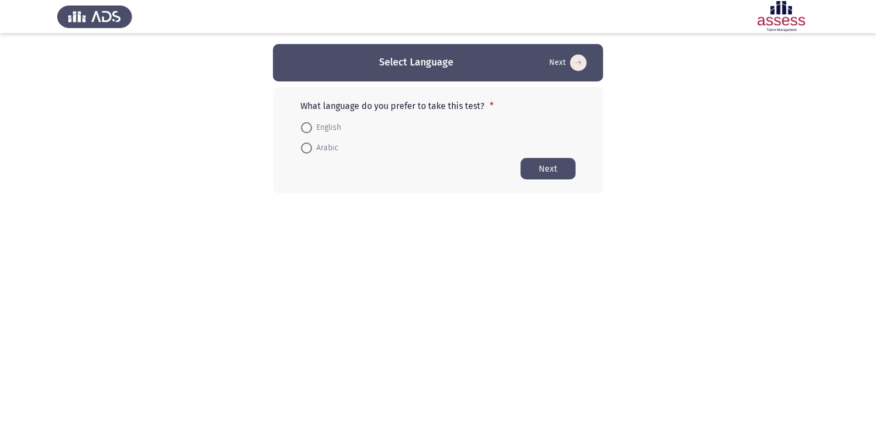
click at [308, 126] on span at bounding box center [306, 127] width 11 height 11
click at [308, 126] on input "English" at bounding box center [306, 127] width 11 height 11
radio input "true"
click at [544, 169] on button "Next" at bounding box center [548, 167] width 55 height 21
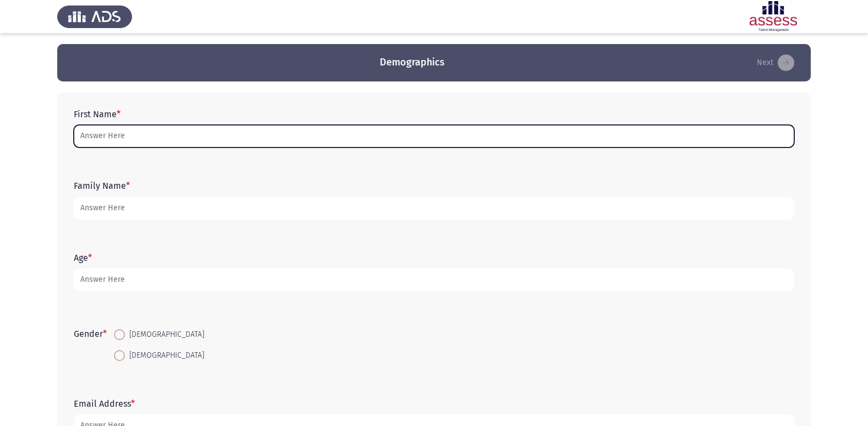
click at [298, 136] on input "First Name *" at bounding box center [434, 136] width 720 height 23
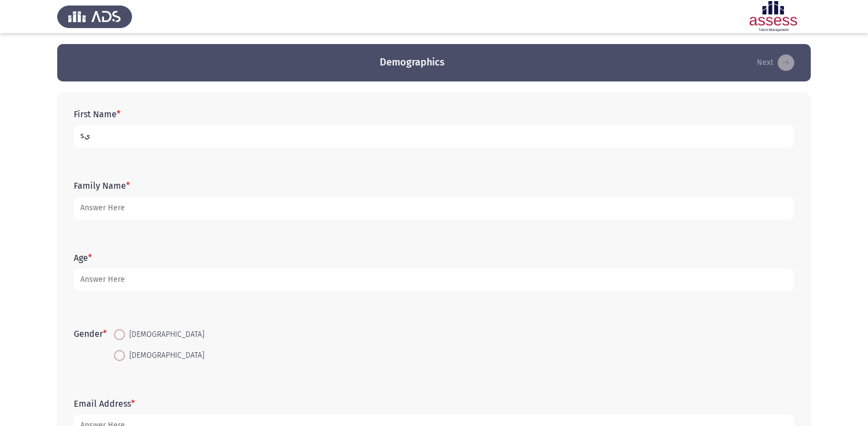
type input "s"
type input "[PERSON_NAME]"
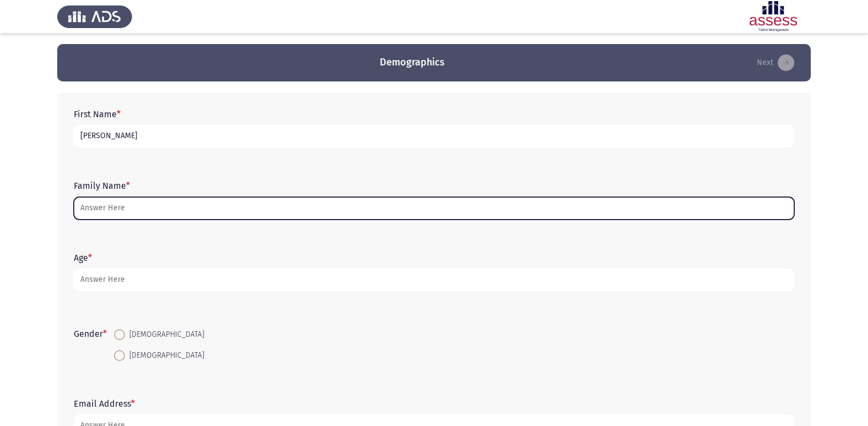
click at [311, 218] on input "Family Name *" at bounding box center [434, 208] width 720 height 23
drag, startPoint x: 242, startPoint y: 164, endPoint x: 249, endPoint y: 207, distance: 44.1
click at [249, 207] on input "Family Name *" at bounding box center [434, 208] width 720 height 23
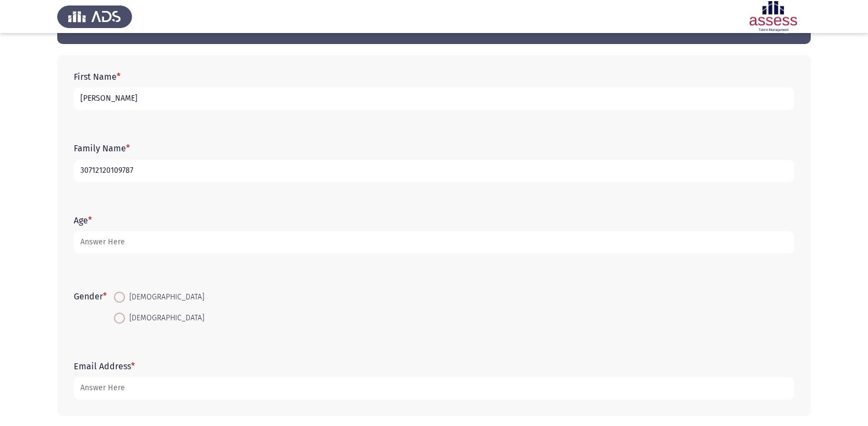
scroll to position [83, 0]
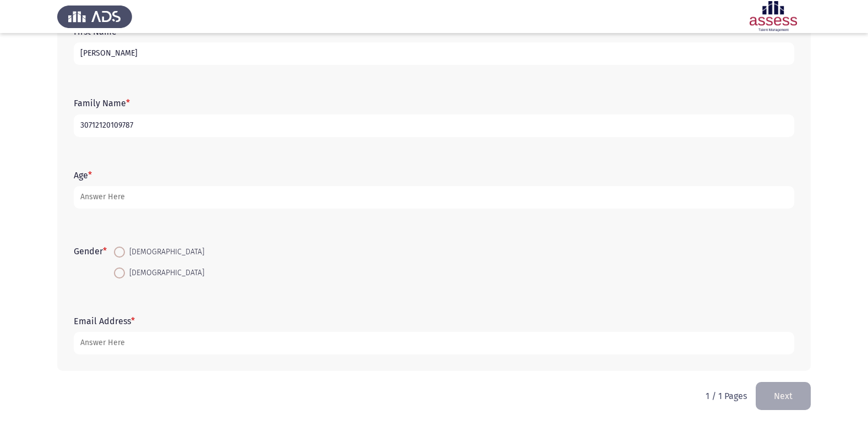
type input "30712120109787"
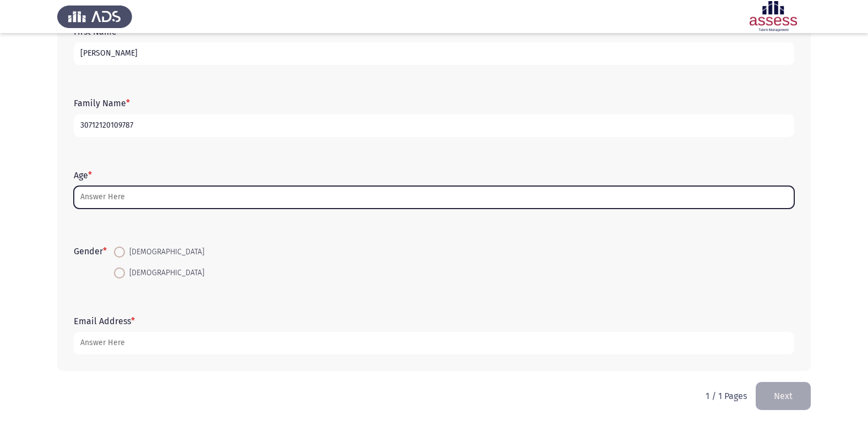
click at [144, 199] on input "Age *" at bounding box center [434, 197] width 720 height 23
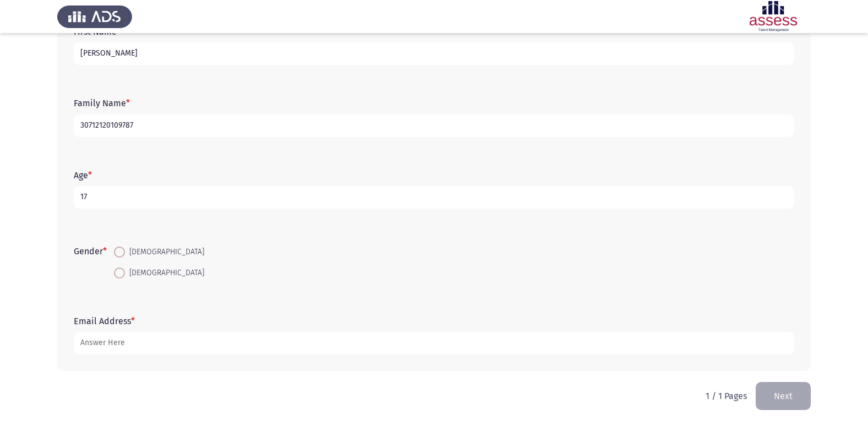
type input "17"
click at [118, 274] on span at bounding box center [119, 272] width 11 height 11
click at [118, 274] on input "[DEMOGRAPHIC_DATA]" at bounding box center [119, 272] width 11 height 11
radio input "true"
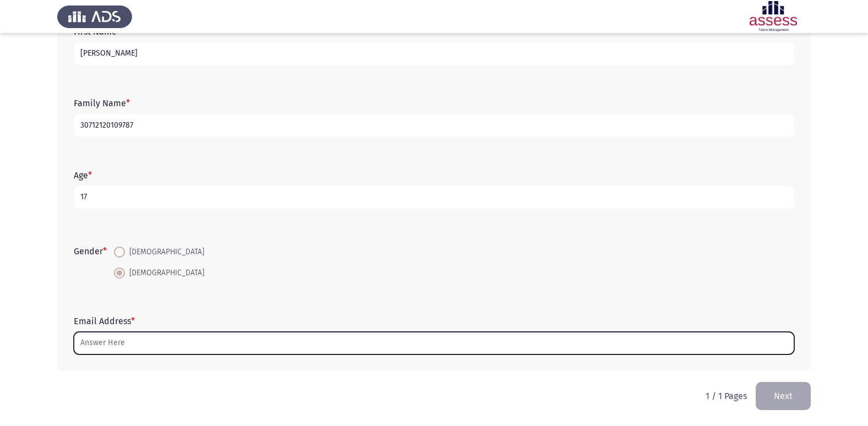
click at [150, 343] on input "Email Address *" at bounding box center [434, 343] width 720 height 23
type input "س"
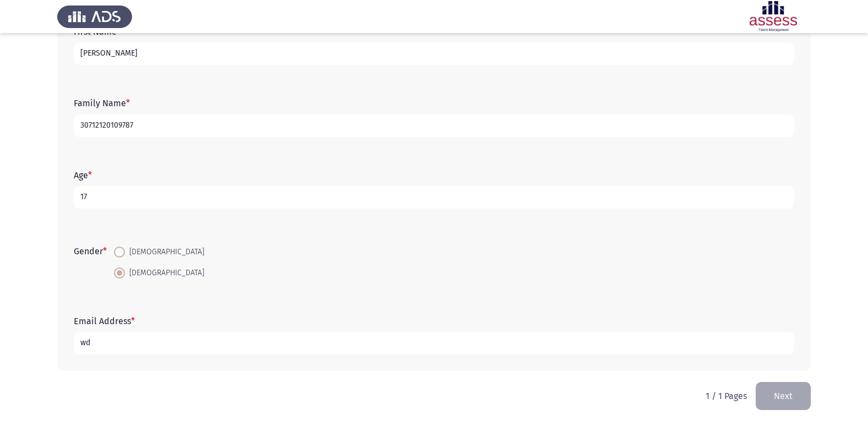
type input "w"
type input "[EMAIL_ADDRESS][DOMAIN_NAME]"
click at [788, 391] on button "Next" at bounding box center [782, 396] width 55 height 28
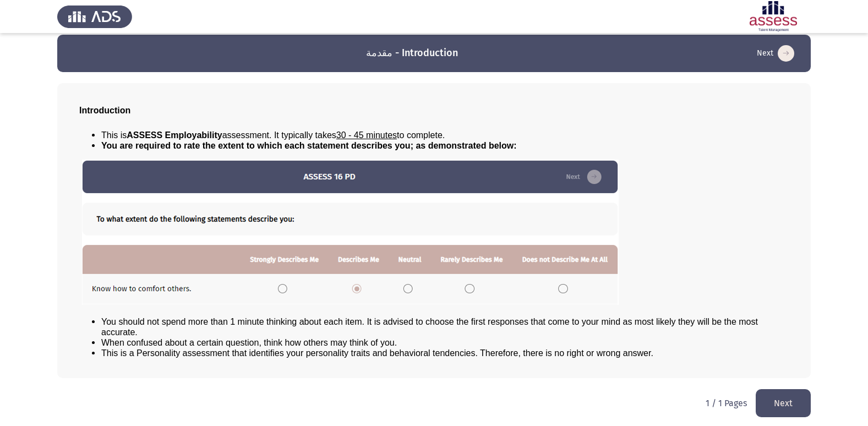
scroll to position [12, 0]
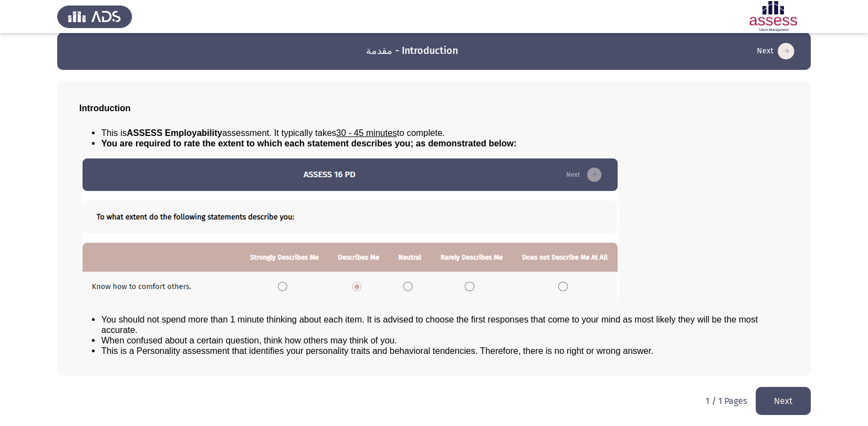
click at [787, 406] on button "Next" at bounding box center [782, 401] width 55 height 28
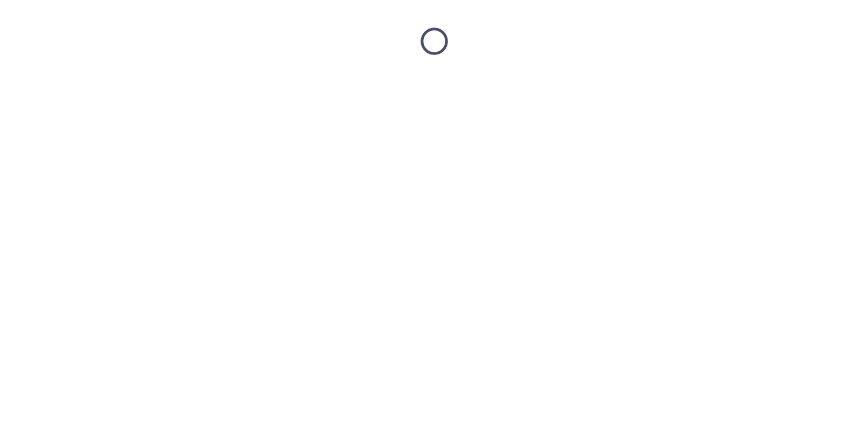
scroll to position [0, 0]
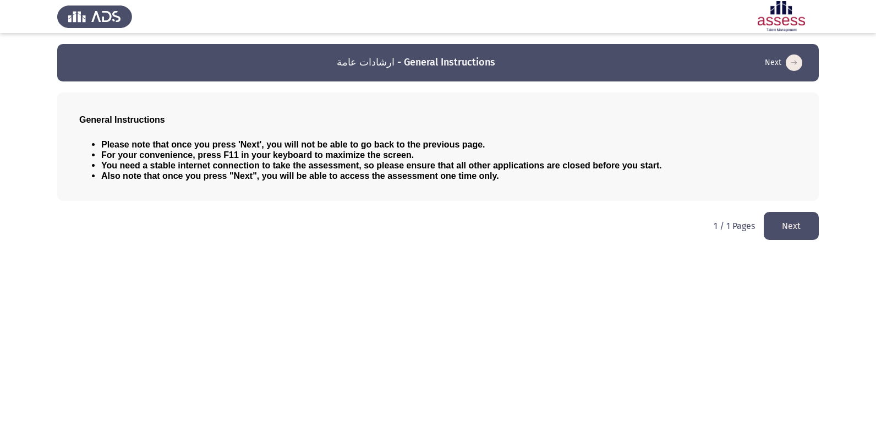
click at [783, 220] on button "Next" at bounding box center [791, 226] width 55 height 28
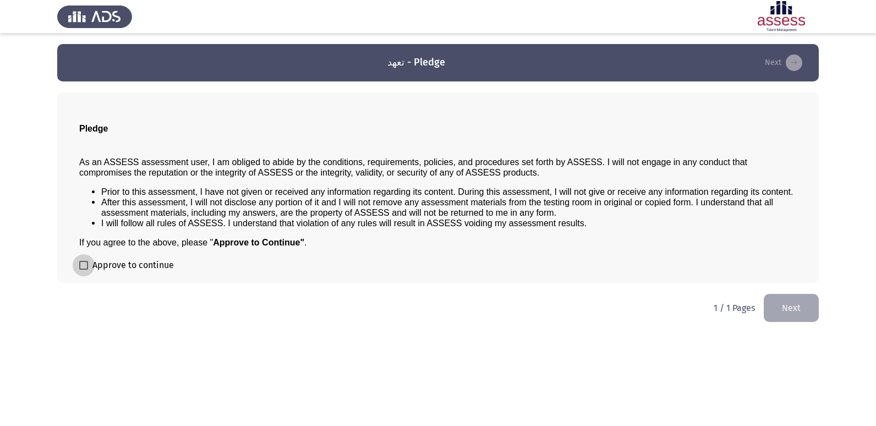
click at [84, 269] on span at bounding box center [83, 265] width 9 height 9
click at [84, 270] on input "Approve to continue" at bounding box center [83, 270] width 1 height 1
checkbox input "true"
click at [802, 302] on button "Next" at bounding box center [791, 308] width 55 height 28
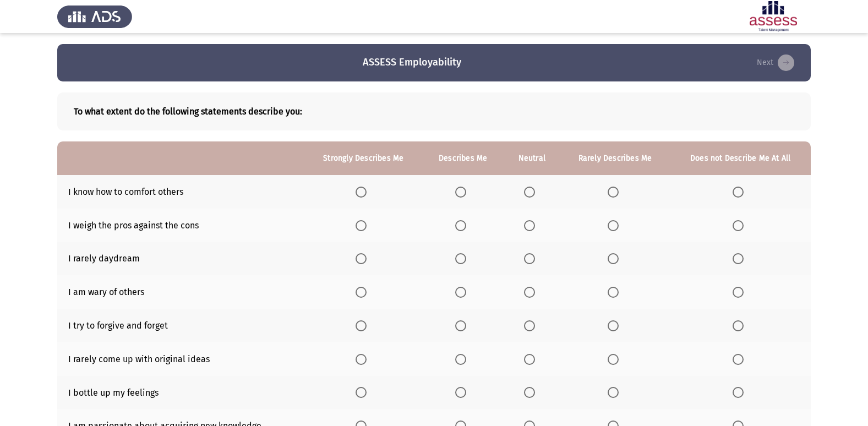
click at [461, 190] on span "Select an option" at bounding box center [460, 192] width 11 height 11
click at [461, 190] on input "Select an option" at bounding box center [460, 192] width 11 height 11
click at [362, 221] on span "Select an option" at bounding box center [360, 225] width 11 height 11
click at [362, 221] on input "Select an option" at bounding box center [360, 225] width 11 height 11
click at [460, 264] on span "Select an option" at bounding box center [460, 258] width 11 height 11
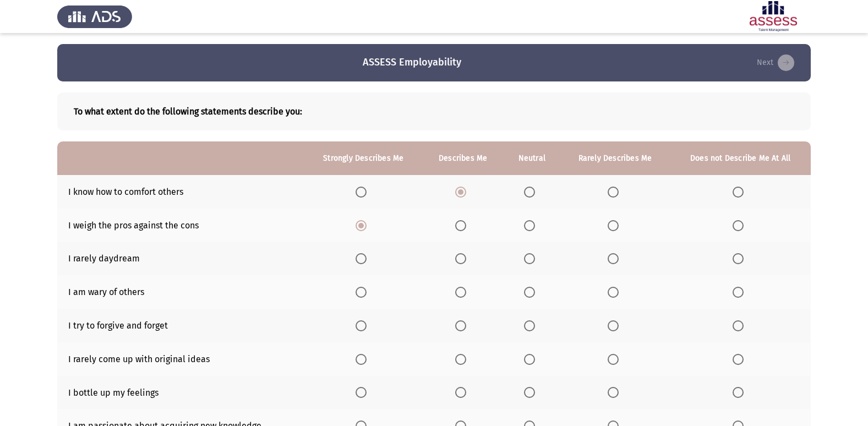
click at [460, 264] on input "Select an option" at bounding box center [460, 258] width 11 height 11
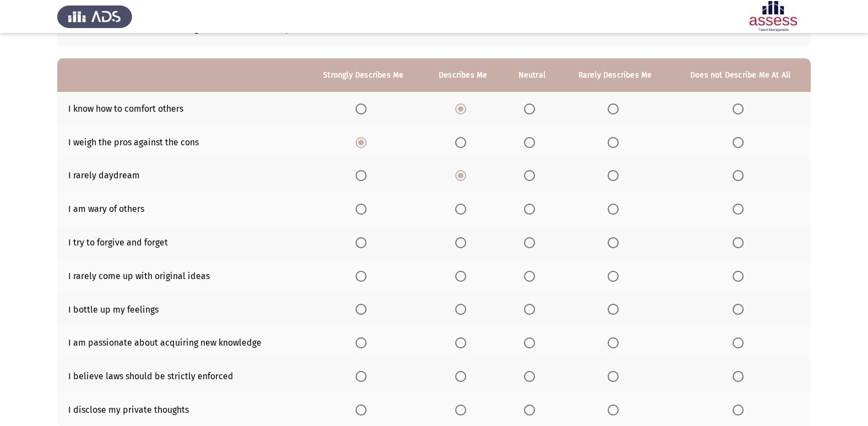
scroll to position [110, 0]
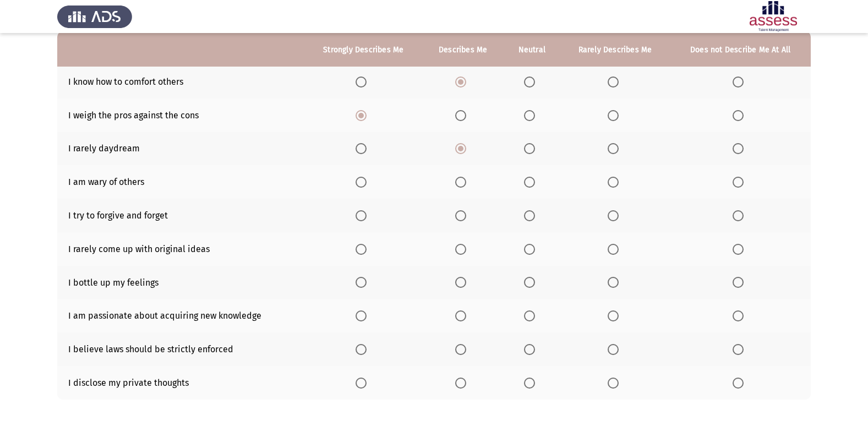
click at [456, 184] on th at bounding box center [462, 182] width 81 height 34
click at [462, 183] on span "Select an option" at bounding box center [460, 182] width 11 height 11
click at [462, 183] on input "Select an option" at bounding box center [460, 182] width 11 height 11
click at [461, 213] on span "Select an option" at bounding box center [460, 215] width 11 height 11
click at [461, 213] on input "Select an option" at bounding box center [460, 215] width 11 height 11
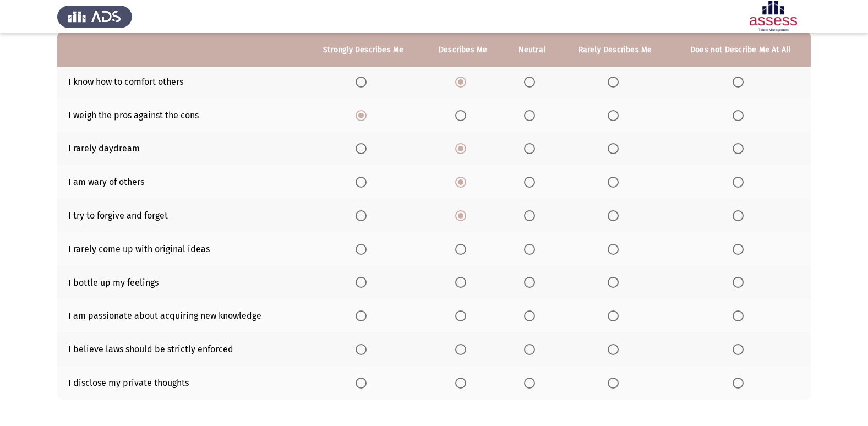
click at [525, 251] on span "Select an option" at bounding box center [529, 249] width 11 height 11
click at [525, 251] on input "Select an option" at bounding box center [529, 249] width 11 height 11
click at [534, 277] on span "Select an option" at bounding box center [529, 282] width 11 height 11
click at [534, 277] on input "Select an option" at bounding box center [529, 282] width 11 height 11
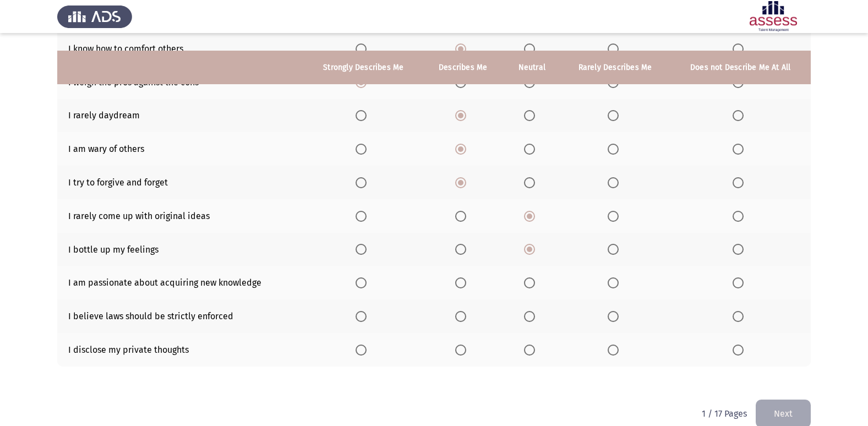
scroll to position [161, 0]
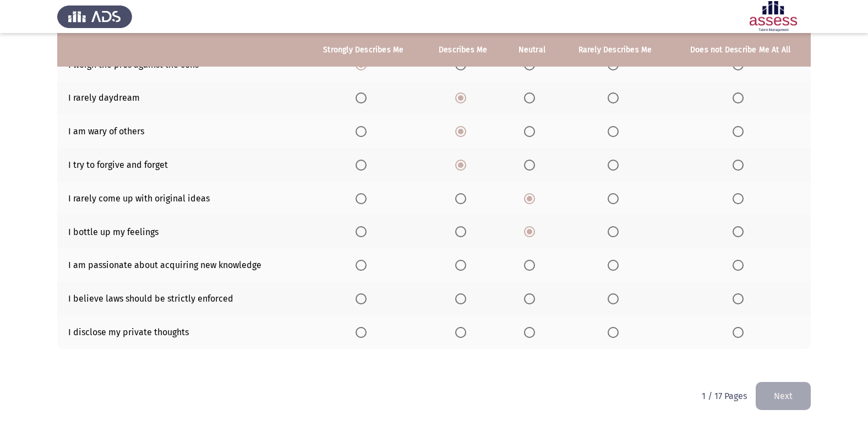
click at [464, 269] on span "Select an option" at bounding box center [460, 265] width 11 height 11
click at [464, 269] on input "Select an option" at bounding box center [460, 265] width 11 height 11
click at [465, 300] on span "Select an option" at bounding box center [460, 298] width 11 height 11
click at [465, 300] on input "Select an option" at bounding box center [460, 298] width 11 height 11
click at [457, 335] on span "Select an option" at bounding box center [460, 332] width 11 height 11
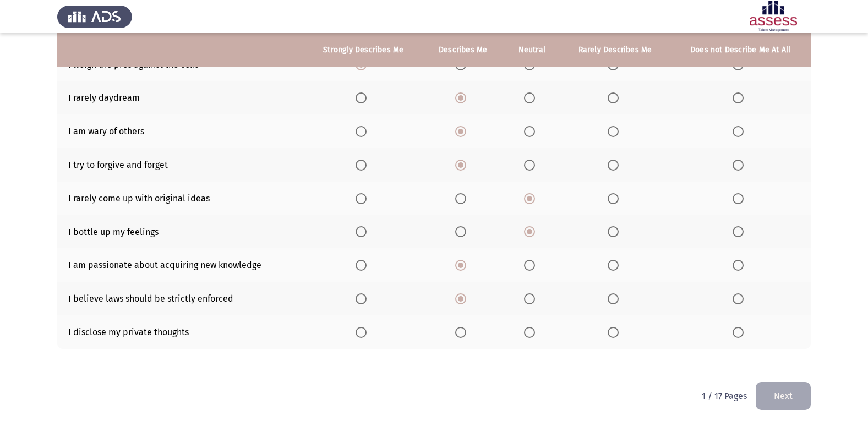
click at [457, 335] on input "Select an option" at bounding box center [460, 332] width 11 height 11
click at [780, 396] on button "Next" at bounding box center [782, 396] width 55 height 28
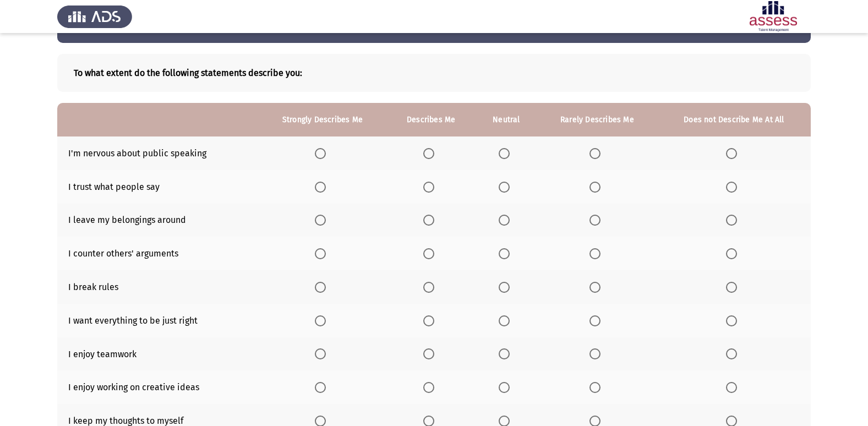
scroll to position [55, 0]
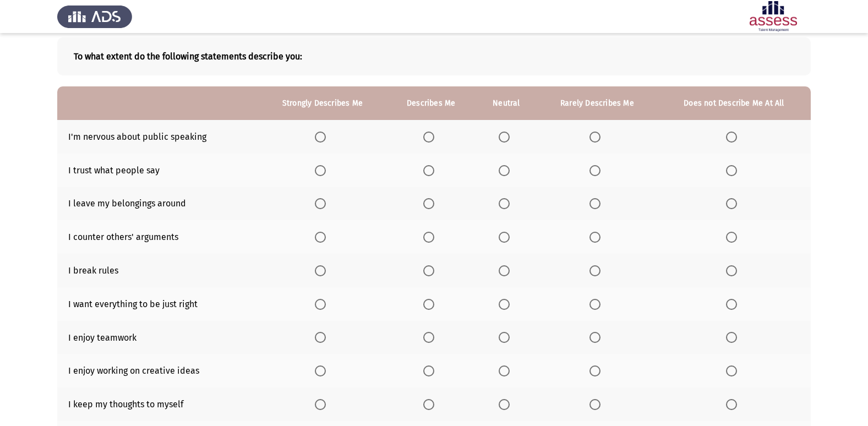
click at [325, 137] on span "Select an option" at bounding box center [320, 137] width 11 height 11
click at [325, 137] on input "Select an option" at bounding box center [320, 137] width 11 height 11
click at [598, 171] on span "Select an option" at bounding box center [594, 170] width 11 height 11
click at [598, 171] on input "Select an option" at bounding box center [594, 170] width 11 height 11
click at [505, 205] on span "Select an option" at bounding box center [504, 203] width 11 height 11
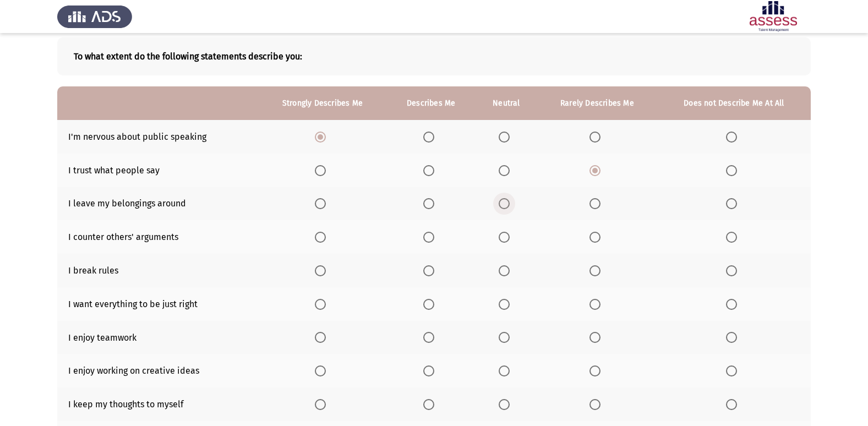
click at [505, 205] on input "Select an option" at bounding box center [504, 203] width 11 height 11
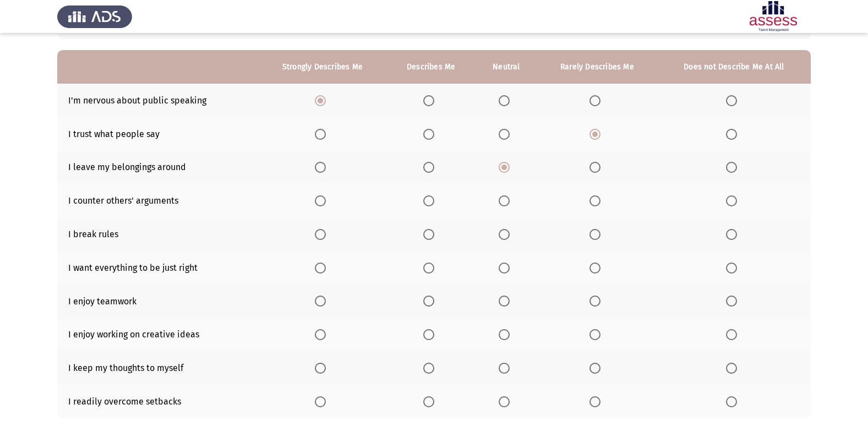
scroll to position [110, 0]
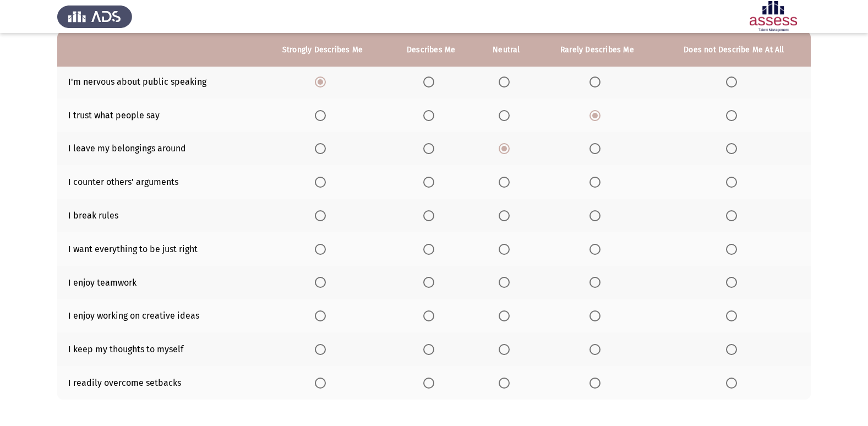
click at [595, 218] on span "Select an option" at bounding box center [594, 215] width 11 height 11
click at [595, 218] on input "Select an option" at bounding box center [594, 215] width 11 height 11
click at [430, 251] on span "Select an option" at bounding box center [428, 249] width 11 height 11
click at [430, 251] on input "Select an option" at bounding box center [428, 249] width 11 height 11
click at [506, 180] on span "Select an option" at bounding box center [504, 182] width 11 height 11
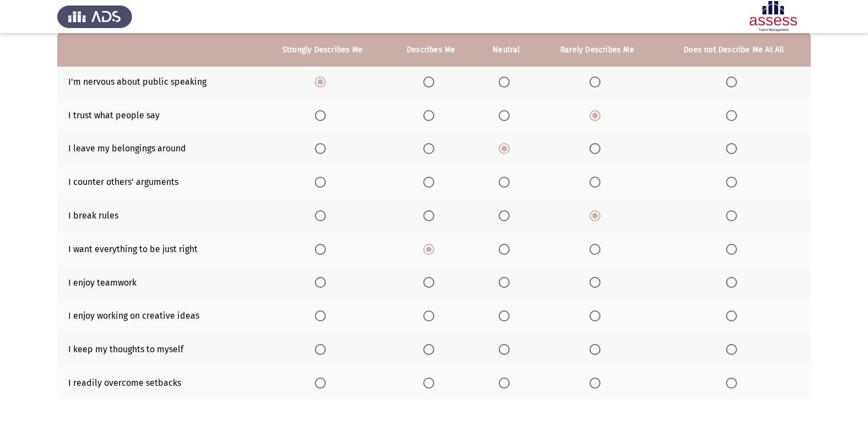
click at [506, 180] on input "Select an option" at bounding box center [504, 182] width 11 height 11
click at [434, 277] on span "Select an option" at bounding box center [428, 282] width 11 height 11
click at [434, 277] on input "Select an option" at bounding box center [428, 282] width 11 height 11
click at [430, 314] on span "Select an option" at bounding box center [428, 315] width 11 height 11
click at [430, 314] on input "Select an option" at bounding box center [428, 315] width 11 height 11
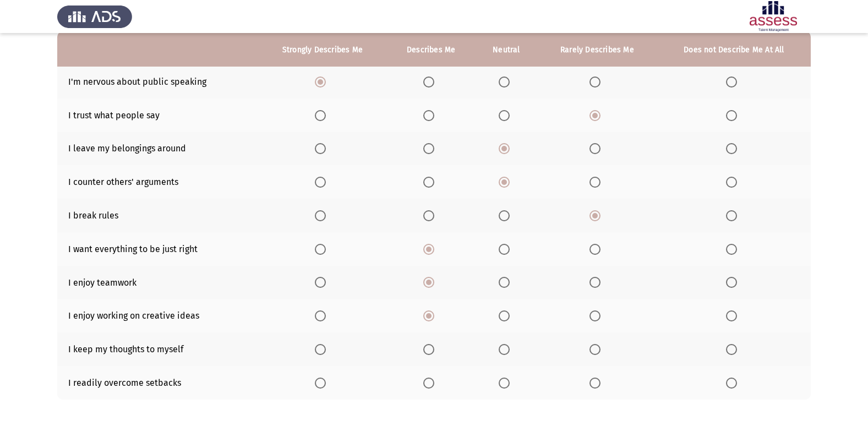
click at [315, 337] on th at bounding box center [322, 349] width 129 height 34
click at [323, 352] on span "Select an option" at bounding box center [320, 349] width 11 height 11
click at [323, 352] on input "Select an option" at bounding box center [320, 349] width 11 height 11
click at [504, 380] on span "Select an option" at bounding box center [504, 382] width 11 height 11
click at [504, 380] on input "Select an option" at bounding box center [504, 382] width 11 height 11
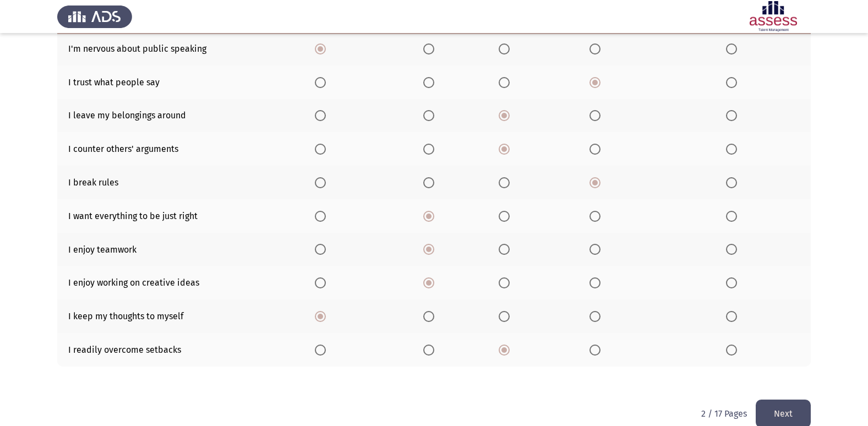
scroll to position [161, 0]
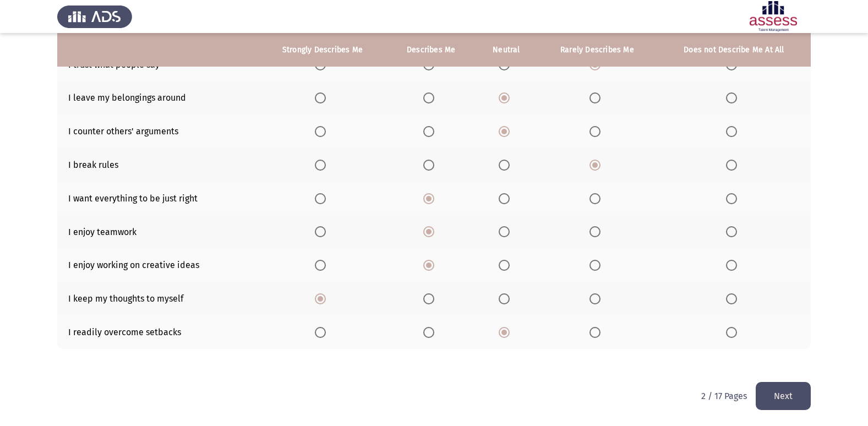
click at [790, 399] on button "Next" at bounding box center [782, 396] width 55 height 28
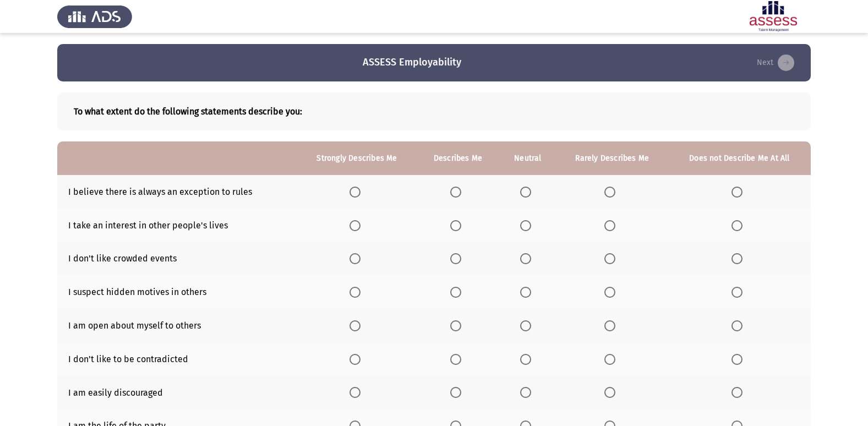
click at [453, 193] on span "Select an option" at bounding box center [455, 192] width 11 height 11
click at [453, 193] on input "Select an option" at bounding box center [455, 192] width 11 height 11
click at [358, 223] on span "Select an option" at bounding box center [354, 225] width 11 height 11
click at [358, 223] on input "Select an option" at bounding box center [354, 225] width 11 height 11
click at [456, 260] on span "Select an option" at bounding box center [455, 258] width 11 height 11
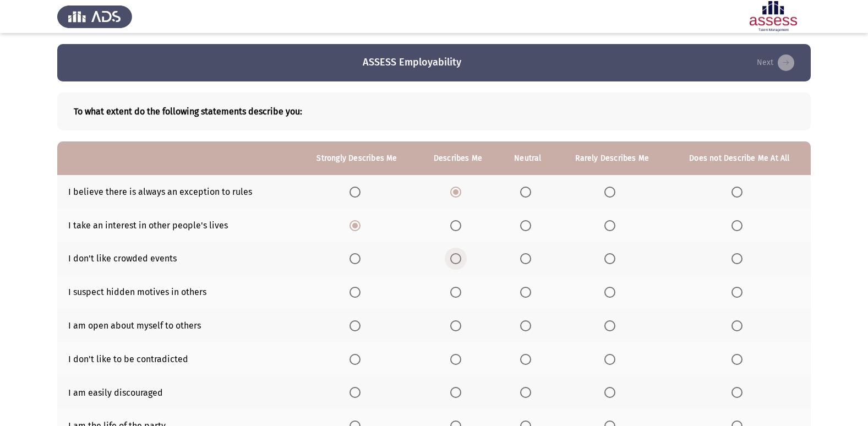
click at [456, 260] on input "Select an option" at bounding box center [455, 258] width 11 height 11
click at [523, 257] on span "Select an option" at bounding box center [525, 258] width 11 height 11
click at [523, 257] on input "Select an option" at bounding box center [525, 258] width 11 height 11
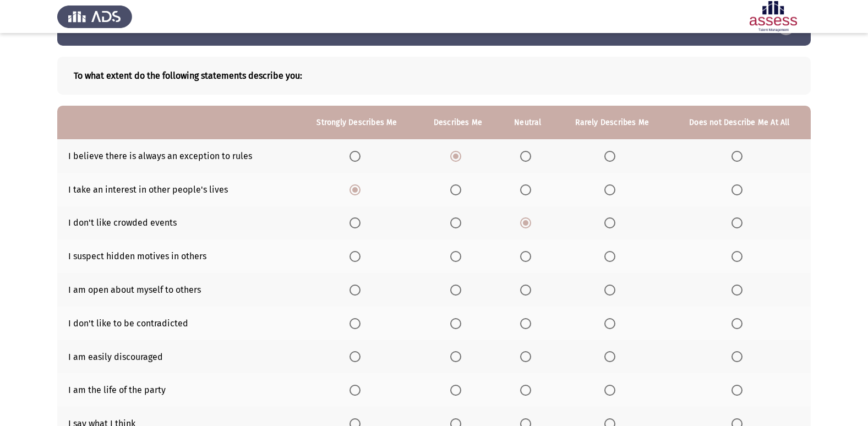
scroll to position [55, 0]
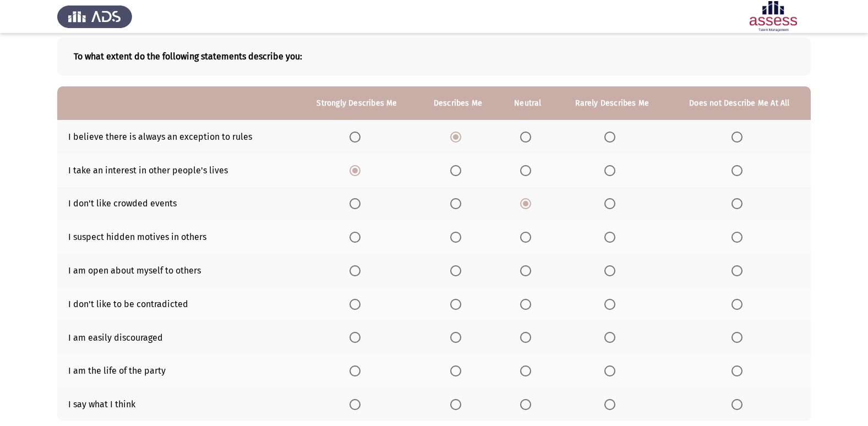
click at [527, 242] on span "Select an option" at bounding box center [525, 237] width 11 height 11
click at [527, 242] on input "Select an option" at bounding box center [525, 237] width 11 height 11
click at [456, 273] on span "Select an option" at bounding box center [455, 270] width 11 height 11
click at [456, 273] on input "Select an option" at bounding box center [455, 270] width 11 height 11
click at [529, 308] on span "Select an option" at bounding box center [525, 304] width 11 height 11
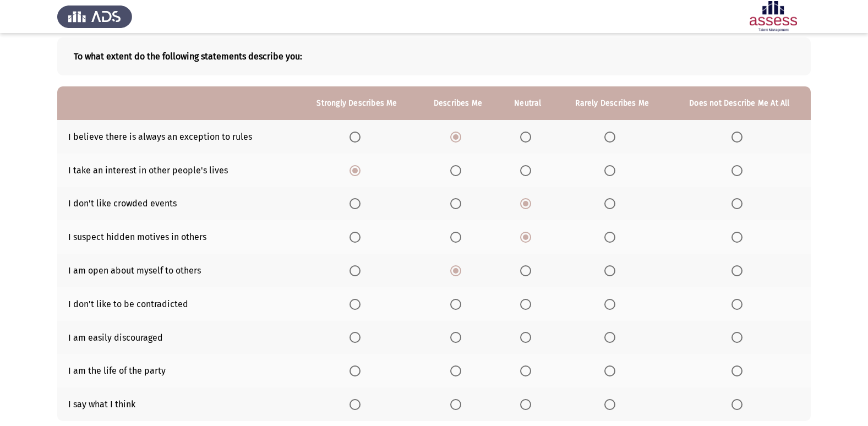
click at [529, 308] on input "Select an option" at bounding box center [525, 304] width 11 height 11
click at [463, 339] on label "Select an option" at bounding box center [457, 337] width 15 height 11
click at [461, 339] on input "Select an option" at bounding box center [455, 337] width 11 height 11
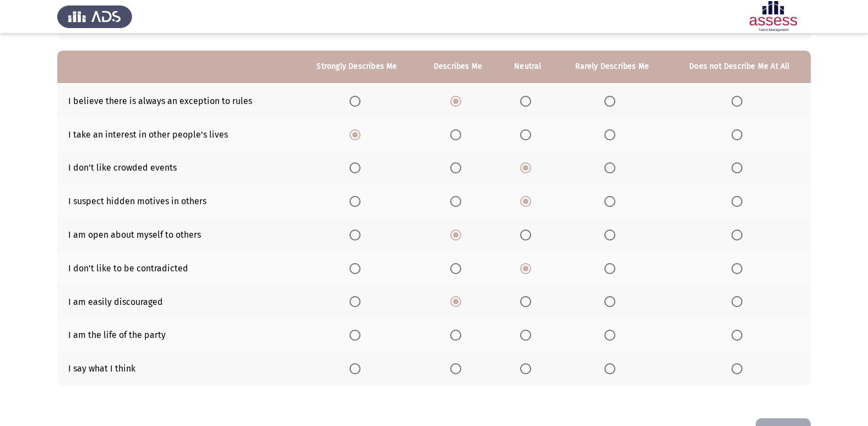
scroll to position [110, 0]
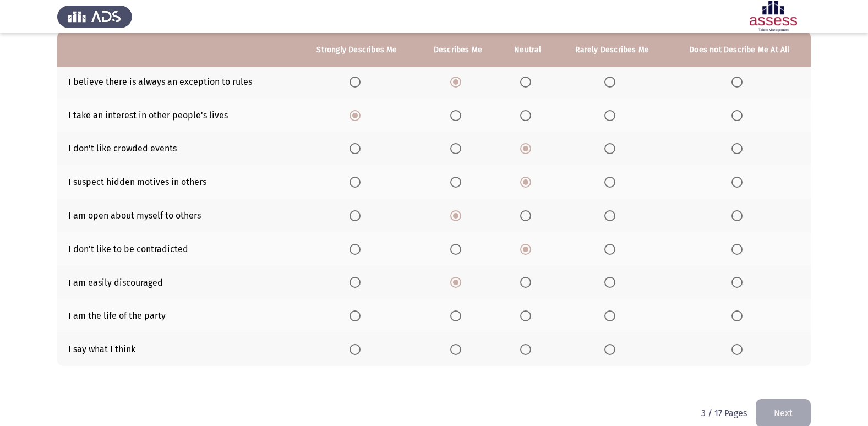
click at [447, 316] on th at bounding box center [458, 316] width 83 height 34
click at [454, 316] on span "Select an option" at bounding box center [455, 315] width 11 height 11
click at [454, 316] on input "Select an option" at bounding box center [455, 315] width 11 height 11
click at [457, 347] on span "Select an option" at bounding box center [455, 349] width 11 height 11
click at [457, 347] on input "Select an option" at bounding box center [455, 349] width 11 height 11
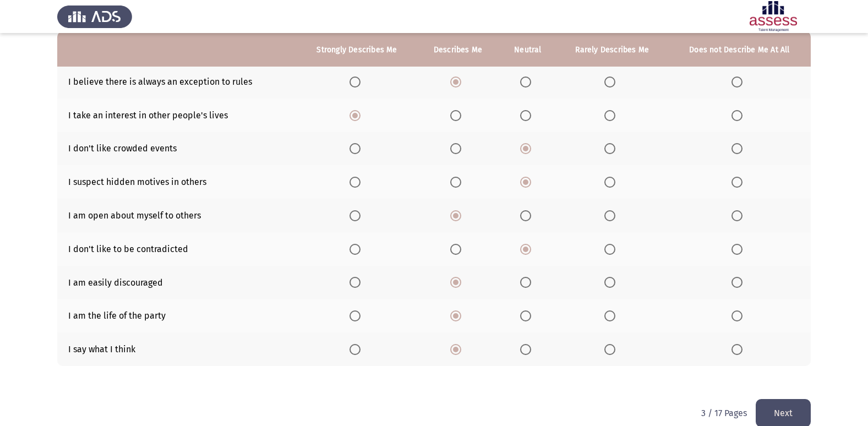
click at [776, 406] on button "Next" at bounding box center [782, 413] width 55 height 28
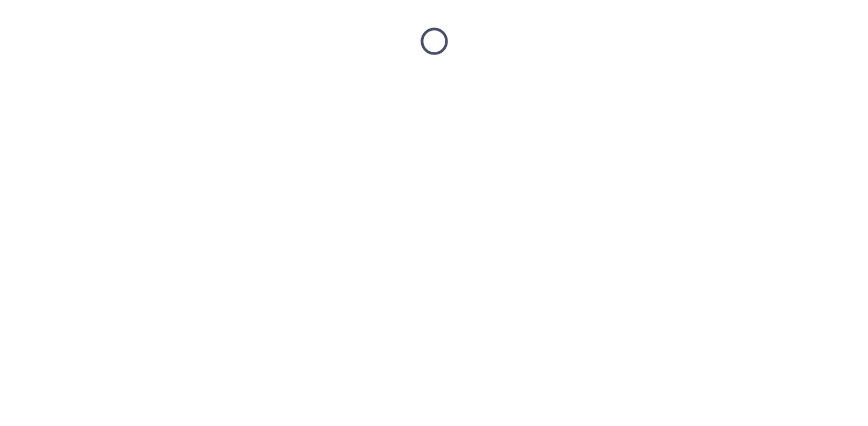
scroll to position [0, 0]
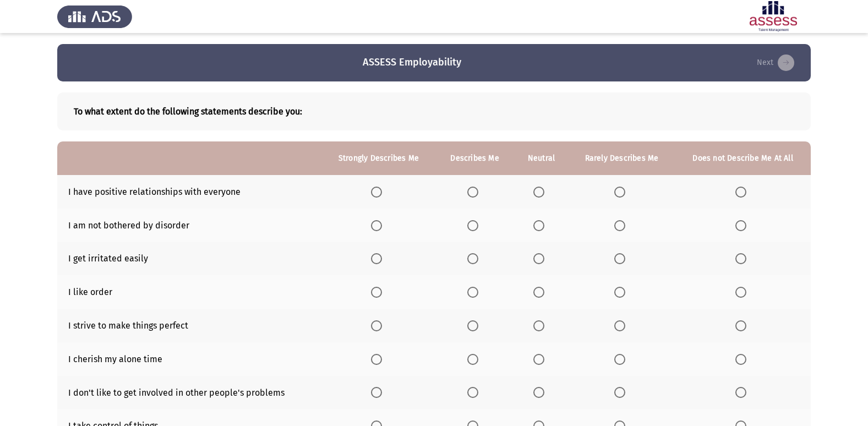
click at [368, 190] on th at bounding box center [379, 192] width 114 height 34
click at [373, 190] on span "Select an option" at bounding box center [376, 192] width 11 height 11
click at [373, 190] on input "Select an option" at bounding box center [376, 192] width 11 height 11
click at [539, 218] on th at bounding box center [541, 226] width 54 height 34
click at [618, 229] on span "Select an option" at bounding box center [619, 225] width 11 height 11
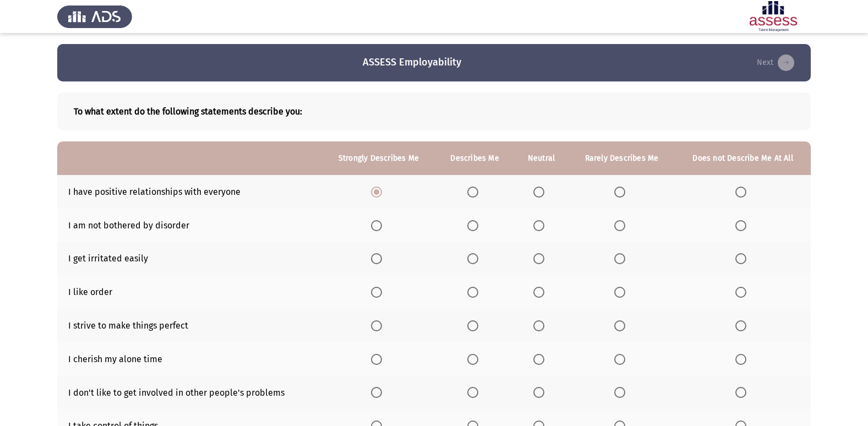
click at [618, 229] on input "Select an option" at bounding box center [619, 225] width 11 height 11
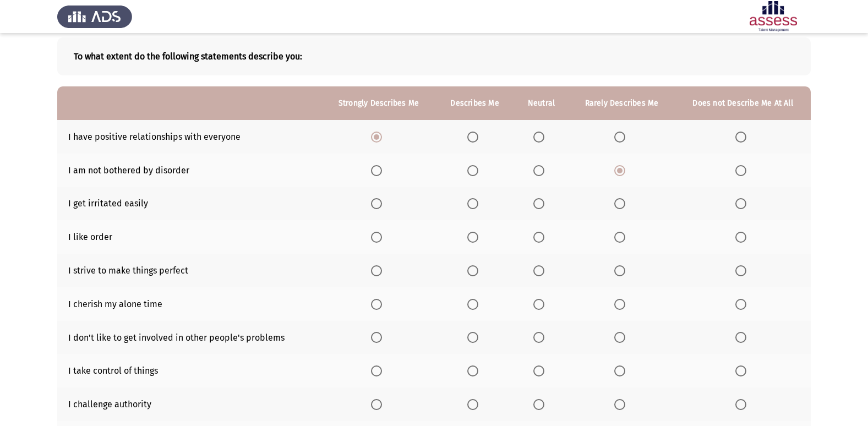
click at [540, 201] on span "Select an option" at bounding box center [538, 203] width 11 height 11
click at [540, 201] on input "Select an option" at bounding box center [538, 203] width 11 height 11
click at [469, 242] on span "Select an option" at bounding box center [472, 237] width 11 height 11
click at [469, 242] on input "Select an option" at bounding box center [472, 237] width 11 height 11
click at [379, 271] on span "Select an option" at bounding box center [376, 270] width 11 height 11
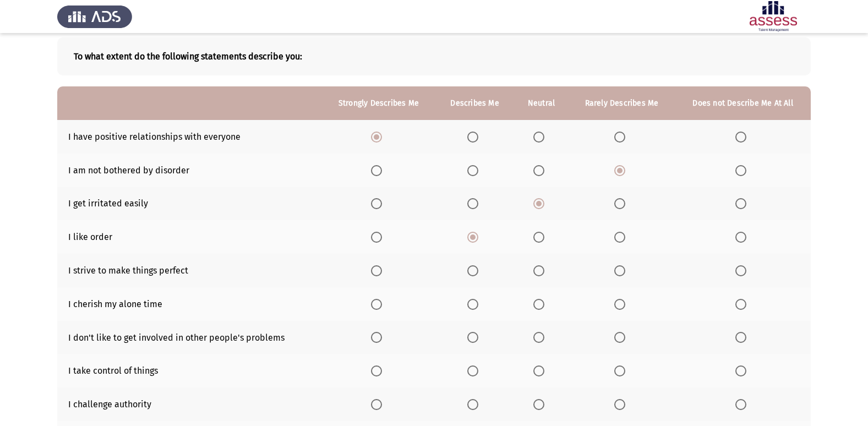
click at [379, 271] on input "Select an option" at bounding box center [376, 270] width 11 height 11
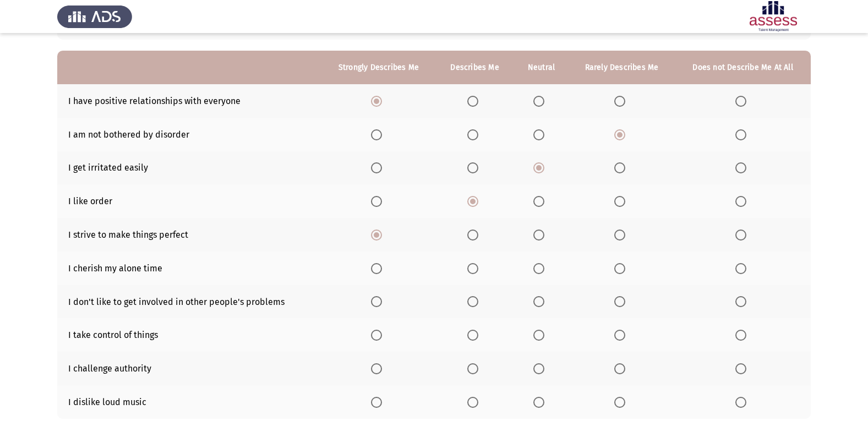
scroll to position [110, 0]
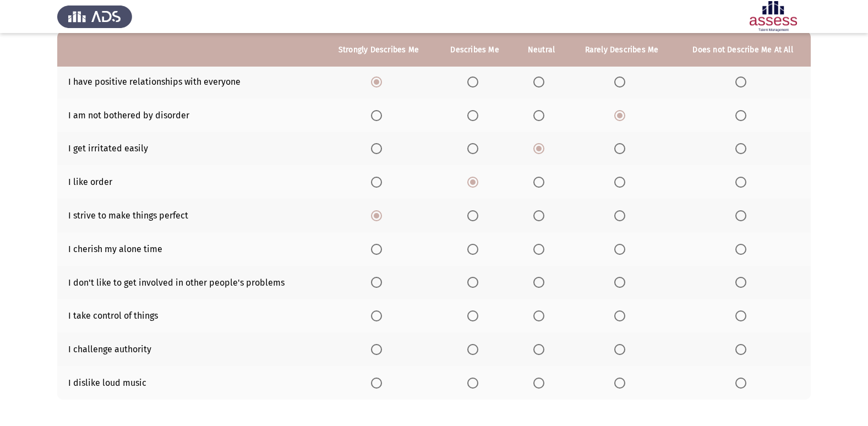
click at [376, 250] on span "Select an option" at bounding box center [376, 249] width 11 height 11
click at [376, 250] on input "Select an option" at bounding box center [376, 249] width 11 height 11
click at [532, 284] on th at bounding box center [541, 283] width 54 height 34
click at [536, 283] on span "Select an option" at bounding box center [538, 282] width 11 height 11
click at [536, 283] on input "Select an option" at bounding box center [538, 282] width 11 height 11
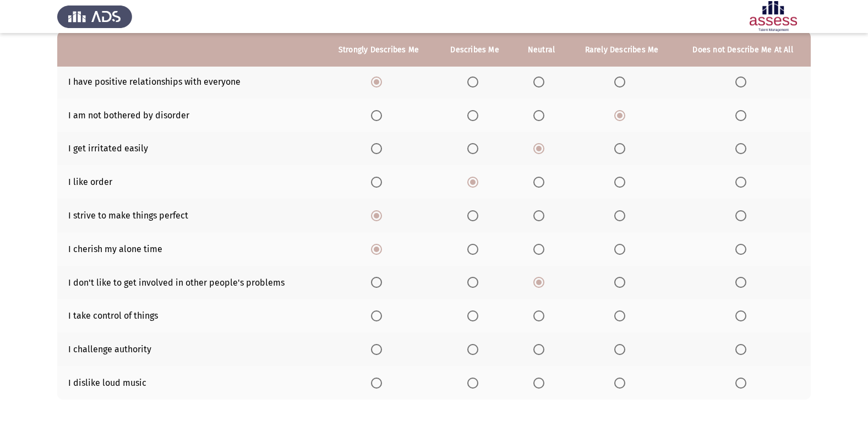
click at [476, 280] on span "Select an option" at bounding box center [472, 282] width 11 height 11
click at [476, 280] on input "Select an option" at bounding box center [472, 282] width 11 height 11
click at [535, 281] on span "Select an option" at bounding box center [538, 282] width 11 height 11
click at [535, 281] on input "Select an option" at bounding box center [538, 282] width 11 height 11
click at [472, 280] on span "Select an option" at bounding box center [472, 282] width 11 height 11
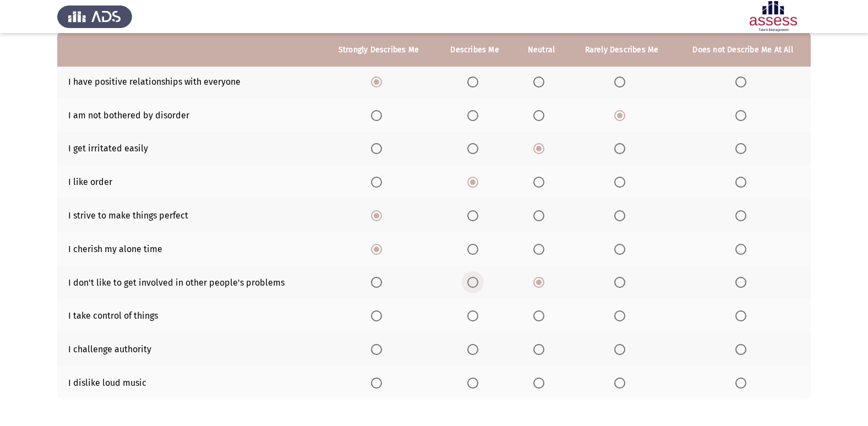
click at [472, 280] on input "Select an option" at bounding box center [472, 282] width 11 height 11
click at [471, 350] on span "Select an option" at bounding box center [472, 349] width 11 height 11
click at [471, 350] on input "Select an option" at bounding box center [472, 349] width 11 height 11
click at [743, 385] on span "Select an option" at bounding box center [740, 382] width 11 height 11
click at [743, 385] on input "Select an option" at bounding box center [740, 382] width 11 height 11
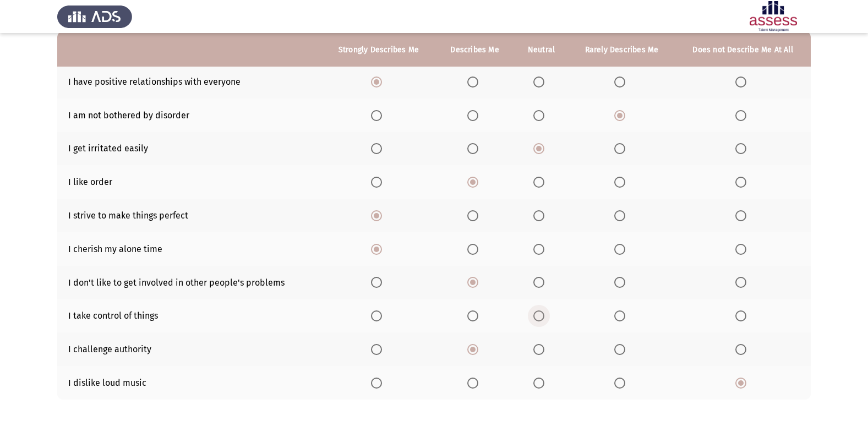
click at [547, 314] on label "Select an option" at bounding box center [540, 315] width 15 height 11
click at [544, 314] on input "Select an option" at bounding box center [538, 315] width 11 height 11
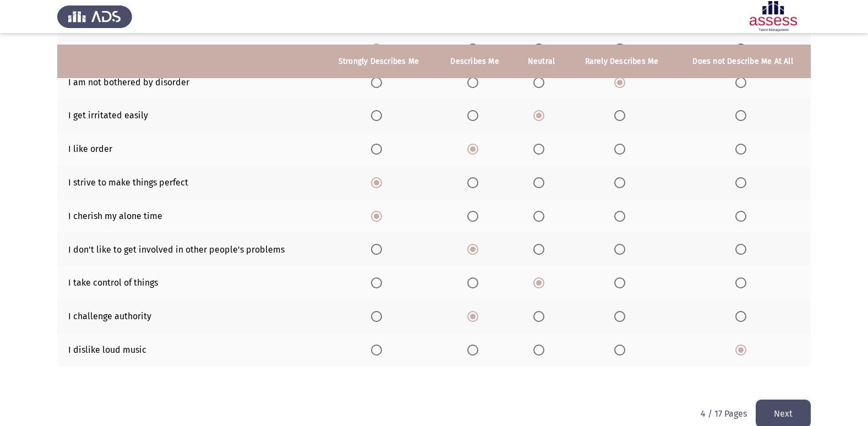
scroll to position [161, 0]
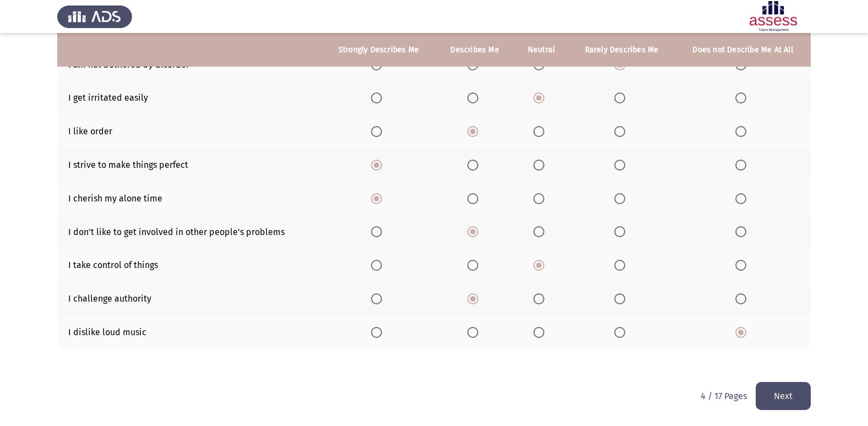
click at [788, 399] on button "Next" at bounding box center [782, 396] width 55 height 28
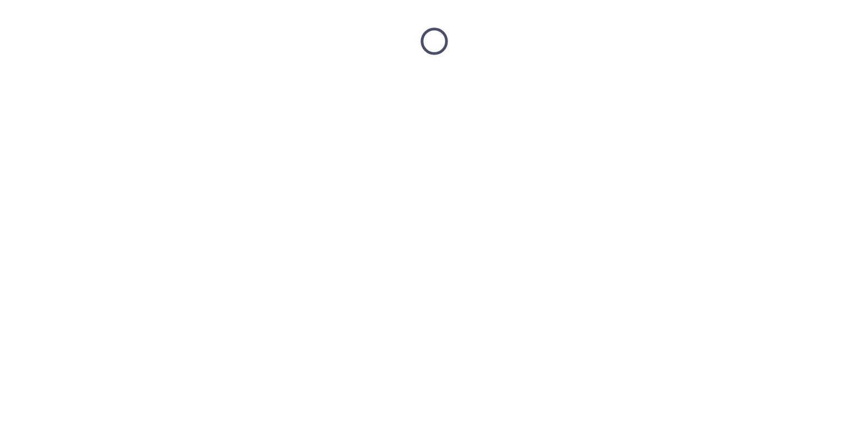
scroll to position [0, 0]
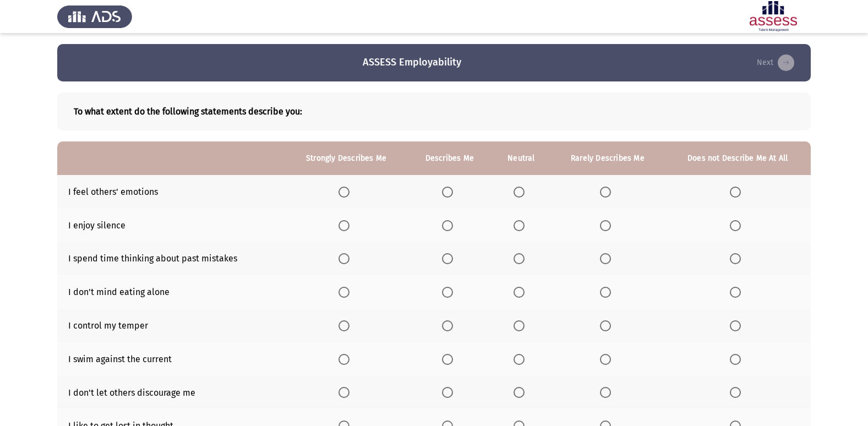
click at [453, 190] on span "Select an option" at bounding box center [447, 192] width 11 height 11
click at [453, 190] on input "Select an option" at bounding box center [447, 192] width 11 height 11
click at [518, 223] on span "Select an option" at bounding box center [518, 225] width 11 height 11
click at [518, 223] on input "Select an option" at bounding box center [518, 225] width 11 height 11
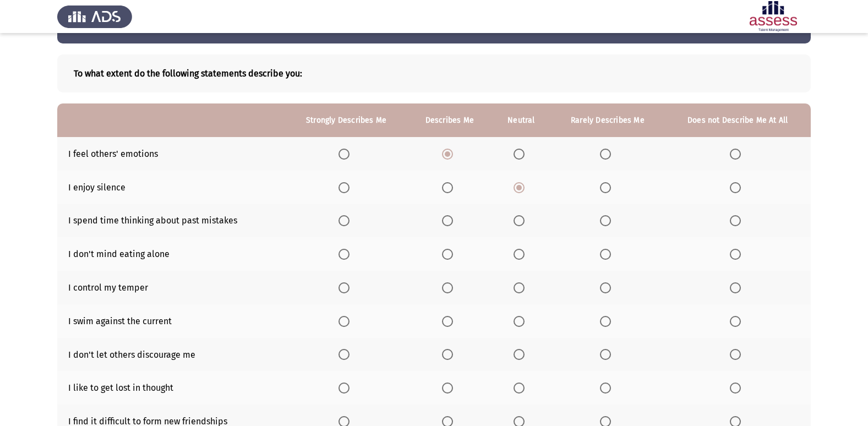
scroll to position [55, 0]
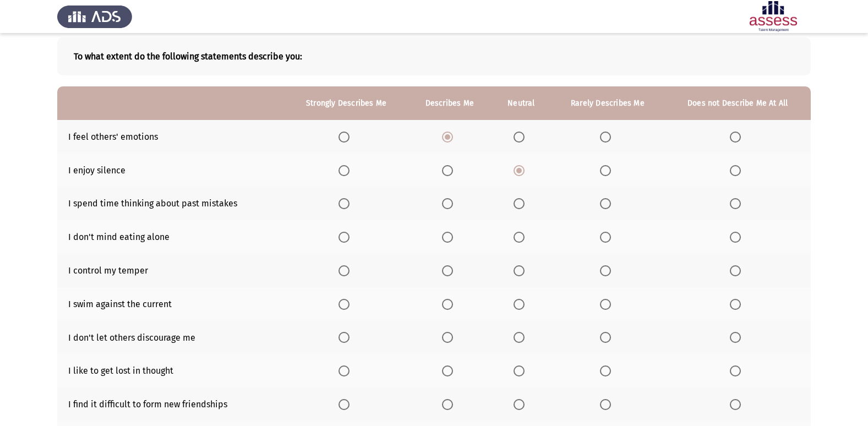
drag, startPoint x: 338, startPoint y: 199, endPoint x: 345, endPoint y: 201, distance: 7.0
click at [344, 201] on th at bounding box center [346, 204] width 122 height 34
click at [345, 201] on span "Select an option" at bounding box center [343, 203] width 11 height 11
click at [345, 201] on input "Select an option" at bounding box center [343, 203] width 11 height 11
click at [347, 235] on span "Select an option" at bounding box center [343, 237] width 11 height 11
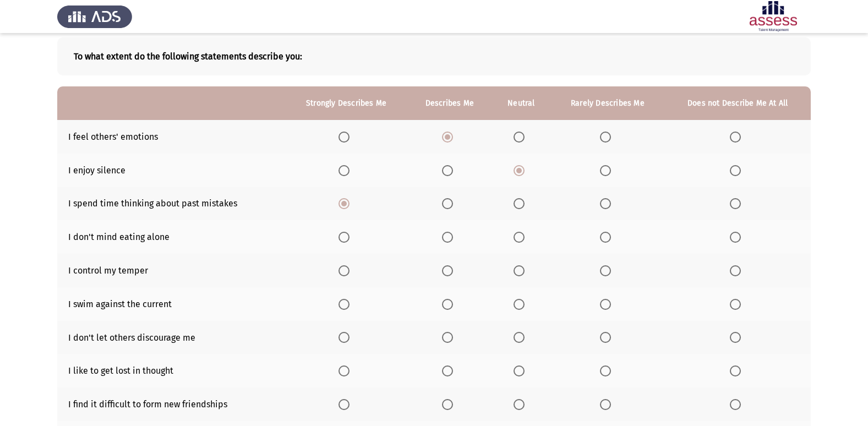
click at [347, 235] on input "Select an option" at bounding box center [343, 237] width 11 height 11
click at [736, 276] on span "Select an option" at bounding box center [735, 270] width 11 height 11
click at [736, 276] on input "Select an option" at bounding box center [735, 270] width 11 height 11
click at [453, 303] on span "Select an option" at bounding box center [447, 304] width 11 height 11
click at [453, 303] on input "Select an option" at bounding box center [447, 304] width 11 height 11
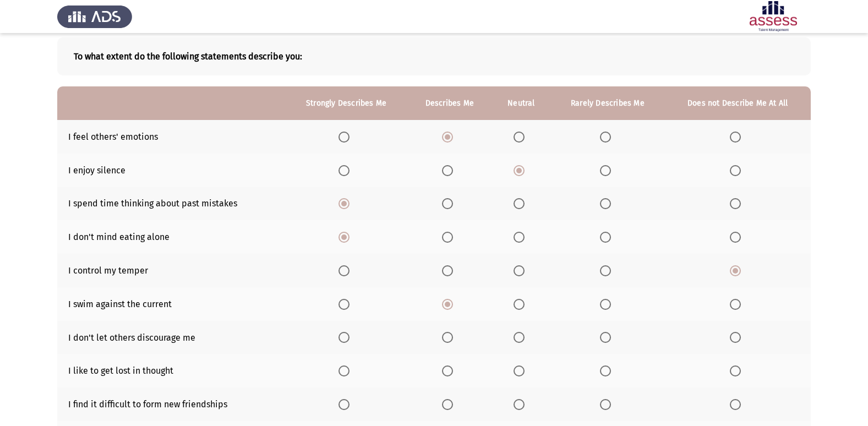
scroll to position [110, 0]
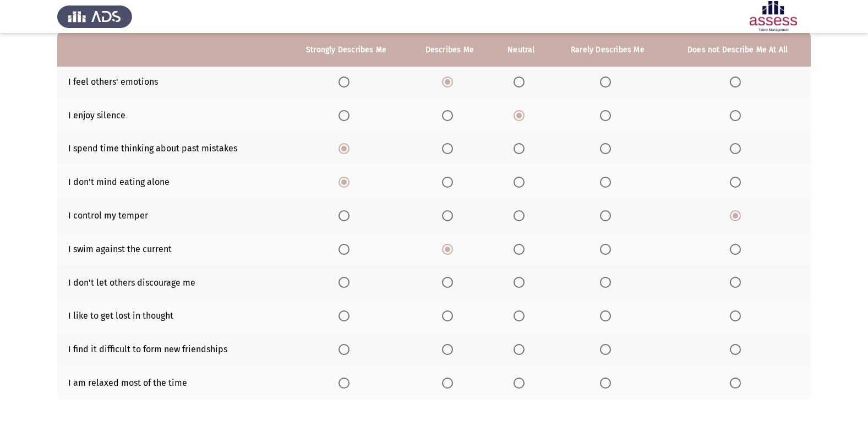
click at [449, 282] on span "Select an option" at bounding box center [447, 282] width 11 height 11
click at [449, 282] on input "Select an option" at bounding box center [447, 282] width 11 height 11
click at [346, 315] on span "Select an option" at bounding box center [343, 315] width 11 height 11
click at [346, 315] on input "Select an option" at bounding box center [343, 315] width 11 height 11
click at [606, 343] on mat-radio-button "Select an option" at bounding box center [607, 349] width 15 height 12
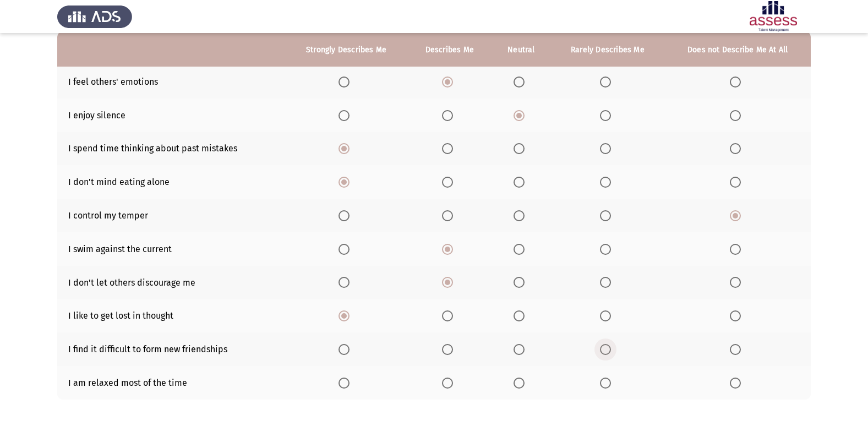
click at [607, 352] on span "Select an option" at bounding box center [605, 349] width 11 height 11
click at [607, 352] on input "Select an option" at bounding box center [605, 349] width 11 height 11
click at [518, 392] on th at bounding box center [520, 383] width 59 height 34
click at [522, 384] on span "Select an option" at bounding box center [518, 382] width 11 height 11
click at [522, 384] on input "Select an option" at bounding box center [518, 382] width 11 height 11
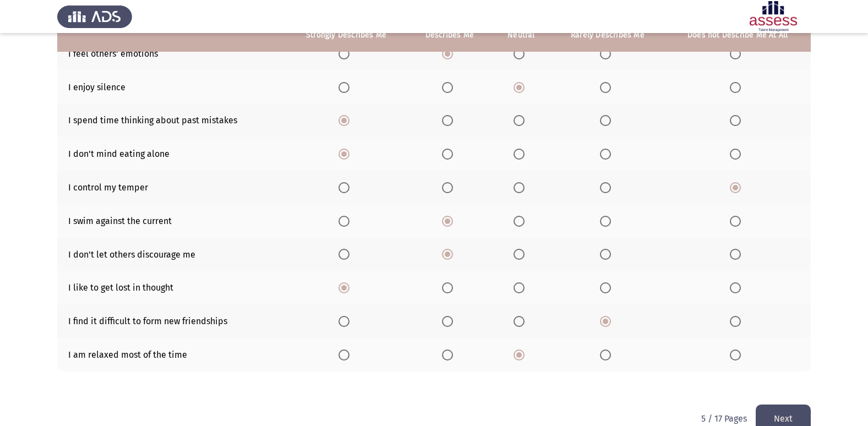
scroll to position [161, 0]
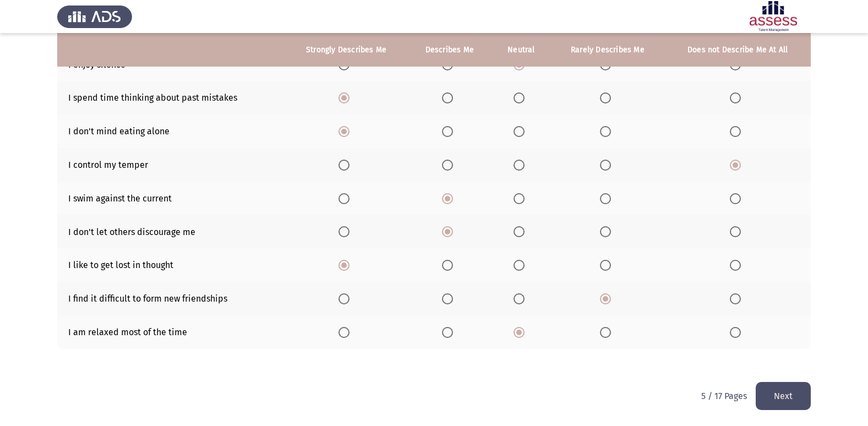
click at [778, 397] on button "Next" at bounding box center [782, 396] width 55 height 28
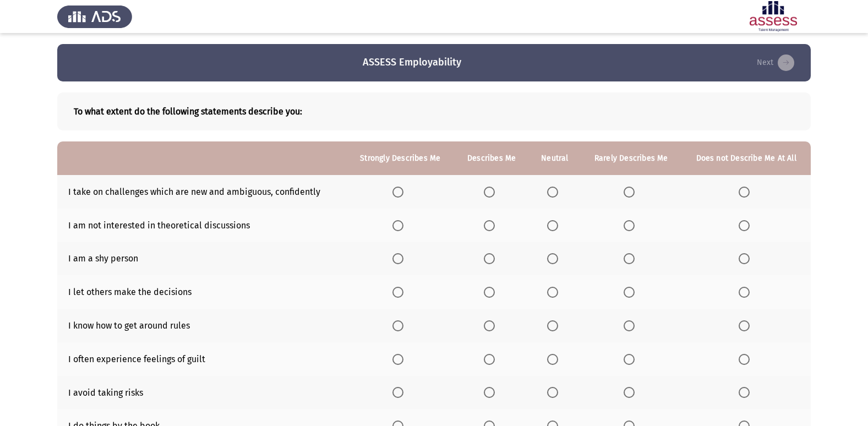
click at [494, 195] on span "Select an option" at bounding box center [489, 192] width 11 height 11
click at [494, 195] on input "Select an option" at bounding box center [489, 192] width 11 height 11
click at [555, 224] on span "Select an option" at bounding box center [552, 225] width 11 height 11
click at [555, 224] on input "Select an option" at bounding box center [552, 225] width 11 height 11
click at [403, 264] on span "Select an option" at bounding box center [397, 258] width 11 height 11
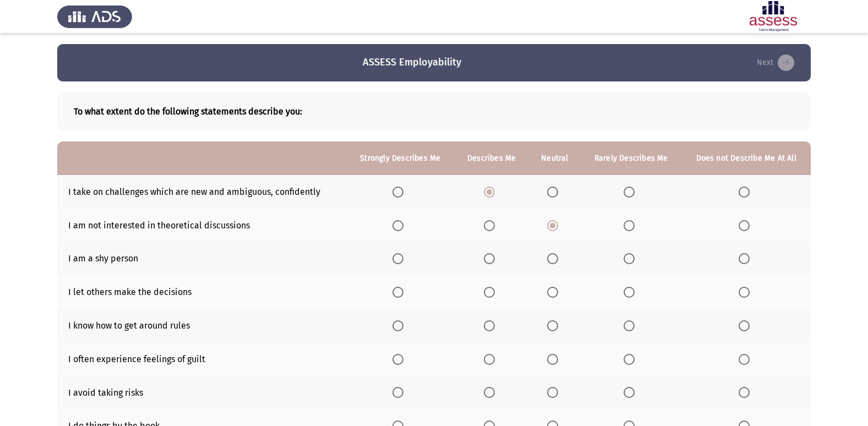
click at [403, 264] on input "Select an option" at bounding box center [397, 258] width 11 height 11
click at [497, 293] on label "Select an option" at bounding box center [491, 292] width 15 height 11
click at [495, 293] on input "Select an option" at bounding box center [489, 292] width 11 height 11
click at [495, 293] on span "Select an option" at bounding box center [489, 292] width 11 height 11
click at [495, 293] on input "Select an option" at bounding box center [489, 292] width 11 height 11
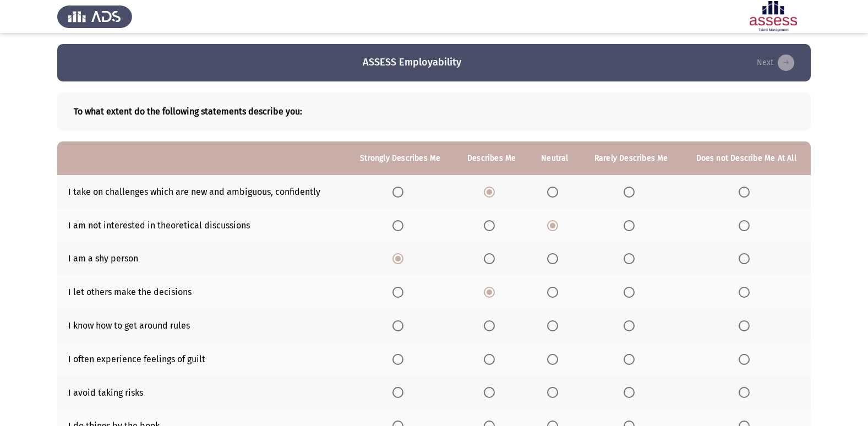
click at [488, 322] on span "Select an option" at bounding box center [489, 325] width 11 height 11
click at [488, 322] on input "Select an option" at bounding box center [489, 325] width 11 height 11
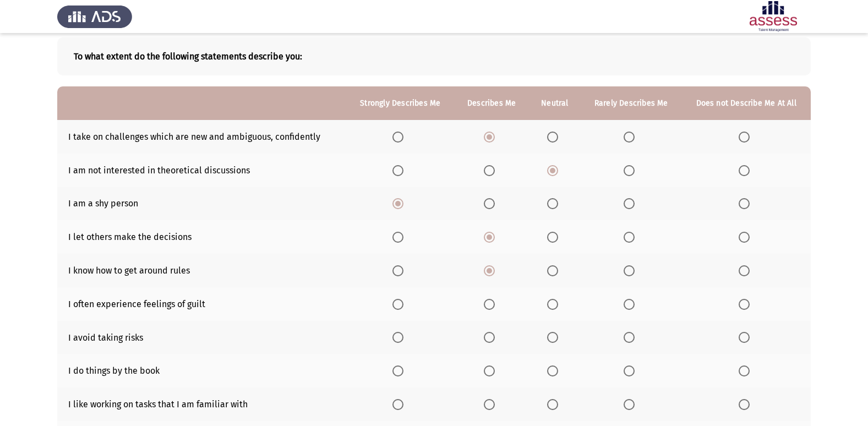
click at [395, 304] on span "Select an option" at bounding box center [397, 304] width 11 height 11
click at [395, 304] on input "Select an option" at bounding box center [397, 304] width 11 height 11
click at [554, 339] on span "Select an option" at bounding box center [552, 337] width 11 height 11
click at [554, 339] on input "Select an option" at bounding box center [552, 337] width 11 height 11
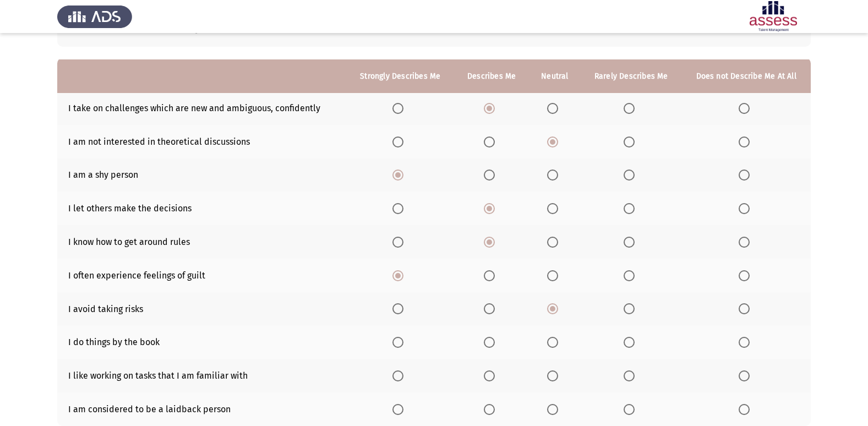
scroll to position [110, 0]
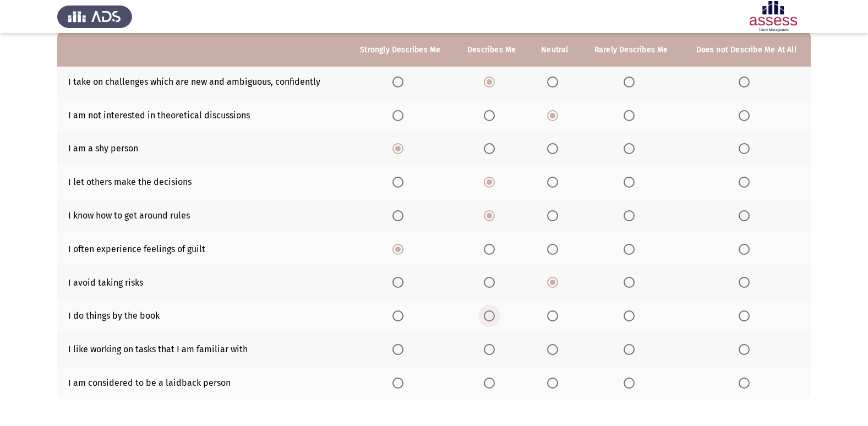
click at [490, 315] on span "Select an option" at bounding box center [489, 315] width 11 height 11
click at [490, 315] on input "Select an option" at bounding box center [489, 315] width 11 height 11
click at [487, 353] on span "Select an option" at bounding box center [489, 349] width 11 height 11
click at [487, 353] on input "Select an option" at bounding box center [489, 349] width 11 height 11
click at [556, 382] on span "Select an option" at bounding box center [552, 382] width 11 height 11
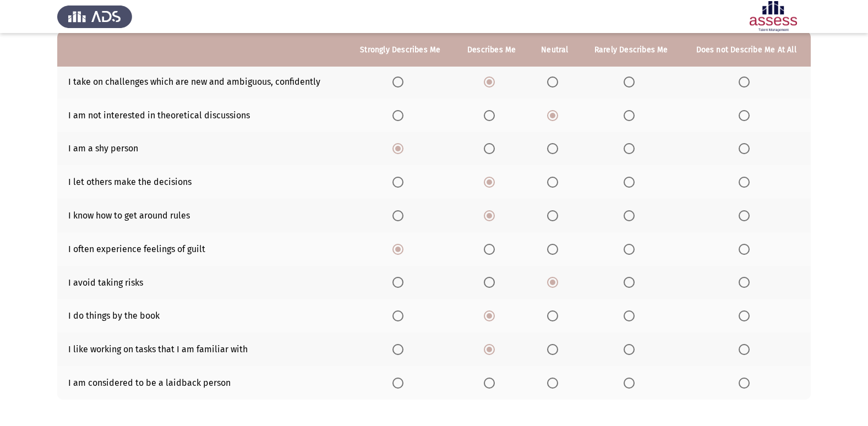
click at [556, 382] on input "Select an option" at bounding box center [552, 382] width 11 height 11
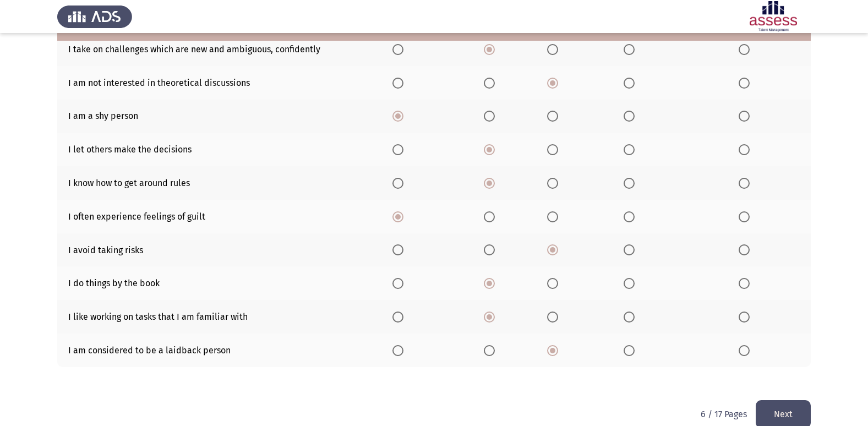
scroll to position [161, 0]
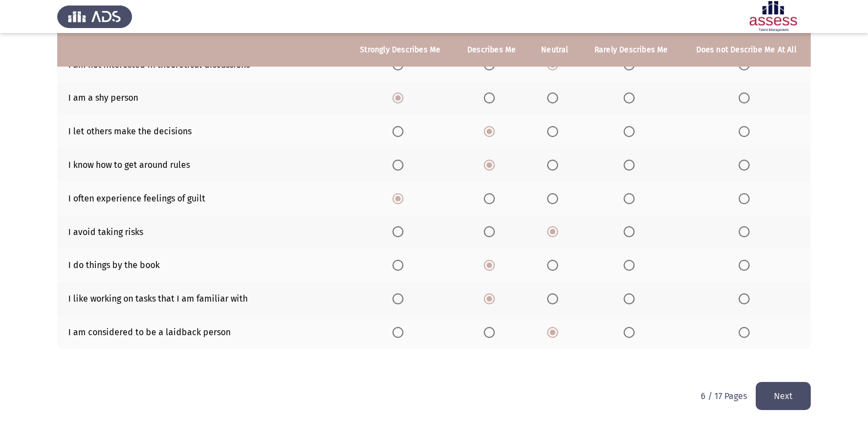
click at [799, 399] on button "Next" at bounding box center [782, 396] width 55 height 28
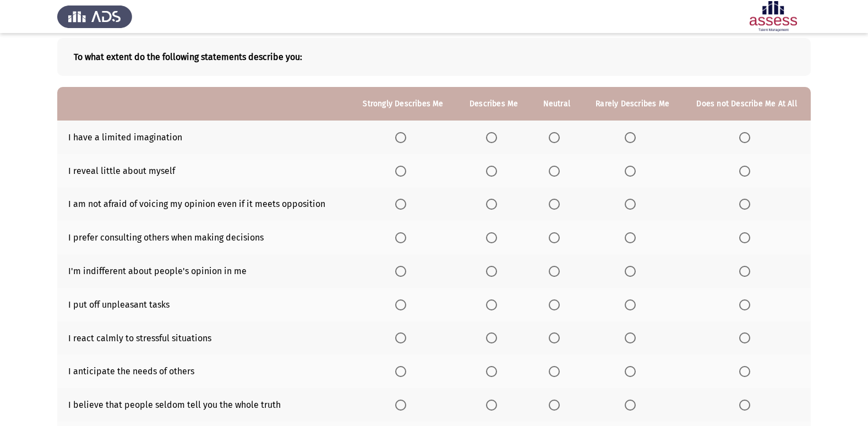
scroll to position [55, 0]
click at [748, 139] on span "Select an option" at bounding box center [744, 137] width 11 height 11
click at [748, 139] on input "Select an option" at bounding box center [744, 137] width 11 height 11
click at [627, 173] on span "Select an option" at bounding box center [630, 170] width 11 height 11
click at [627, 173] on input "Select an option" at bounding box center [630, 170] width 11 height 11
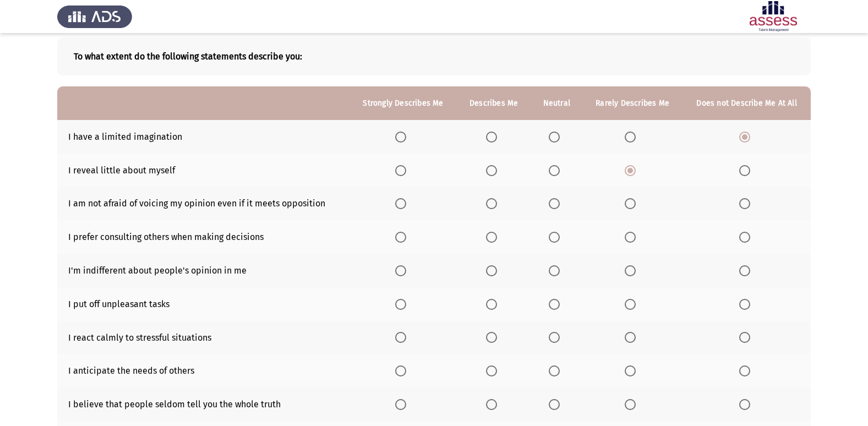
click at [554, 202] on span "Select an option" at bounding box center [554, 203] width 11 height 11
click at [554, 202] on input "Select an option" at bounding box center [554, 203] width 11 height 11
click at [491, 235] on span "Select an option" at bounding box center [491, 237] width 11 height 11
click at [491, 235] on input "Select an option" at bounding box center [491, 237] width 11 height 11
click at [496, 268] on span "Select an option" at bounding box center [491, 270] width 11 height 11
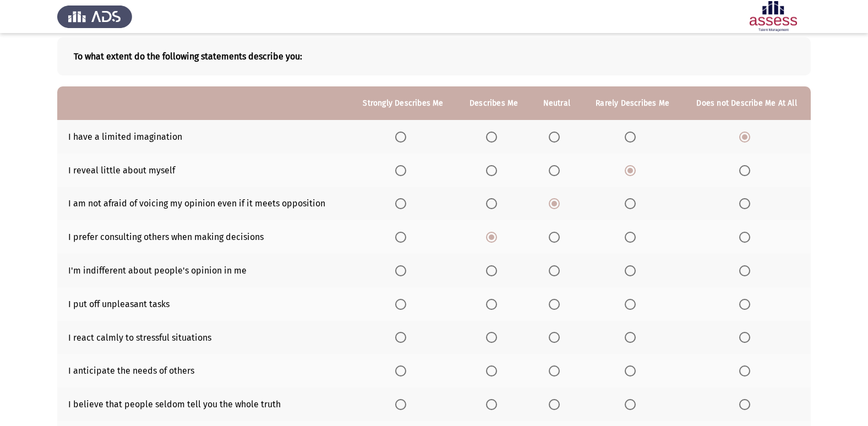
click at [496, 268] on input "Select an option" at bounding box center [491, 270] width 11 height 11
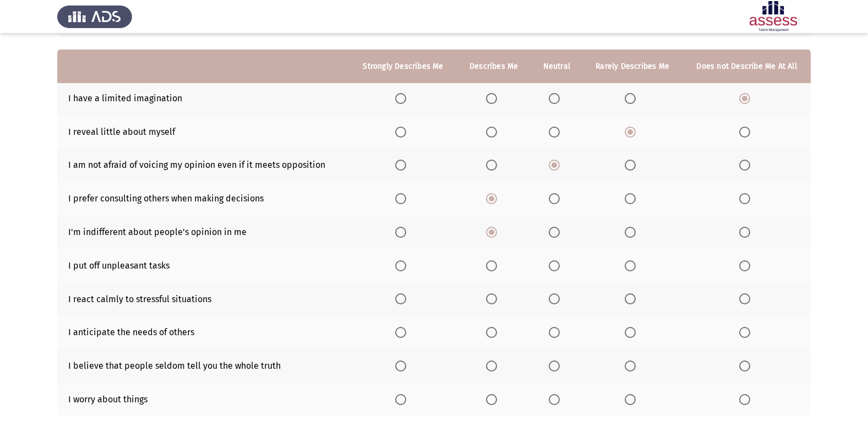
scroll to position [110, 0]
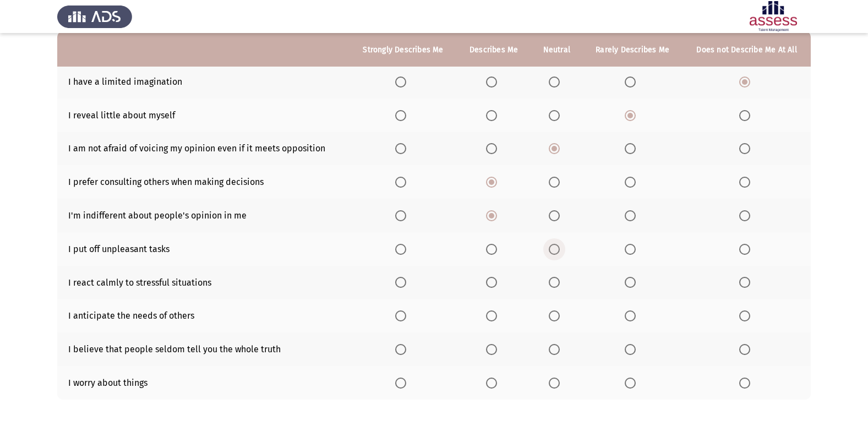
click at [554, 247] on span "Select an option" at bounding box center [554, 249] width 11 height 11
click at [554, 247] on input "Select an option" at bounding box center [554, 249] width 11 height 11
click at [752, 283] on label "Select an option" at bounding box center [746, 282] width 15 height 11
click at [750, 283] on input "Select an option" at bounding box center [744, 282] width 11 height 11
click at [556, 321] on span "Select an option" at bounding box center [554, 315] width 11 height 11
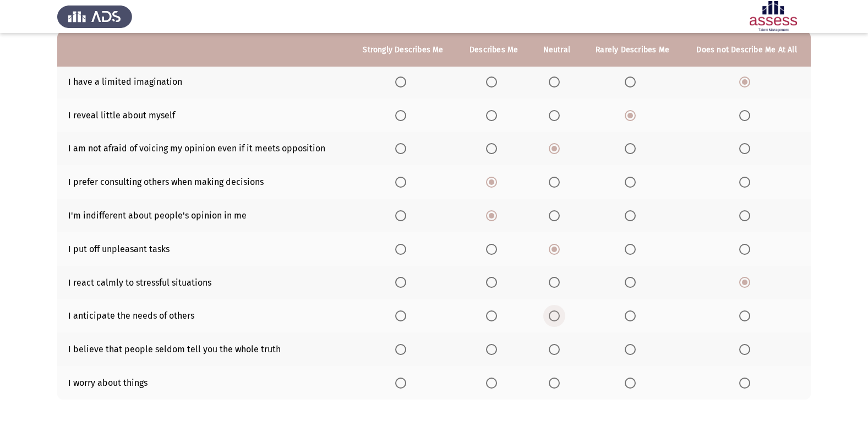
click at [556, 321] on input "Select an option" at bounding box center [554, 315] width 11 height 11
click at [399, 347] on span "Select an option" at bounding box center [400, 349] width 11 height 11
click at [399, 347] on input "Select an option" at bounding box center [400, 349] width 11 height 11
click at [403, 381] on span "Select an option" at bounding box center [400, 382] width 11 height 11
click at [403, 381] on input "Select an option" at bounding box center [400, 382] width 11 height 11
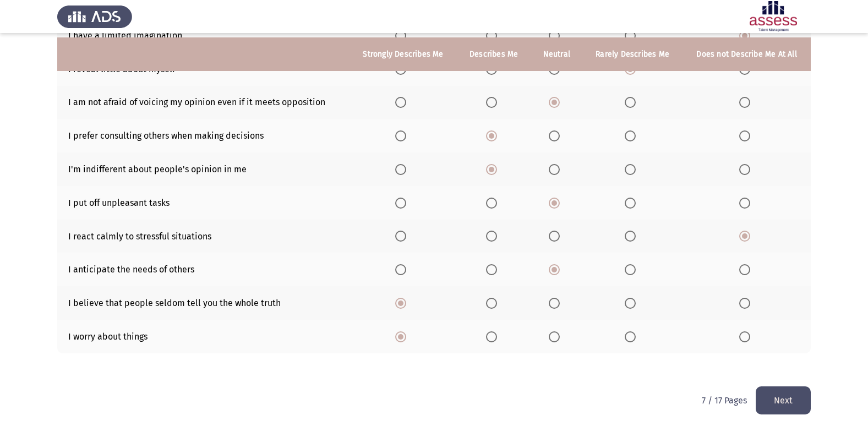
scroll to position [161, 0]
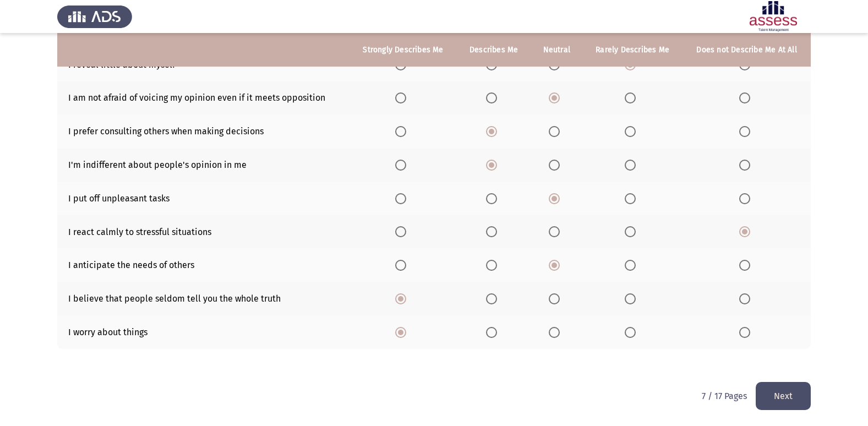
click at [770, 400] on button "Next" at bounding box center [782, 396] width 55 height 28
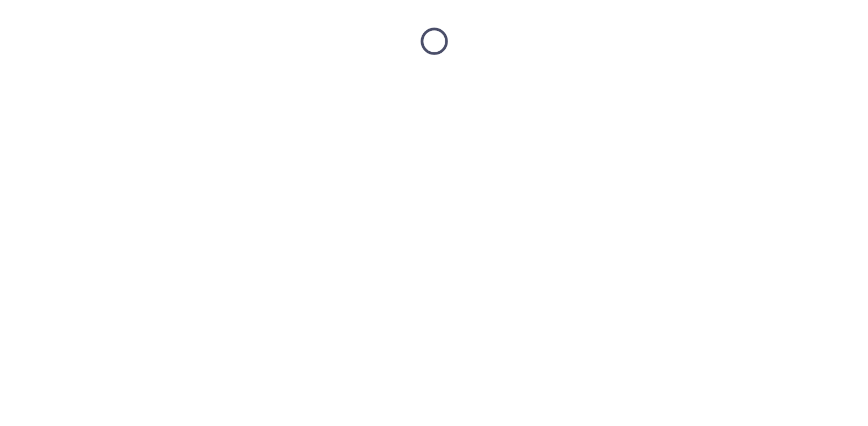
scroll to position [0, 0]
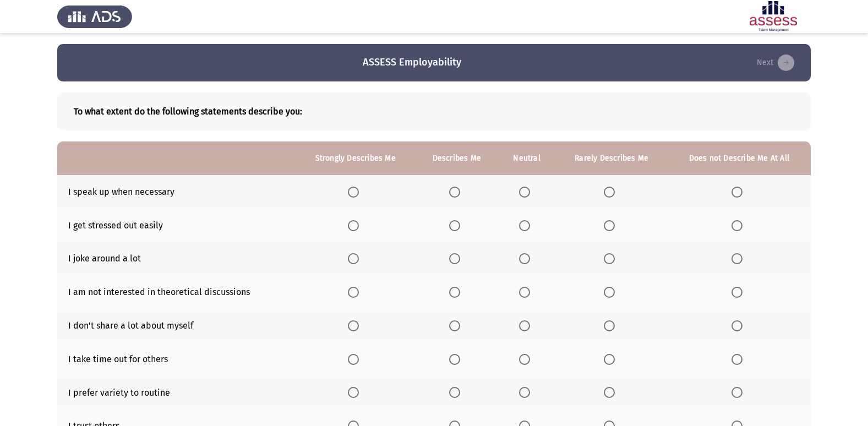
click at [460, 193] on span "Select an option" at bounding box center [454, 192] width 11 height 11
click at [460, 193] on input "Select an option" at bounding box center [454, 192] width 11 height 11
click at [455, 233] on th at bounding box center [456, 226] width 83 height 34
click at [456, 230] on span "Select an option" at bounding box center [454, 225] width 11 height 11
click at [456, 230] on input "Select an option" at bounding box center [454, 225] width 11 height 11
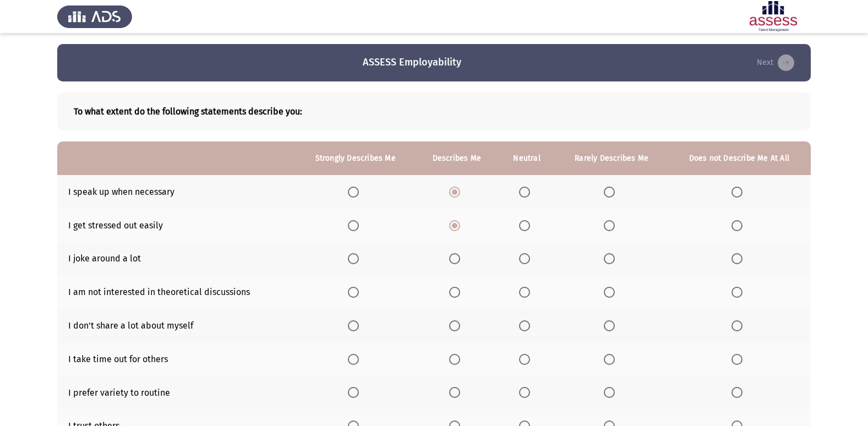
click at [353, 259] on span "Select an option" at bounding box center [353, 259] width 0 height 0
click at [354, 259] on input "Select an option" at bounding box center [353, 258] width 11 height 11
click at [530, 293] on span "Select an option" at bounding box center [524, 292] width 11 height 11
click at [530, 293] on input "Select an option" at bounding box center [524, 292] width 11 height 11
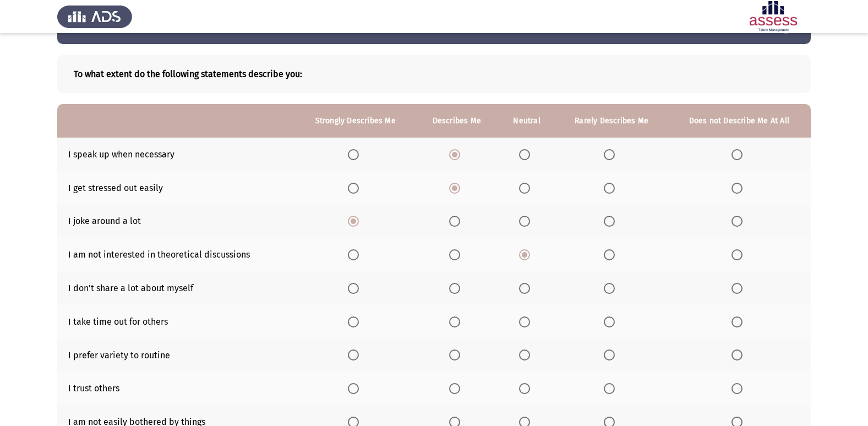
scroll to position [55, 0]
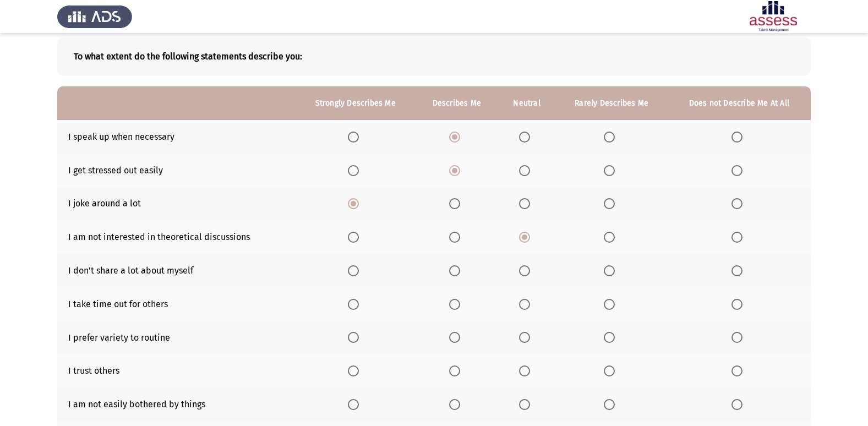
click at [453, 278] on th at bounding box center [456, 271] width 83 height 34
click at [458, 268] on span "Select an option" at bounding box center [454, 270] width 11 height 11
click at [458, 268] on input "Select an option" at bounding box center [454, 270] width 11 height 11
click at [457, 304] on span "Select an option" at bounding box center [454, 304] width 11 height 11
click at [457, 304] on input "Select an option" at bounding box center [454, 304] width 11 height 11
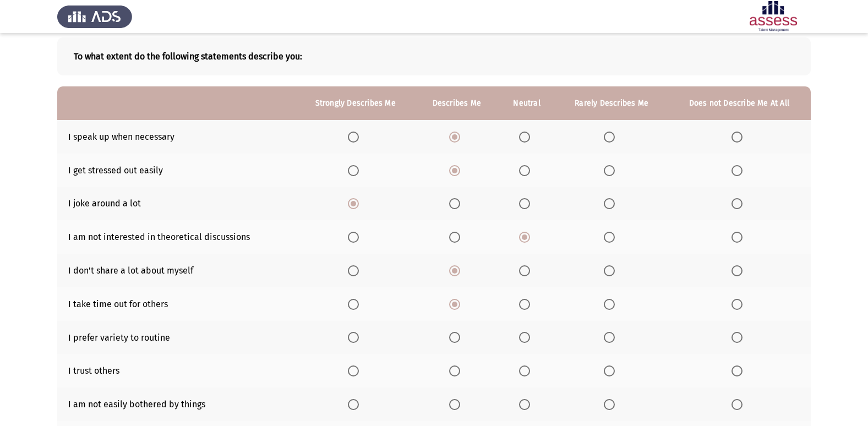
click at [458, 333] on span "Select an option" at bounding box center [454, 337] width 11 height 11
click at [458, 333] on input "Select an option" at bounding box center [454, 337] width 11 height 11
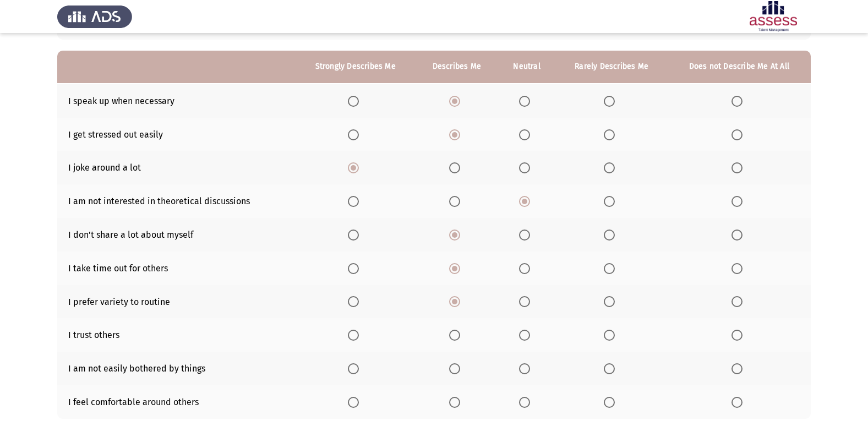
scroll to position [110, 0]
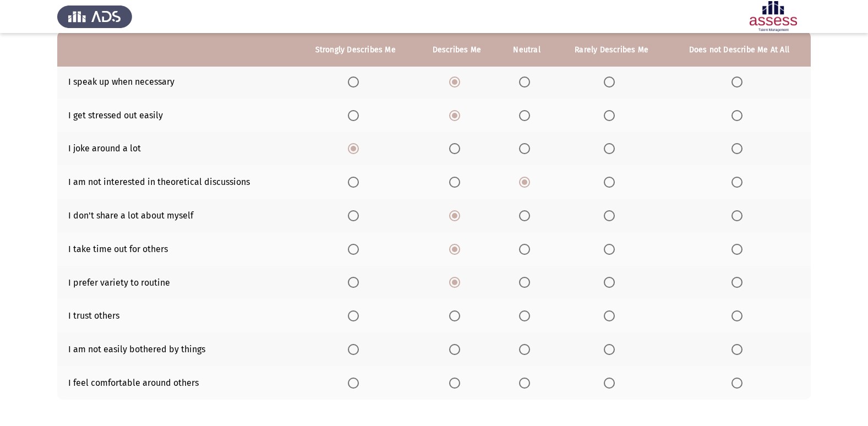
click at [528, 315] on span "Select an option" at bounding box center [524, 315] width 11 height 11
click at [528, 315] on input "Select an option" at bounding box center [524, 315] width 11 height 11
click at [737, 343] on mat-radio-button "Select an option" at bounding box center [738, 349] width 15 height 12
click at [737, 353] on span "Select an option" at bounding box center [736, 349] width 11 height 11
click at [737, 353] on input "Select an option" at bounding box center [736, 349] width 11 height 11
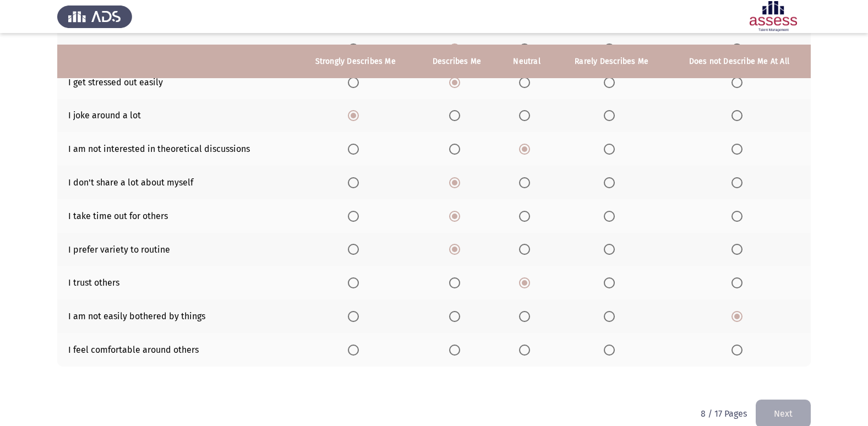
scroll to position [161, 0]
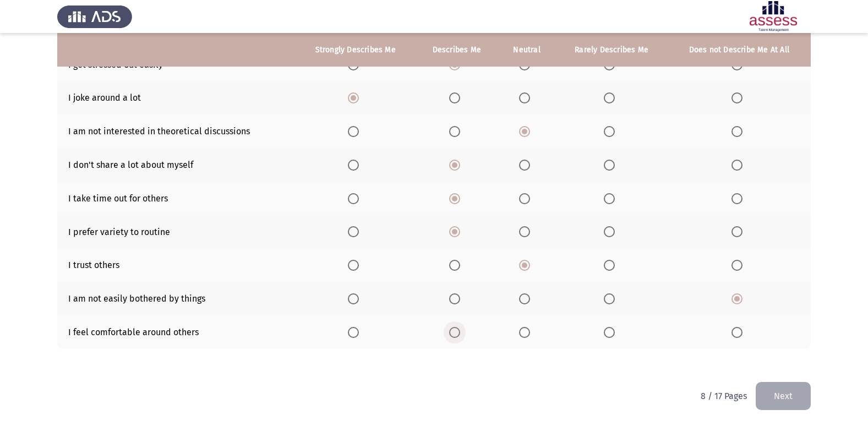
click at [453, 330] on span "Select an option" at bounding box center [454, 332] width 11 height 11
click at [453, 330] on input "Select an option" at bounding box center [454, 332] width 11 height 11
click at [771, 397] on button "Next" at bounding box center [782, 396] width 55 height 28
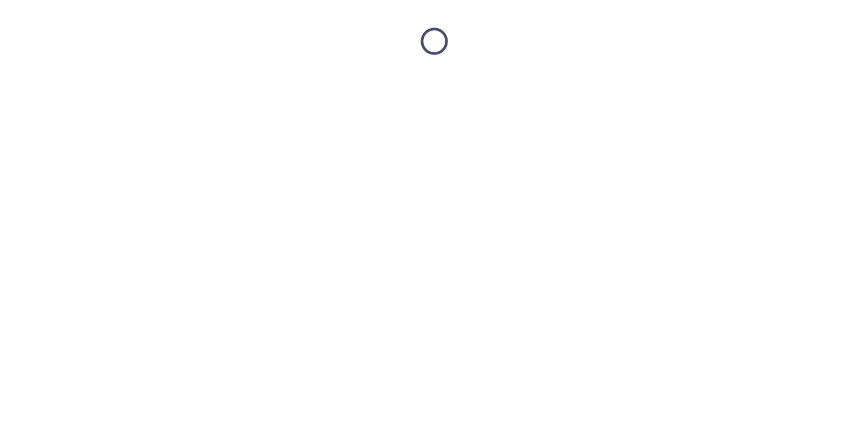
scroll to position [0, 0]
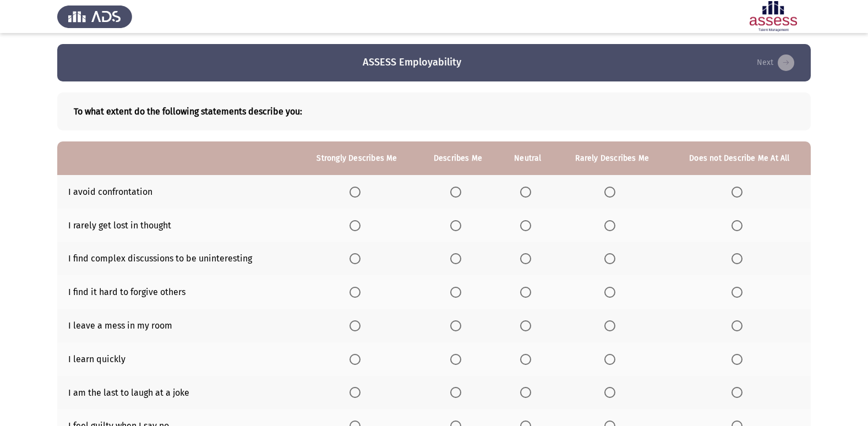
click at [525, 194] on span "Select an option" at bounding box center [525, 192] width 11 height 11
click at [525, 194] on input "Select an option" at bounding box center [525, 192] width 11 height 11
click at [360, 229] on span "Select an option" at bounding box center [354, 225] width 11 height 11
click at [360, 229] on input "Select an option" at bounding box center [354, 225] width 11 height 11
click at [732, 224] on span "Select an option" at bounding box center [736, 225] width 11 height 11
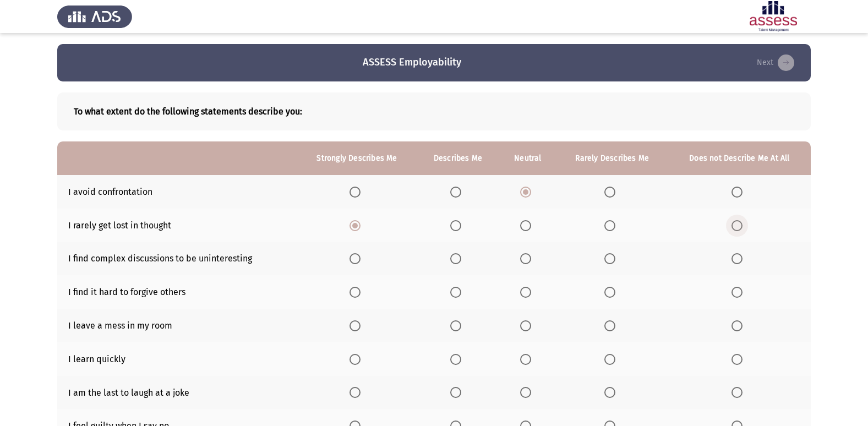
click at [732, 224] on input "Select an option" at bounding box center [736, 225] width 11 height 11
click at [527, 264] on span "Select an option" at bounding box center [525, 258] width 11 height 11
click at [527, 264] on input "Select an option" at bounding box center [525, 258] width 11 height 11
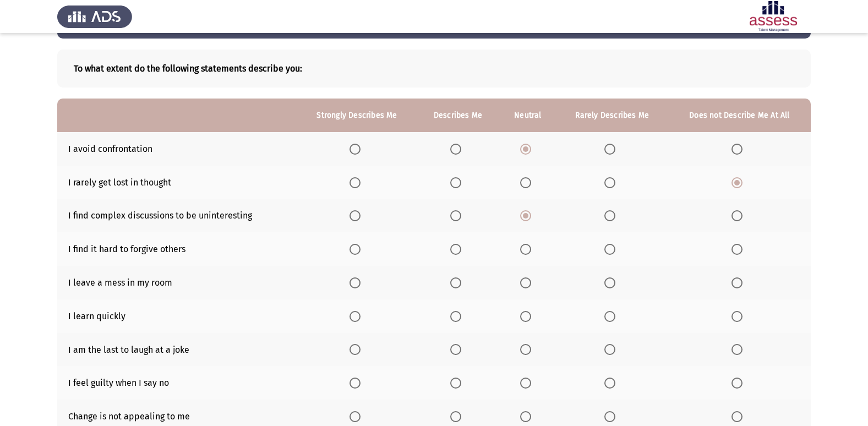
scroll to position [55, 0]
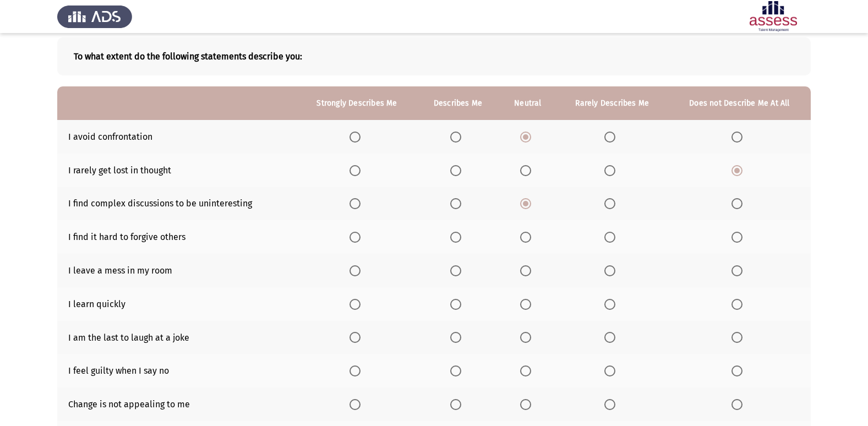
click at [451, 237] on th at bounding box center [458, 237] width 83 height 34
click at [457, 239] on span "Select an option" at bounding box center [455, 237] width 11 height 11
click at [457, 239] on input "Select an option" at bounding box center [455, 237] width 11 height 11
click at [743, 266] on label "Select an option" at bounding box center [738, 270] width 15 height 11
click at [742, 266] on input "Select an option" at bounding box center [736, 270] width 11 height 11
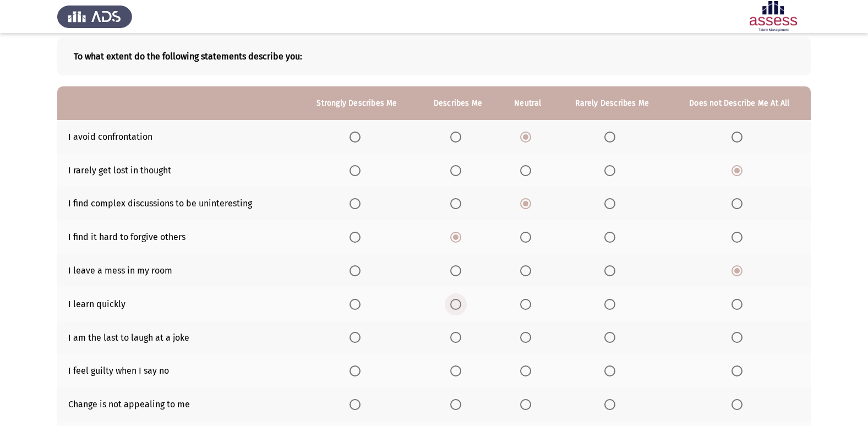
click at [459, 306] on span "Select an option" at bounding box center [455, 304] width 11 height 11
click at [459, 306] on input "Select an option" at bounding box center [455, 304] width 11 height 11
click at [730, 332] on th at bounding box center [739, 338] width 143 height 34
click at [732, 333] on span "Select an option" at bounding box center [736, 337] width 11 height 11
click at [732, 333] on input "Select an option" at bounding box center [736, 337] width 11 height 11
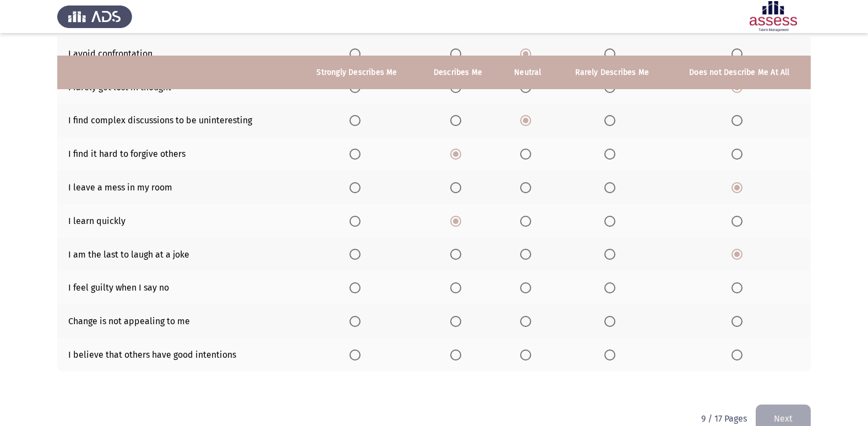
scroll to position [161, 0]
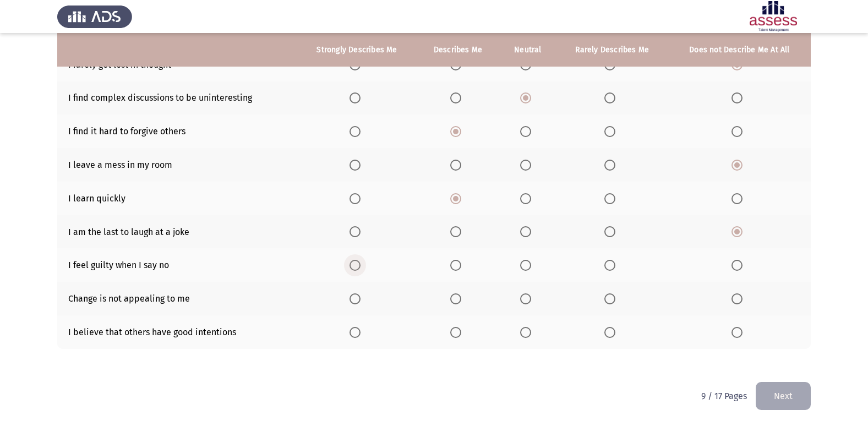
click at [355, 265] on span "Select an option" at bounding box center [355, 265] width 0 height 0
click at [356, 265] on input "Select an option" at bounding box center [354, 265] width 11 height 11
click at [611, 296] on span "Select an option" at bounding box center [609, 298] width 11 height 11
click at [611, 296] on input "Select an option" at bounding box center [609, 298] width 11 height 11
click at [457, 332] on span "Select an option" at bounding box center [455, 332] width 11 height 11
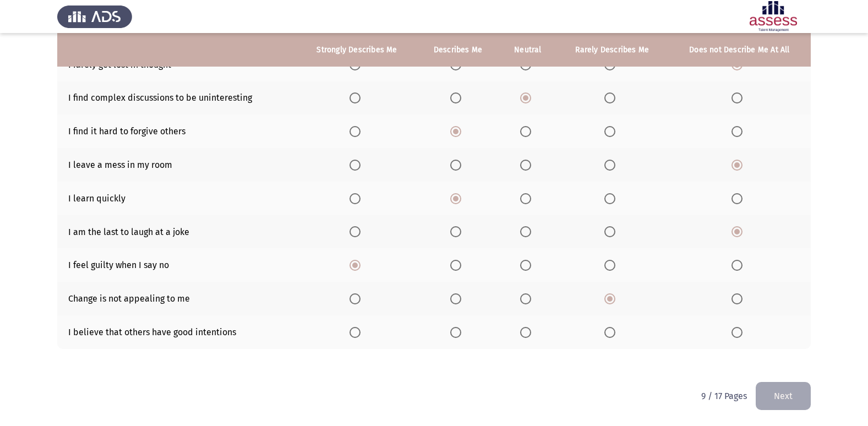
click at [457, 332] on input "Select an option" at bounding box center [455, 332] width 11 height 11
click at [792, 393] on button "Next" at bounding box center [782, 396] width 55 height 28
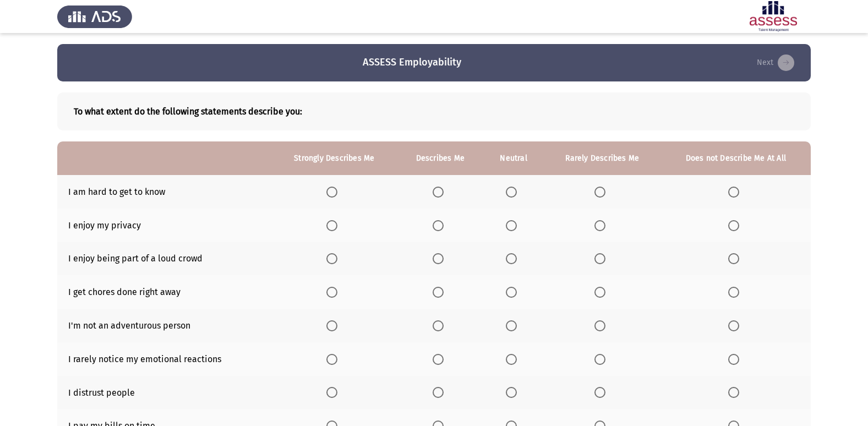
click at [434, 197] on span "Select an option" at bounding box center [437, 192] width 11 height 11
click at [434, 197] on input "Select an option" at bounding box center [437, 192] width 11 height 11
click at [435, 229] on span "Select an option" at bounding box center [437, 225] width 11 height 11
click at [435, 229] on input "Select an option" at bounding box center [437, 225] width 11 height 11
click at [442, 258] on span "Select an option" at bounding box center [437, 258] width 11 height 11
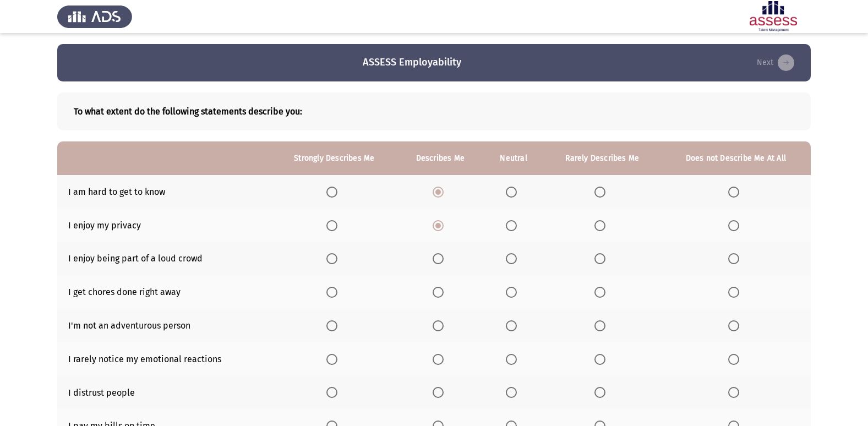
click at [442, 258] on input "Select an option" at bounding box center [437, 258] width 11 height 11
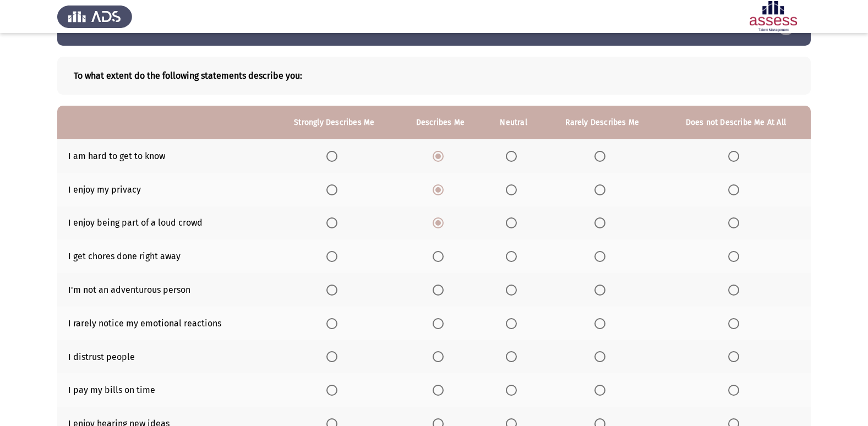
scroll to position [55, 0]
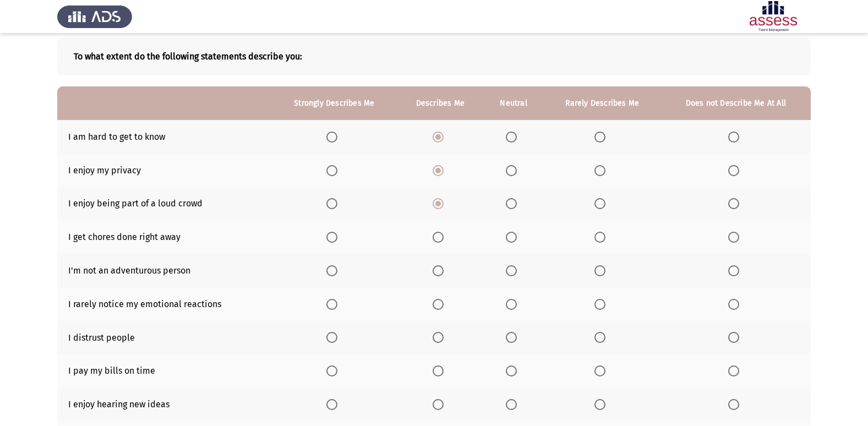
click at [515, 239] on span "Select an option" at bounding box center [511, 237] width 11 height 11
click at [515, 239] on input "Select an option" at bounding box center [511, 237] width 11 height 11
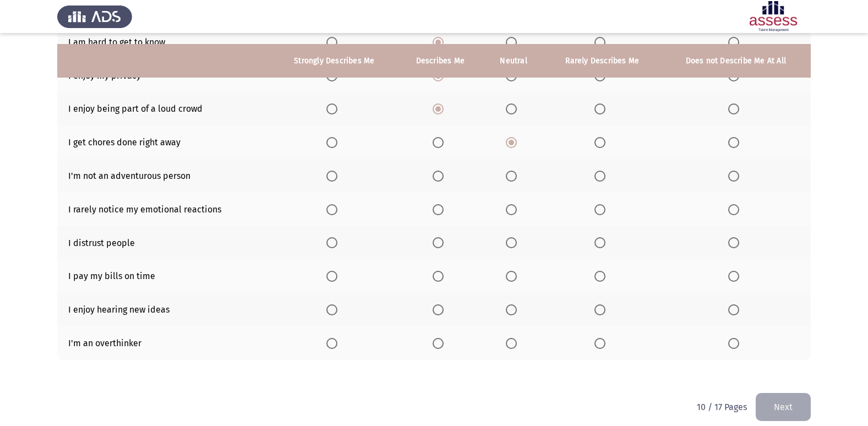
scroll to position [161, 0]
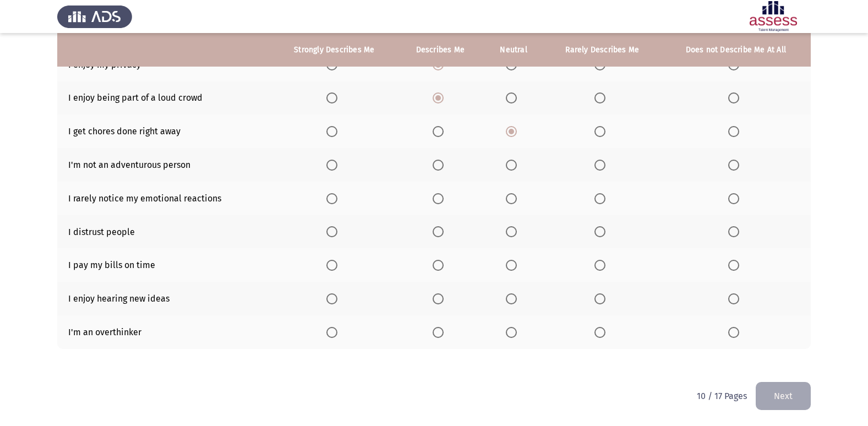
click at [440, 168] on span "Select an option" at bounding box center [437, 165] width 11 height 11
click at [440, 168] on input "Select an option" at bounding box center [437, 165] width 11 height 11
click at [437, 199] on span "Select an option" at bounding box center [437, 198] width 11 height 11
click at [437, 199] on input "Select an option" at bounding box center [437, 198] width 11 height 11
click at [510, 231] on span "Select an option" at bounding box center [511, 231] width 11 height 11
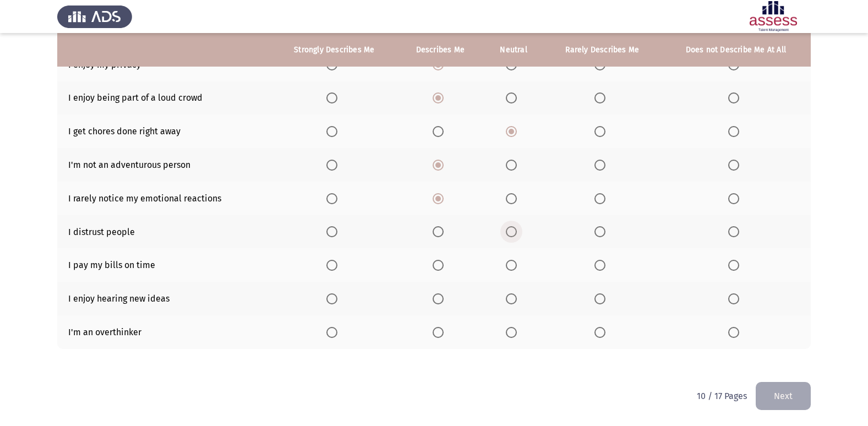
click at [510, 231] on input "Select an option" at bounding box center [511, 231] width 11 height 11
click at [439, 266] on span "Select an option" at bounding box center [437, 265] width 11 height 11
click at [439, 266] on input "Select an option" at bounding box center [437, 265] width 11 height 11
click at [442, 298] on span "Select an option" at bounding box center [437, 298] width 11 height 11
click at [442, 298] on input "Select an option" at bounding box center [437, 298] width 11 height 11
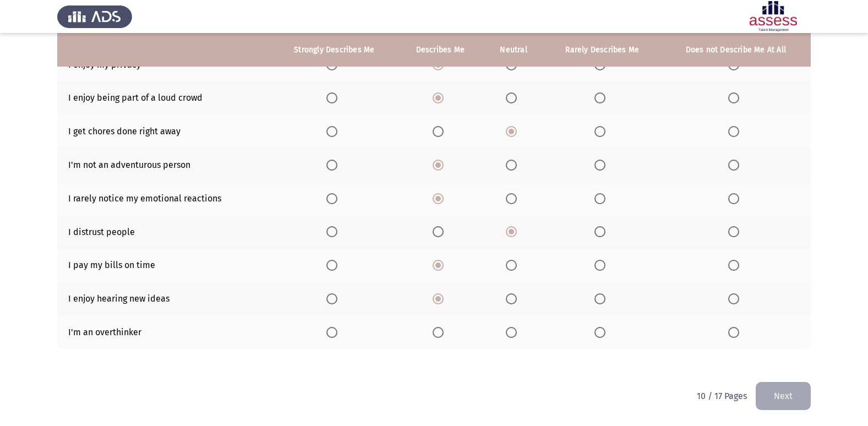
click at [343, 329] on th at bounding box center [333, 332] width 125 height 34
click at [333, 334] on span "Select an option" at bounding box center [331, 332] width 11 height 11
click at [333, 334] on input "Select an option" at bounding box center [331, 332] width 11 height 11
click at [806, 401] on button "Next" at bounding box center [782, 396] width 55 height 28
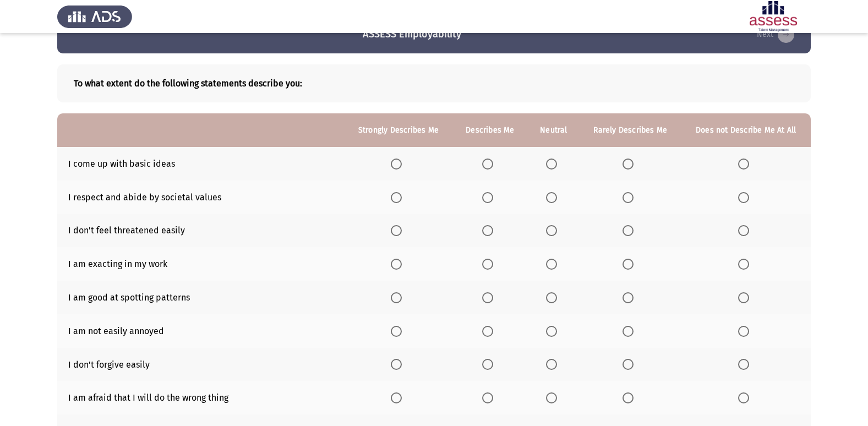
scroll to position [55, 0]
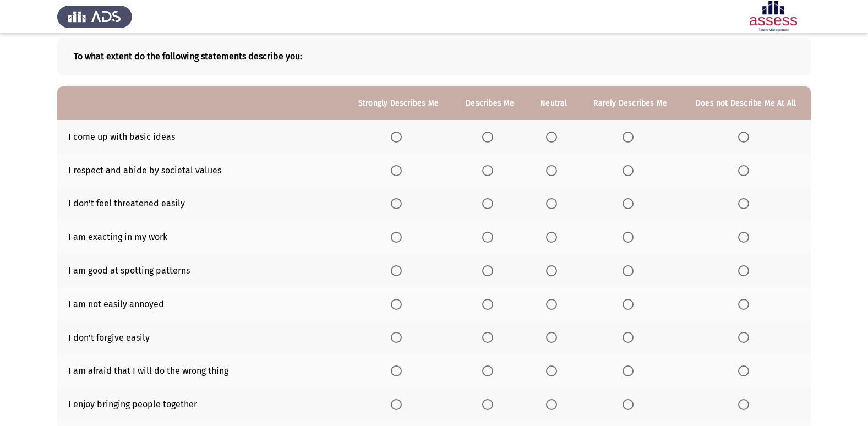
click at [483, 138] on th at bounding box center [489, 137] width 75 height 34
click at [488, 140] on span "Select an option" at bounding box center [487, 137] width 11 height 11
click at [488, 140] on input "Select an option" at bounding box center [487, 137] width 11 height 11
click at [552, 175] on span "Select an option" at bounding box center [551, 170] width 11 height 11
click at [552, 175] on input "Select an option" at bounding box center [551, 170] width 11 height 11
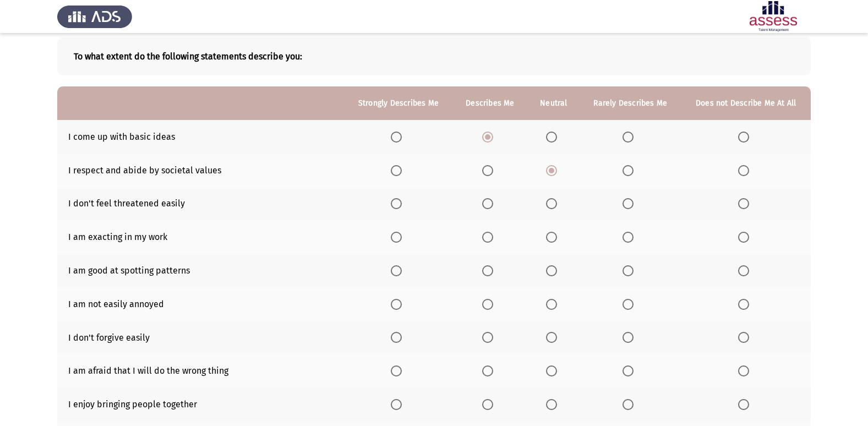
click at [483, 203] on span "Select an option" at bounding box center [487, 203] width 11 height 11
click at [483, 203] on input "Select an option" at bounding box center [487, 203] width 11 height 11
click at [550, 231] on mat-radio-button "Select an option" at bounding box center [553, 237] width 15 height 12
click at [553, 237] on span "Select an option" at bounding box center [551, 237] width 11 height 11
click at [553, 237] on input "Select an option" at bounding box center [551, 237] width 11 height 11
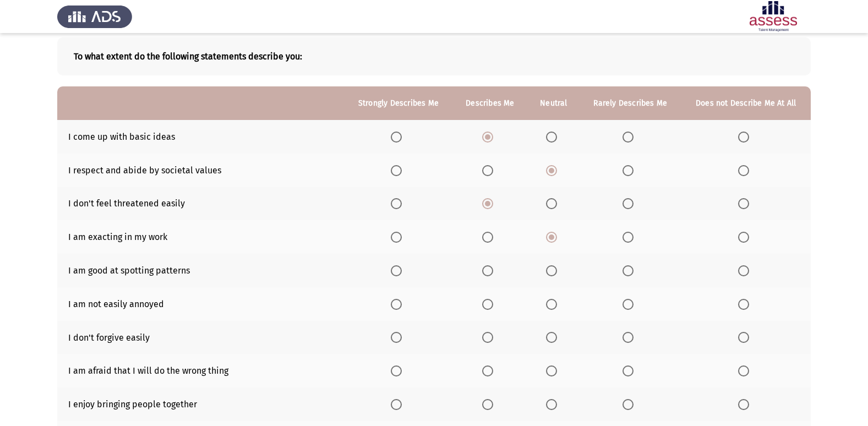
scroll to position [110, 0]
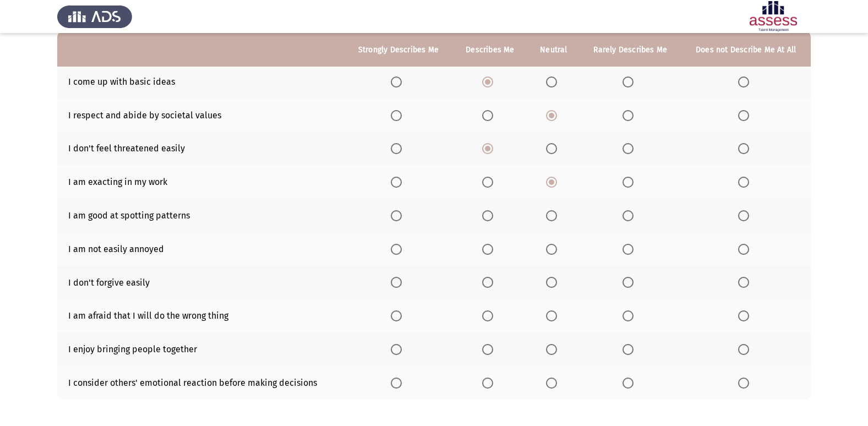
click at [487, 217] on span "Select an option" at bounding box center [487, 215] width 11 height 11
click at [487, 217] on input "Select an option" at bounding box center [487, 215] width 11 height 11
click at [628, 250] on span "Select an option" at bounding box center [627, 249] width 11 height 11
click at [628, 250] on input "Select an option" at bounding box center [627, 249] width 11 height 11
click at [495, 286] on label "Select an option" at bounding box center [489, 282] width 15 height 11
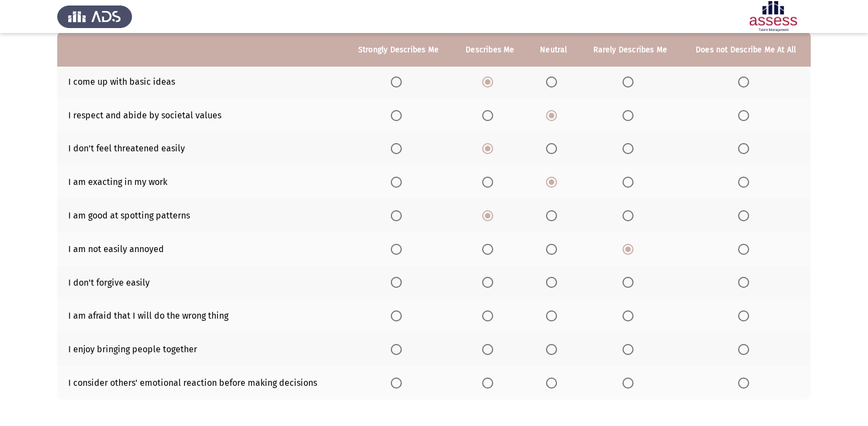
click at [493, 286] on input "Select an option" at bounding box center [487, 282] width 11 height 11
click at [391, 319] on th at bounding box center [398, 316] width 108 height 34
click at [395, 319] on span "Select an option" at bounding box center [396, 315] width 11 height 11
click at [395, 319] on input "Select an option" at bounding box center [396, 315] width 11 height 11
click at [492, 346] on span "Select an option" at bounding box center [487, 349] width 11 height 11
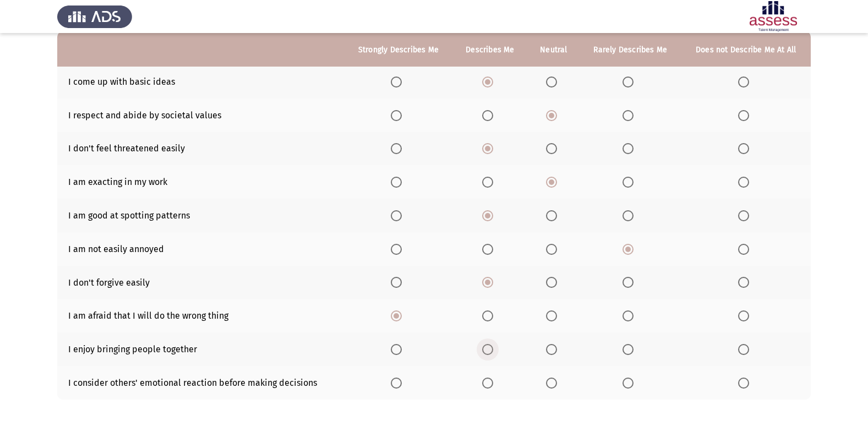
click at [492, 346] on input "Select an option" at bounding box center [487, 349] width 11 height 11
click at [399, 386] on span "Select an option" at bounding box center [396, 382] width 11 height 11
click at [399, 386] on input "Select an option" at bounding box center [396, 382] width 11 height 11
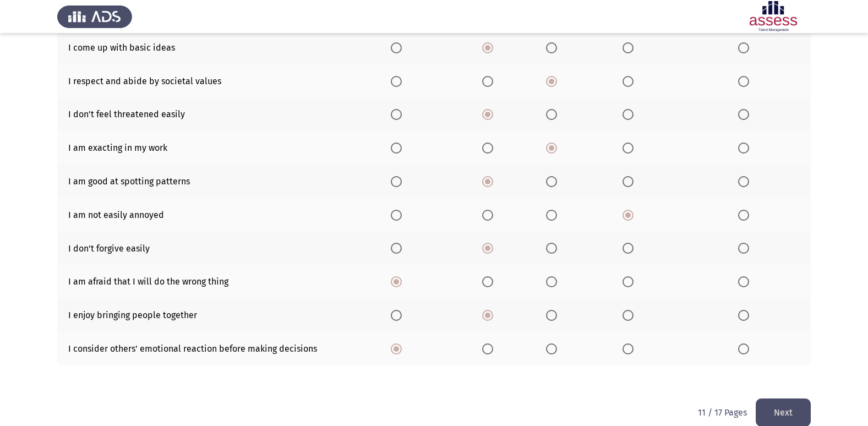
scroll to position [161, 0]
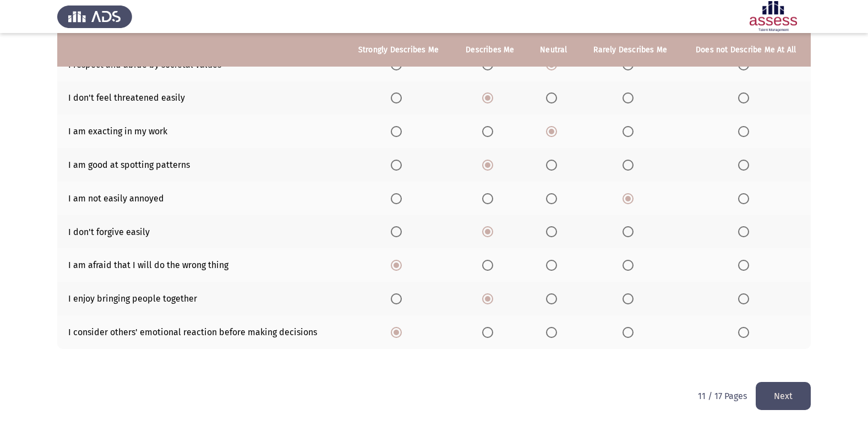
click at [799, 410] on html "ASSESS Employability Next To what extent do the following statements describe y…" at bounding box center [434, 132] width 868 height 587
click at [799, 405] on button "Next" at bounding box center [782, 396] width 55 height 28
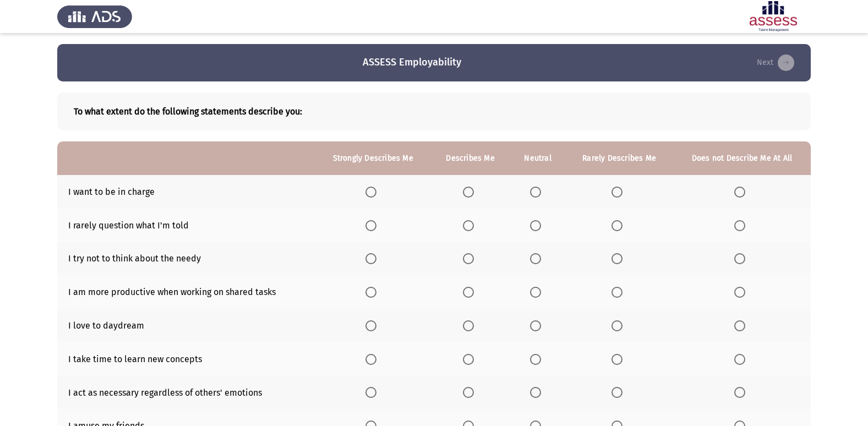
click at [476, 190] on label "Select an option" at bounding box center [470, 192] width 15 height 11
click at [474, 190] on input "Select an option" at bounding box center [468, 192] width 11 height 11
click at [466, 232] on th at bounding box center [469, 226] width 79 height 34
click at [466, 227] on span "Select an option" at bounding box center [468, 225] width 11 height 11
click at [466, 227] on input "Select an option" at bounding box center [468, 225] width 11 height 11
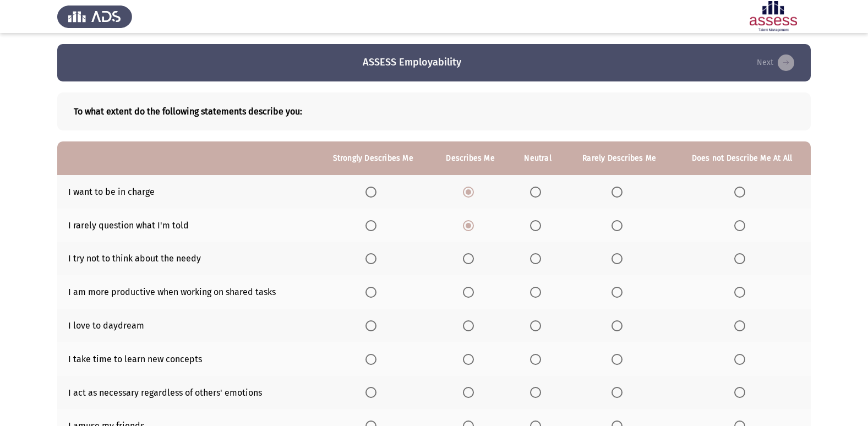
click at [472, 258] on span "Select an option" at bounding box center [468, 258] width 11 height 11
click at [472, 258] on input "Select an option" at bounding box center [468, 258] width 11 height 11
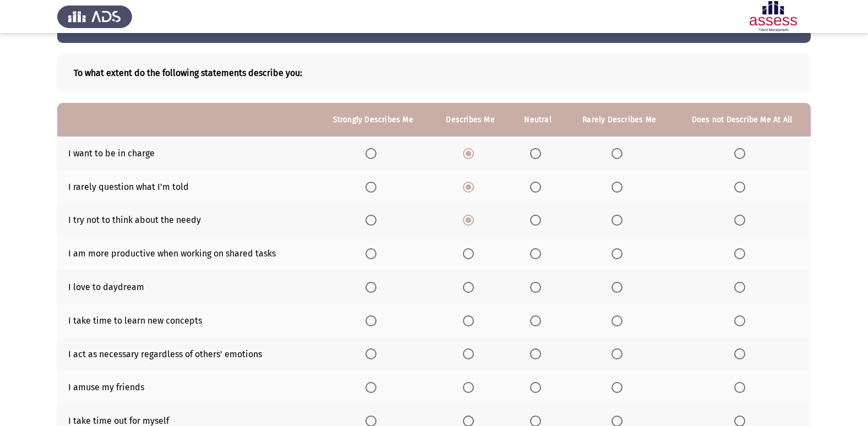
scroll to position [55, 0]
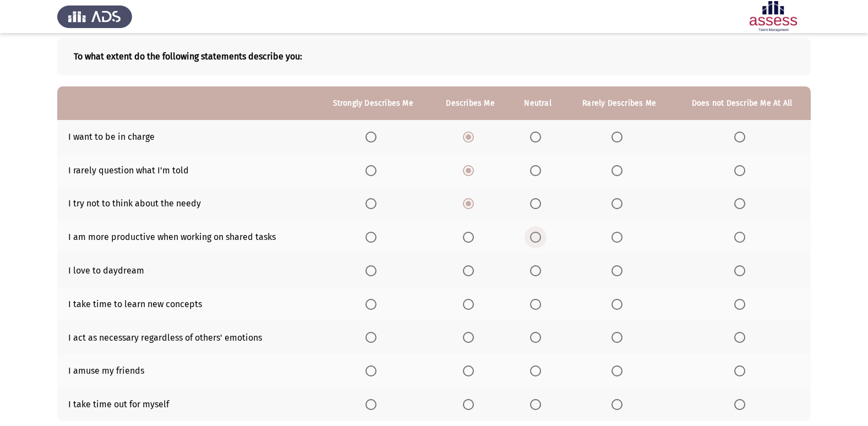
click at [539, 235] on span "Select an option" at bounding box center [535, 237] width 11 height 11
click at [539, 235] on input "Select an option" at bounding box center [535, 237] width 11 height 11
click at [474, 267] on span "Select an option" at bounding box center [468, 270] width 11 height 11
click at [474, 267] on input "Select an option" at bounding box center [468, 270] width 11 height 11
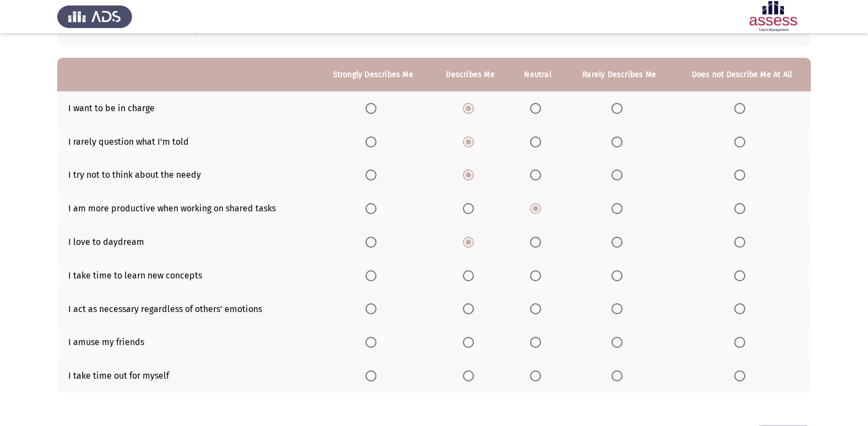
scroll to position [110, 0]
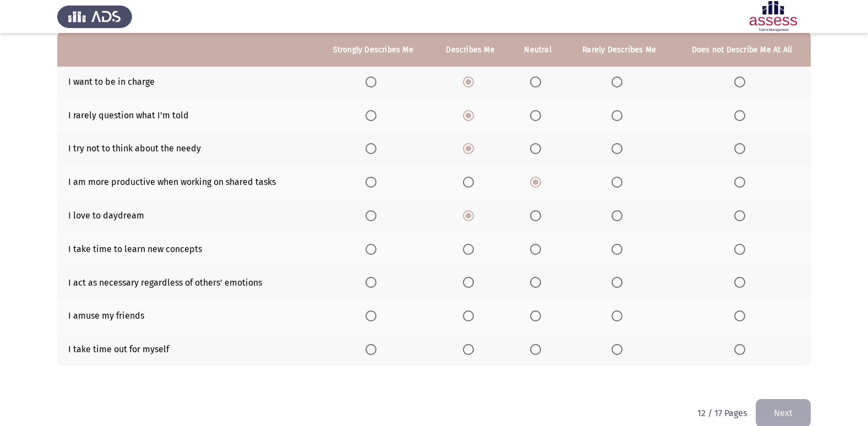
click at [469, 250] on span "Select an option" at bounding box center [468, 249] width 11 height 11
click at [469, 250] on input "Select an option" at bounding box center [468, 249] width 11 height 11
click at [535, 289] on th at bounding box center [538, 283] width 56 height 34
click at [538, 289] on th at bounding box center [538, 283] width 56 height 34
click at [539, 283] on span "Select an option" at bounding box center [535, 282] width 11 height 11
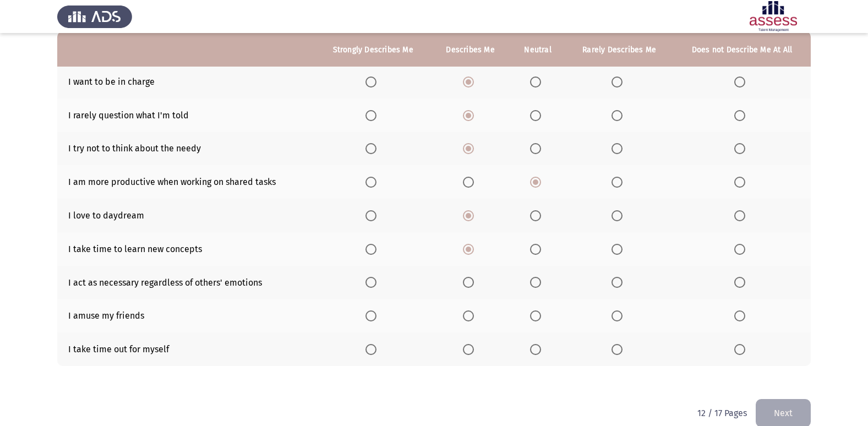
click at [539, 283] on input "Select an option" at bounding box center [535, 282] width 11 height 11
click at [539, 311] on span "Select an option" at bounding box center [535, 315] width 11 height 11
click at [539, 311] on input "Select an option" at bounding box center [535, 315] width 11 height 11
click at [371, 353] on span "Select an option" at bounding box center [370, 349] width 11 height 11
click at [371, 353] on input "Select an option" at bounding box center [370, 349] width 11 height 11
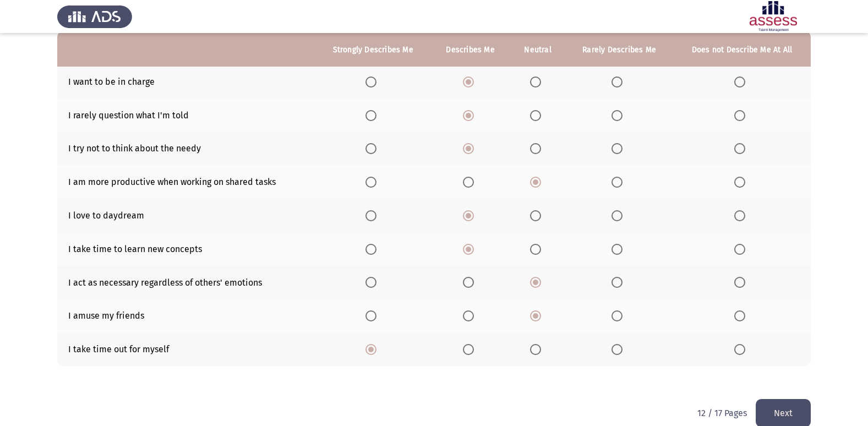
click at [768, 412] on button "Next" at bounding box center [782, 413] width 55 height 28
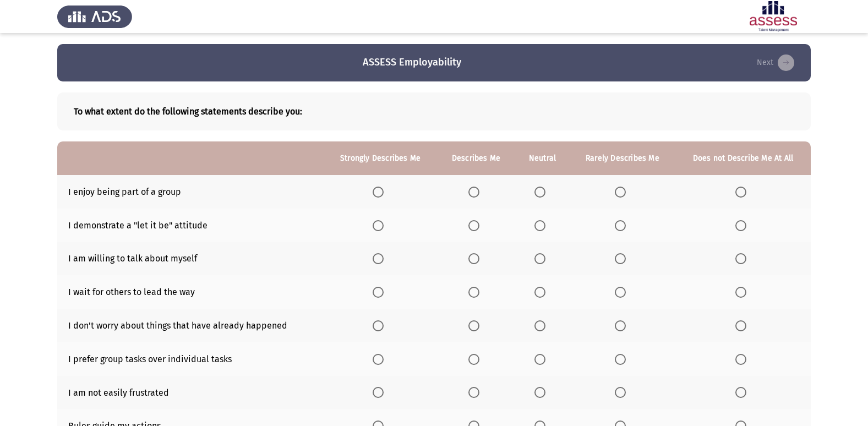
click at [376, 194] on span "Select an option" at bounding box center [378, 192] width 11 height 11
click at [376, 194] on input "Select an option" at bounding box center [378, 192] width 11 height 11
click at [477, 223] on span "Select an option" at bounding box center [473, 225] width 11 height 11
click at [477, 223] on input "Select an option" at bounding box center [473, 225] width 11 height 11
click at [477, 259] on span "Select an option" at bounding box center [473, 258] width 11 height 11
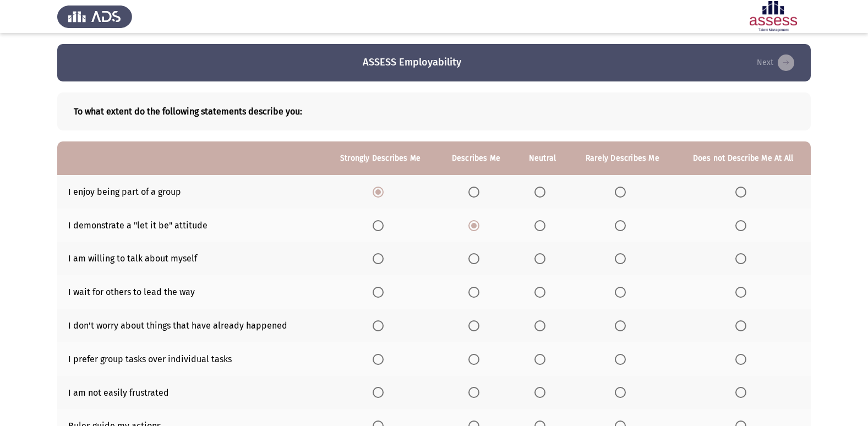
click at [477, 259] on input "Select an option" at bounding box center [473, 258] width 11 height 11
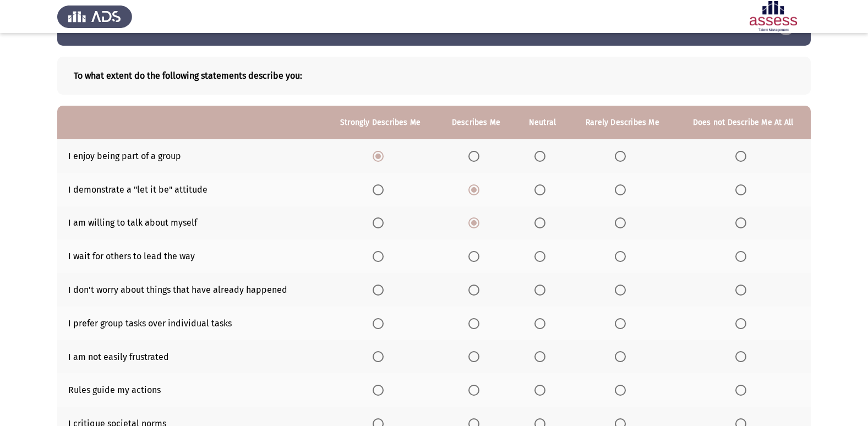
scroll to position [55, 0]
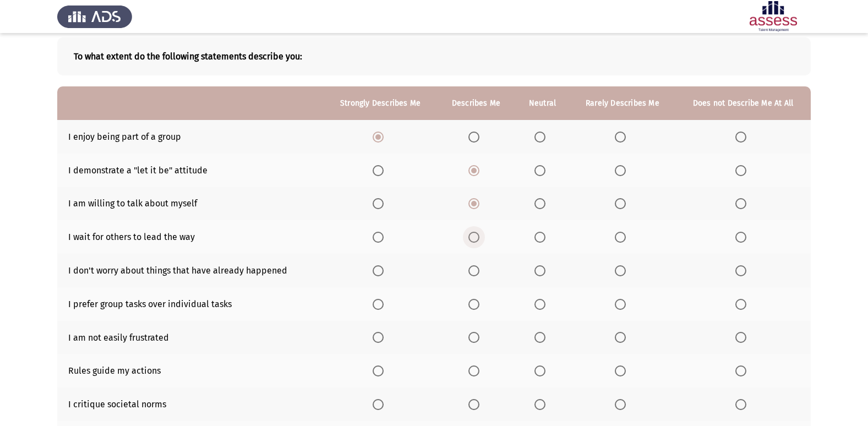
click at [475, 242] on span "Select an option" at bounding box center [473, 237] width 11 height 11
click at [475, 242] on input "Select an option" at bounding box center [473, 237] width 11 height 11
click at [615, 269] on span "Select an option" at bounding box center [620, 270] width 11 height 11
click at [615, 269] on input "Select an option" at bounding box center [620, 270] width 11 height 11
click at [537, 304] on span "Select an option" at bounding box center [539, 304] width 11 height 11
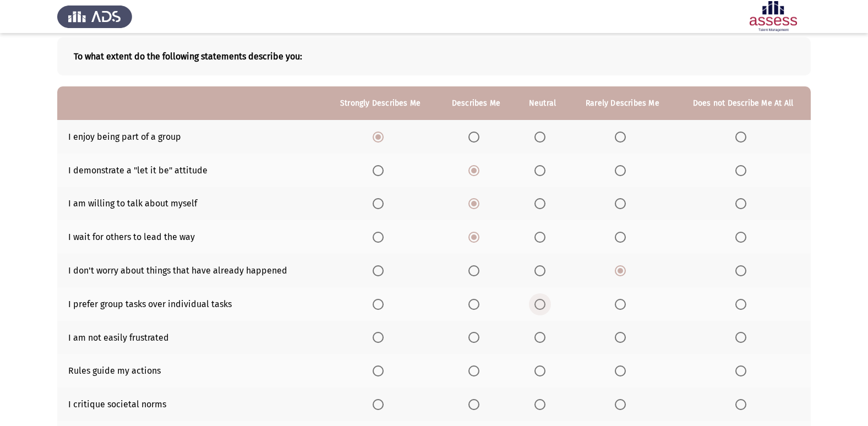
click at [537, 304] on input "Select an option" at bounding box center [539, 304] width 11 height 11
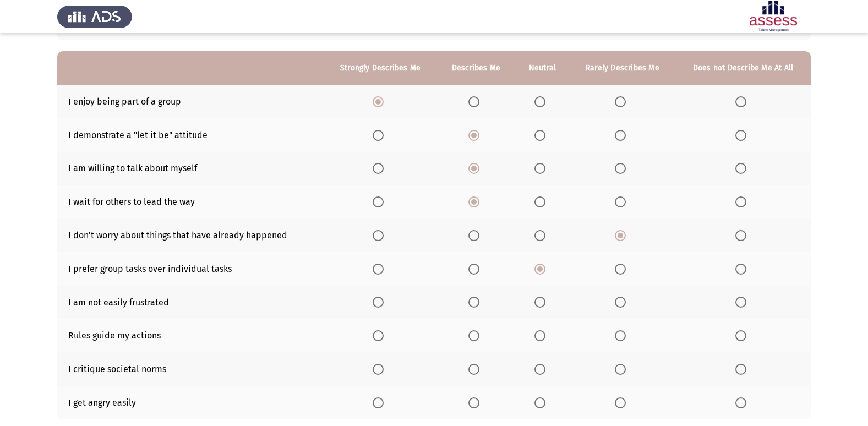
scroll to position [110, 0]
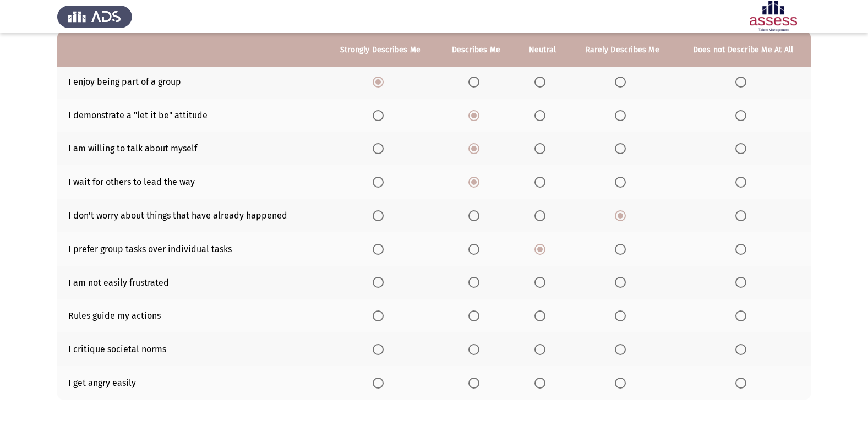
click at [623, 283] on span "Select an option" at bounding box center [620, 282] width 11 height 11
click at [623, 283] on input "Select an option" at bounding box center [620, 282] width 11 height 11
click at [541, 314] on span "Select an option" at bounding box center [539, 315] width 11 height 11
click at [541, 314] on input "Select an option" at bounding box center [539, 315] width 11 height 11
click at [547, 352] on label "Select an option" at bounding box center [541, 349] width 15 height 11
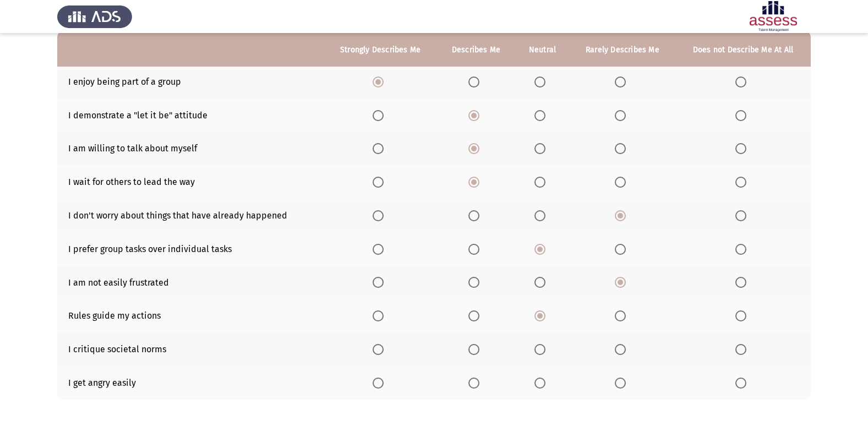
click at [545, 352] on input "Select an option" at bounding box center [539, 349] width 11 height 11
click at [377, 381] on span "Select an option" at bounding box center [378, 382] width 11 height 11
click at [377, 381] on input "Select an option" at bounding box center [378, 382] width 11 height 11
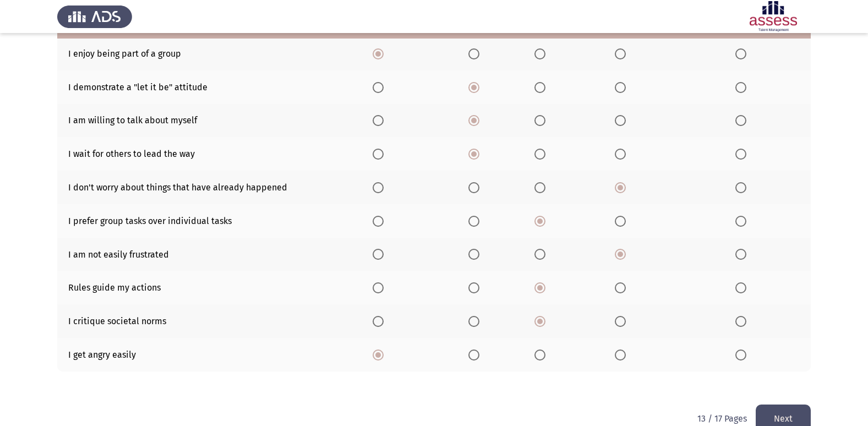
scroll to position [161, 0]
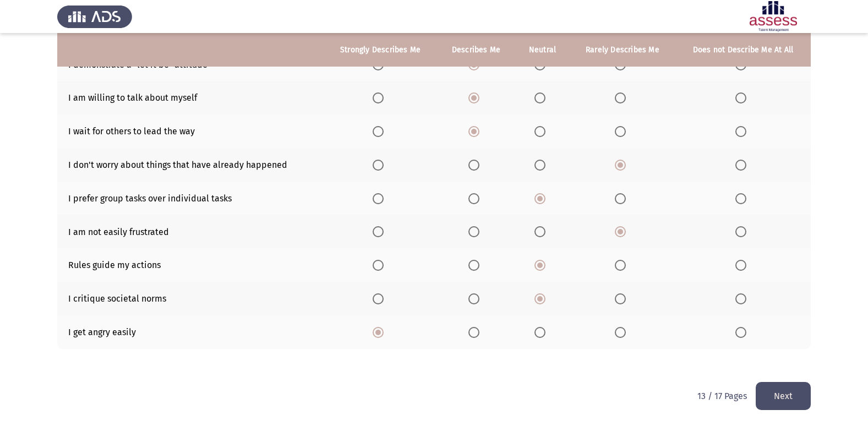
click at [784, 396] on button "Next" at bounding box center [782, 396] width 55 height 28
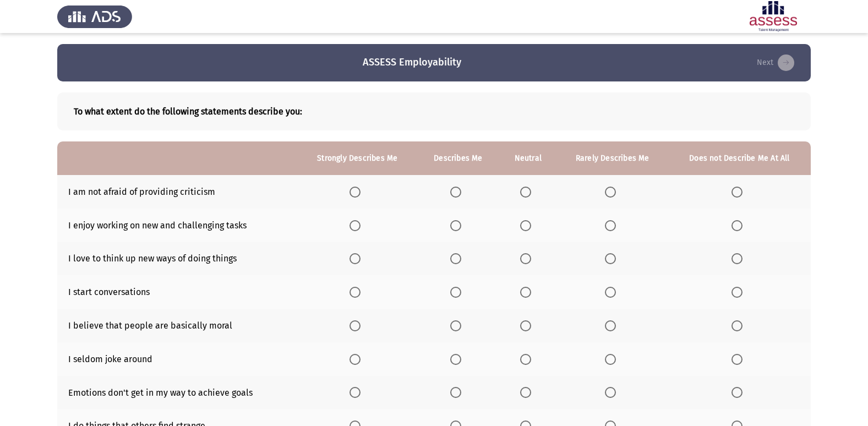
click at [527, 189] on span "Select an option" at bounding box center [525, 192] width 11 height 11
click at [527, 189] on input "Select an option" at bounding box center [525, 192] width 11 height 11
click at [452, 226] on span "Select an option" at bounding box center [455, 225] width 11 height 11
click at [452, 226] on input "Select an option" at bounding box center [455, 225] width 11 height 11
click at [452, 258] on span "Select an option" at bounding box center [455, 258] width 11 height 11
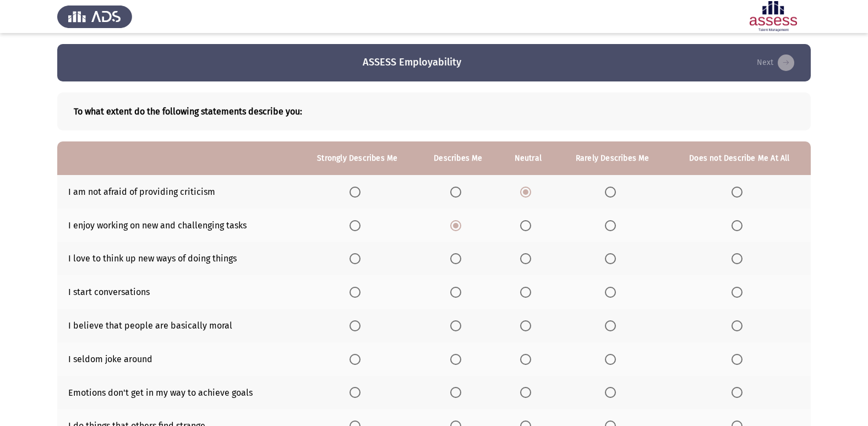
click at [452, 258] on input "Select an option" at bounding box center [455, 258] width 11 height 11
click at [461, 288] on span "Select an option" at bounding box center [455, 292] width 11 height 11
click at [461, 288] on input "Select an option" at bounding box center [455, 292] width 11 height 11
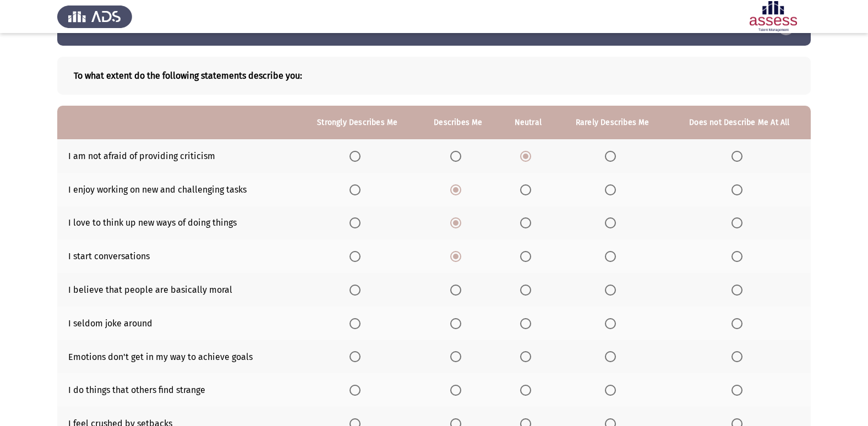
scroll to position [55, 0]
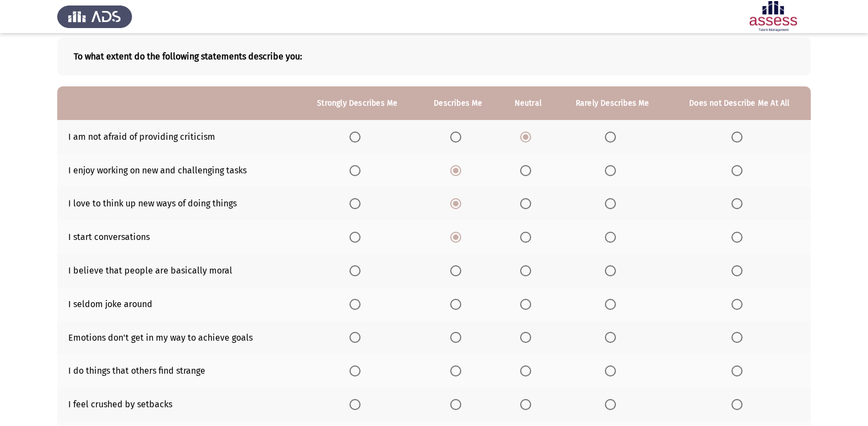
click at [352, 273] on span "Select an option" at bounding box center [354, 270] width 11 height 11
click at [352, 273] on input "Select an option" at bounding box center [354, 270] width 11 height 11
click at [744, 303] on label "Select an option" at bounding box center [738, 304] width 15 height 11
click at [742, 303] on input "Select an option" at bounding box center [736, 304] width 11 height 11
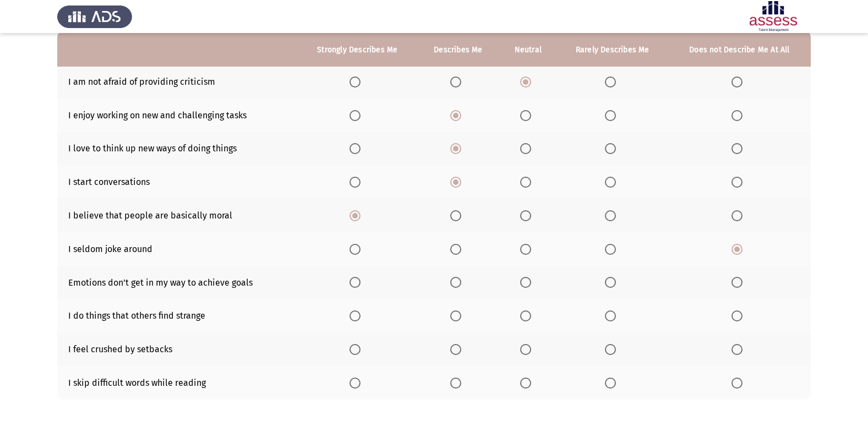
click at [614, 277] on span "Select an option" at bounding box center [610, 282] width 11 height 11
click at [614, 277] on input "Select an option" at bounding box center [610, 282] width 11 height 11
click at [363, 314] on label "Select an option" at bounding box center [356, 315] width 15 height 11
click at [360, 314] on input "Select an option" at bounding box center [354, 315] width 11 height 11
click at [530, 349] on span "Select an option" at bounding box center [525, 349] width 11 height 11
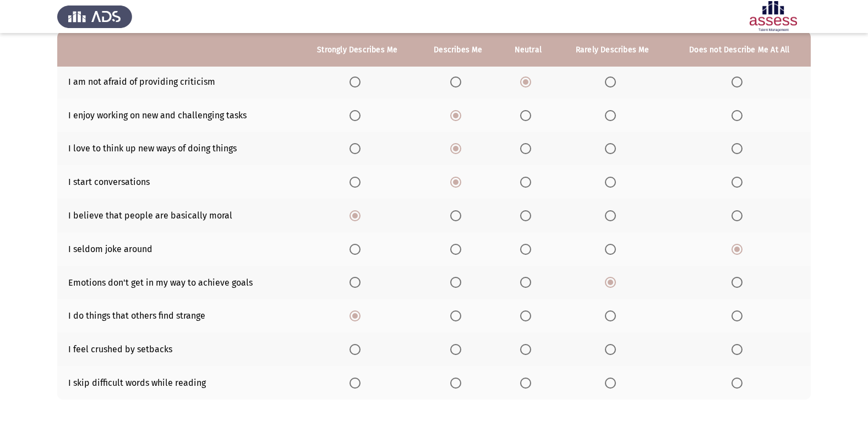
click at [530, 349] on input "Select an option" at bounding box center [525, 349] width 11 height 11
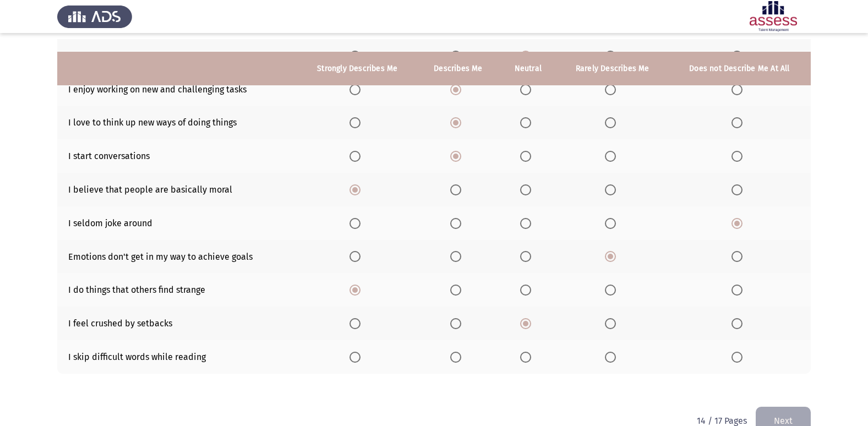
scroll to position [161, 0]
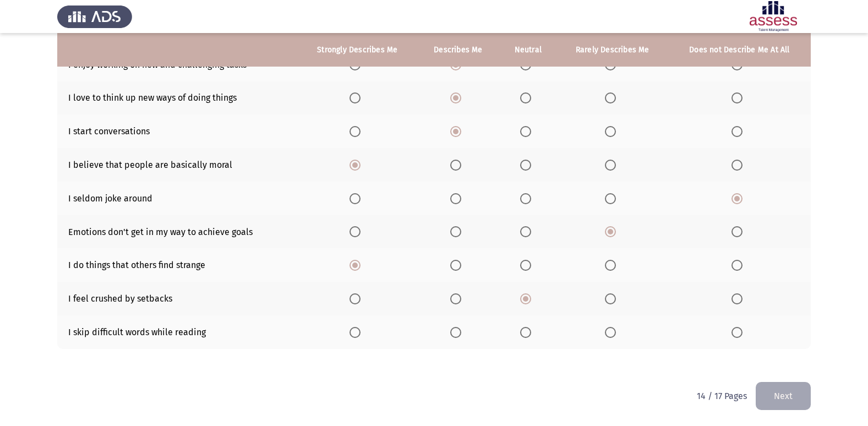
click at [527, 333] on span "Select an option" at bounding box center [525, 332] width 11 height 11
click at [527, 333] on input "Select an option" at bounding box center [525, 332] width 11 height 11
click at [606, 332] on span "Select an option" at bounding box center [610, 332] width 11 height 11
click at [606, 332] on input "Select an option" at bounding box center [610, 332] width 11 height 11
click at [774, 382] on button "Next" at bounding box center [782, 396] width 55 height 28
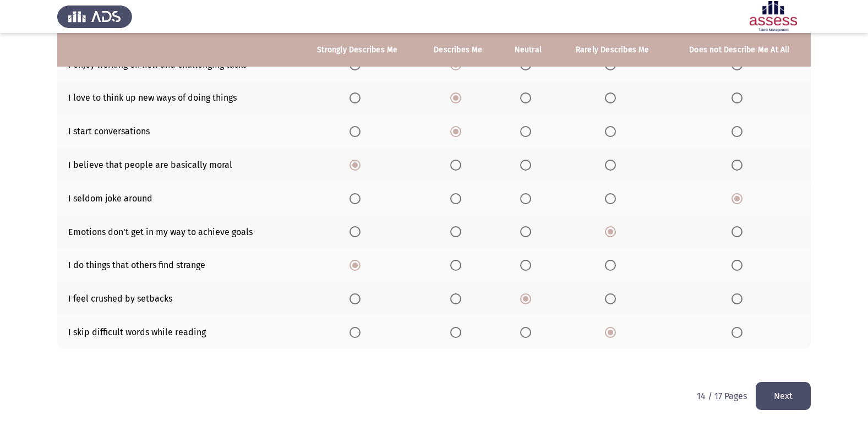
scroll to position [0, 0]
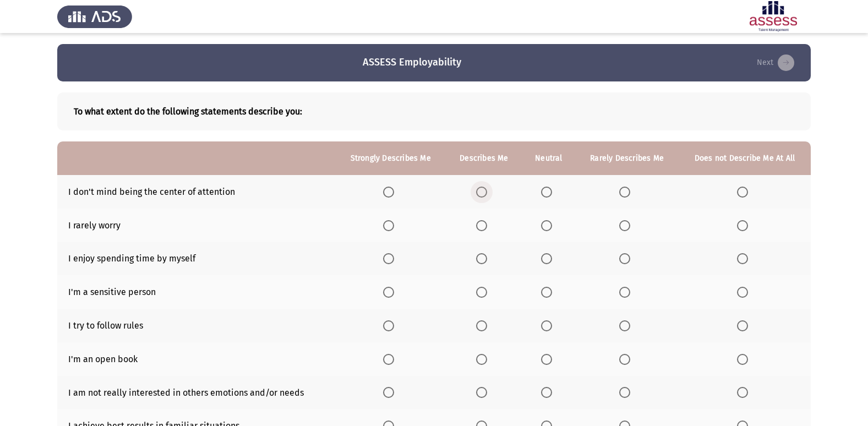
click at [478, 189] on span "Select an option" at bounding box center [481, 192] width 11 height 11
click at [478, 189] on input "Select an option" at bounding box center [481, 192] width 11 height 11
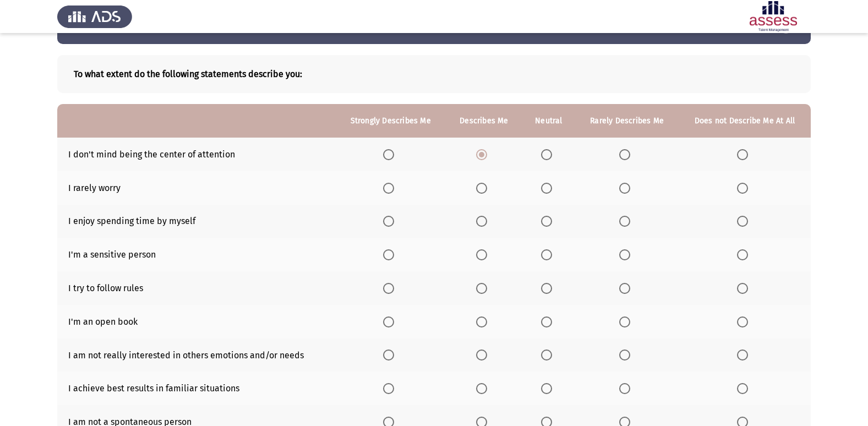
scroll to position [55, 0]
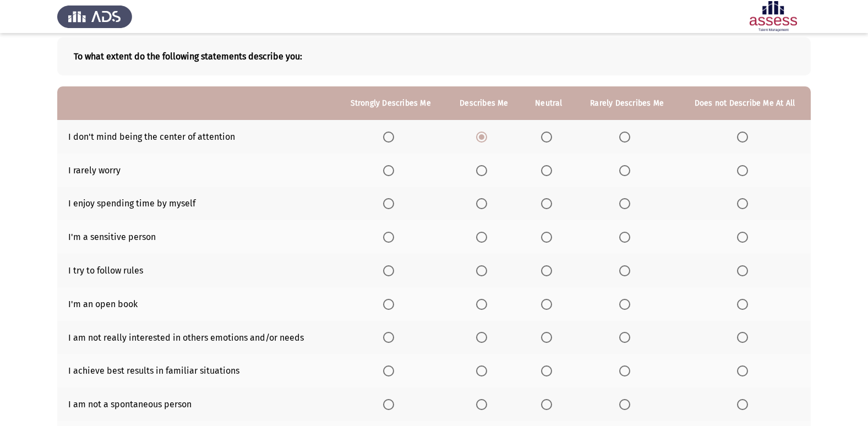
click at [747, 172] on span "Select an option" at bounding box center [742, 170] width 11 height 11
click at [747, 172] on input "Select an option" at bounding box center [742, 170] width 11 height 11
click at [396, 203] on label "Select an option" at bounding box center [390, 203] width 15 height 11
click at [394, 203] on input "Select an option" at bounding box center [388, 203] width 11 height 11
click at [390, 236] on span "Select an option" at bounding box center [388, 237] width 11 height 11
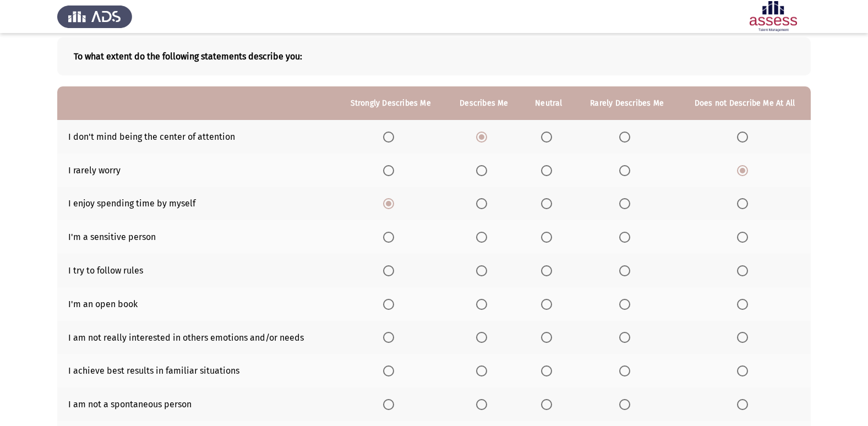
click at [390, 236] on input "Select an option" at bounding box center [388, 237] width 11 height 11
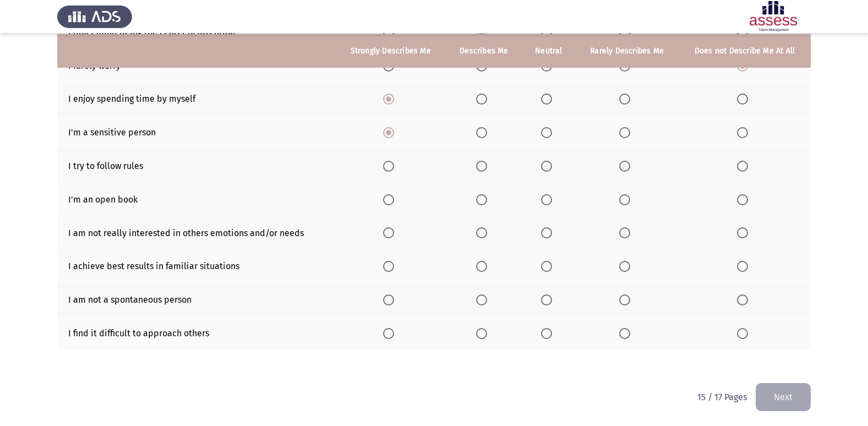
scroll to position [161, 0]
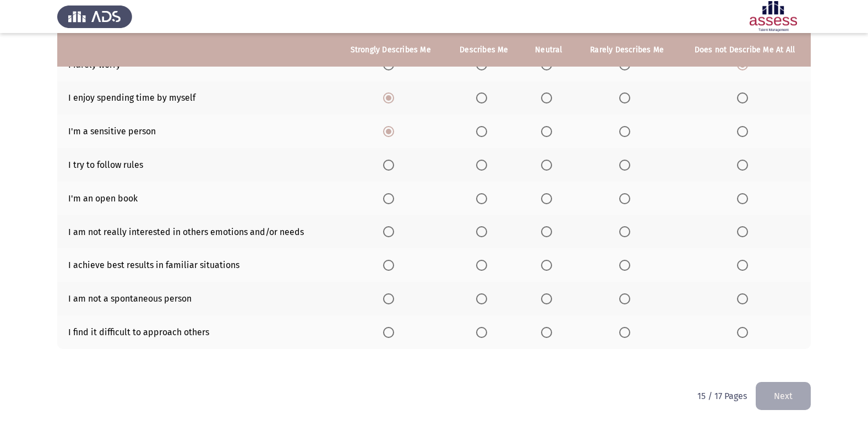
click at [491, 166] on label "Select an option" at bounding box center [483, 165] width 15 height 11
click at [487, 166] on input "Select an option" at bounding box center [481, 165] width 11 height 11
click at [552, 197] on span "Select an option" at bounding box center [546, 198] width 11 height 11
click at [552, 197] on input "Select an option" at bounding box center [546, 198] width 11 height 11
click at [632, 231] on label "Select an option" at bounding box center [626, 231] width 15 height 11
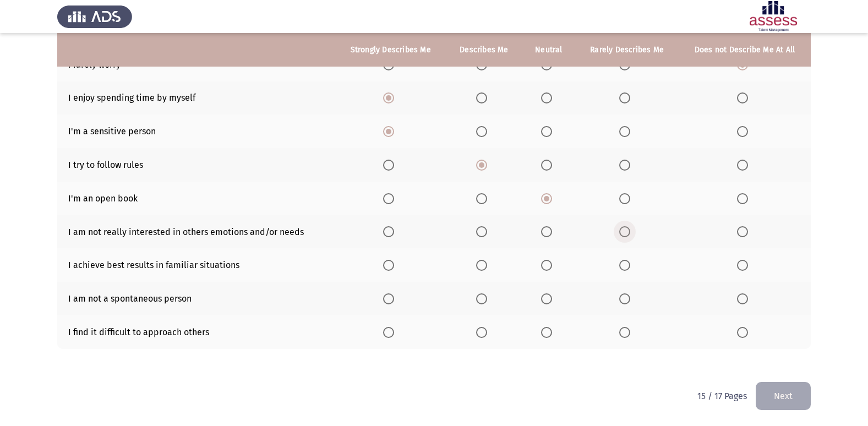
click at [630, 231] on input "Select an option" at bounding box center [624, 231] width 11 height 11
click at [552, 266] on span "Select an option" at bounding box center [546, 265] width 11 height 11
click at [552, 266] on input "Select an option" at bounding box center [546, 265] width 11 height 11
click at [552, 300] on span "Select an option" at bounding box center [546, 298] width 11 height 11
click at [552, 300] on input "Select an option" at bounding box center [546, 298] width 11 height 11
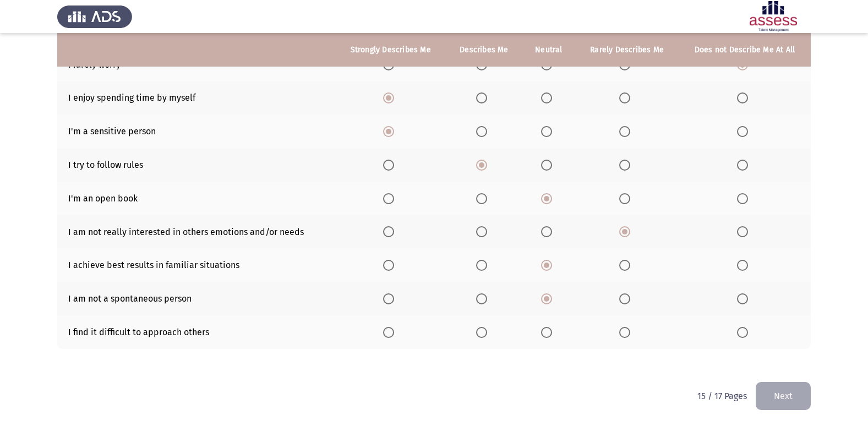
click at [480, 331] on span "Select an option" at bounding box center [481, 332] width 11 height 11
click at [480, 331] on input "Select an option" at bounding box center [481, 332] width 11 height 11
click at [782, 390] on button "Next" at bounding box center [782, 396] width 55 height 28
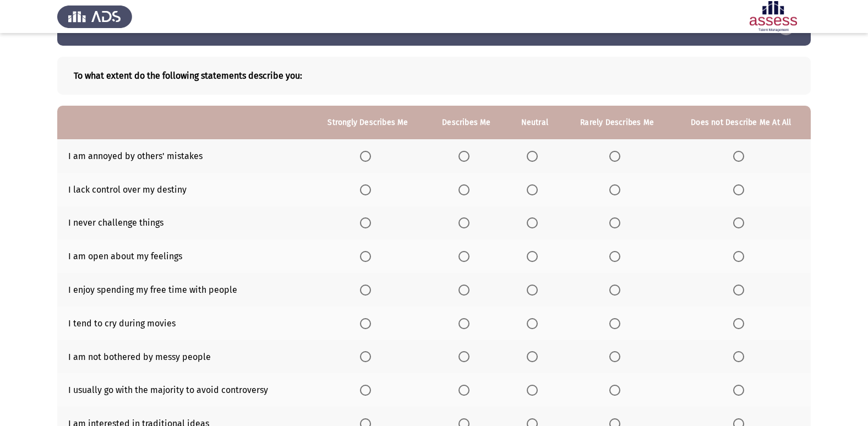
scroll to position [55, 0]
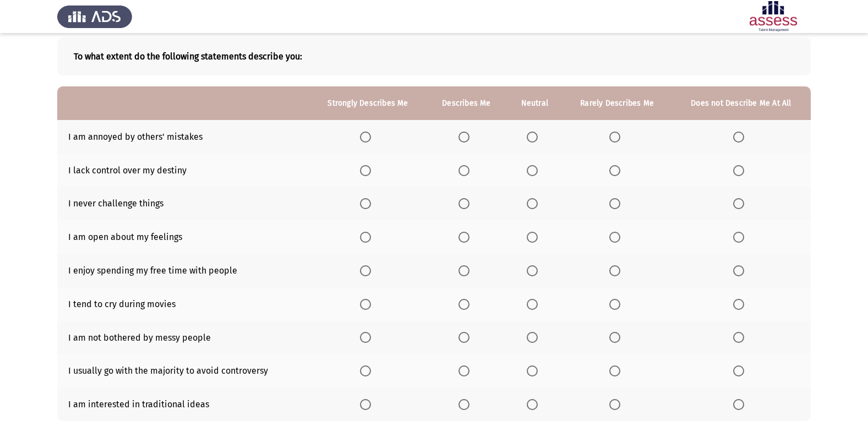
click at [367, 140] on span "Select an option" at bounding box center [365, 137] width 11 height 11
click at [367, 140] on input "Select an option" at bounding box center [365, 137] width 11 height 11
click at [530, 168] on span "Select an option" at bounding box center [532, 170] width 11 height 11
click at [530, 168] on input "Select an option" at bounding box center [532, 170] width 11 height 11
click at [612, 209] on span "Select an option" at bounding box center [614, 203] width 11 height 11
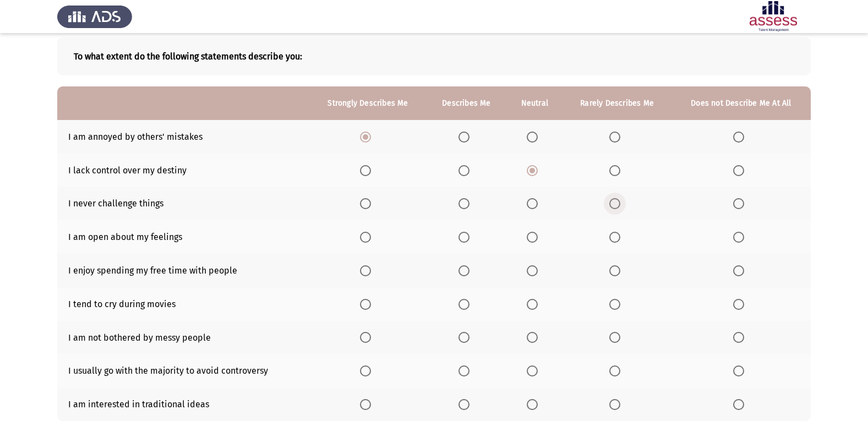
click at [612, 209] on input "Select an option" at bounding box center [614, 203] width 11 height 11
click at [618, 242] on span "Select an option" at bounding box center [614, 237] width 11 height 11
click at [618, 242] on input "Select an option" at bounding box center [614, 237] width 11 height 11
click at [458, 271] on th at bounding box center [466, 271] width 80 height 34
click at [461, 271] on span "Select an option" at bounding box center [463, 270] width 11 height 11
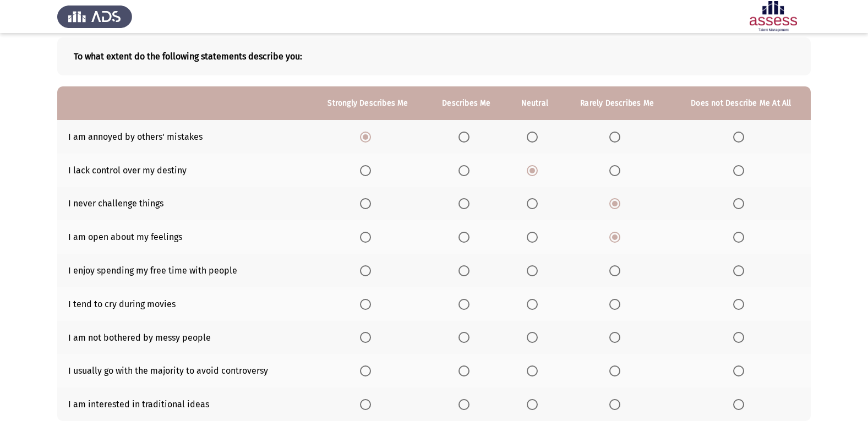
click at [461, 271] on input "Select an option" at bounding box center [463, 270] width 11 height 11
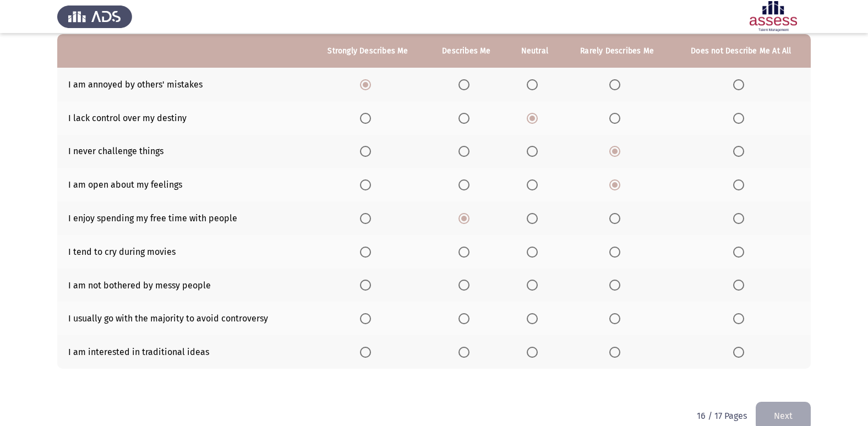
scroll to position [110, 0]
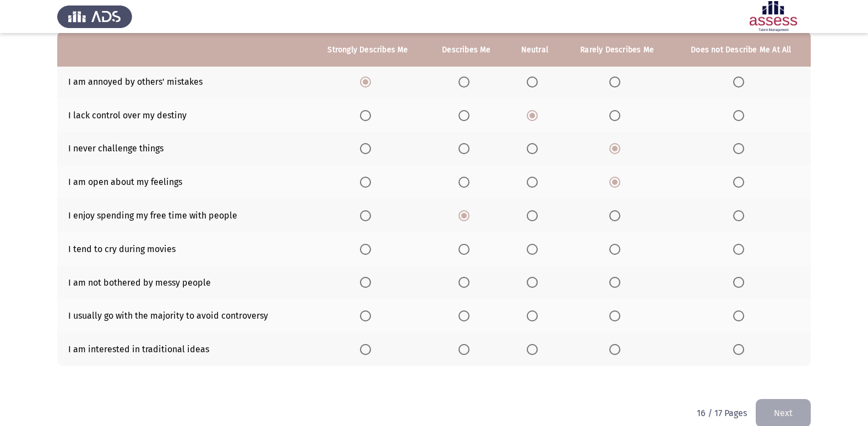
click at [364, 252] on span "Select an option" at bounding box center [365, 249] width 11 height 11
click at [364, 252] on input "Select an option" at bounding box center [365, 249] width 11 height 11
click at [744, 283] on label "Select an option" at bounding box center [740, 282] width 15 height 11
click at [744, 283] on input "Select an option" at bounding box center [738, 282] width 11 height 11
click at [615, 322] on th at bounding box center [616, 316] width 109 height 34
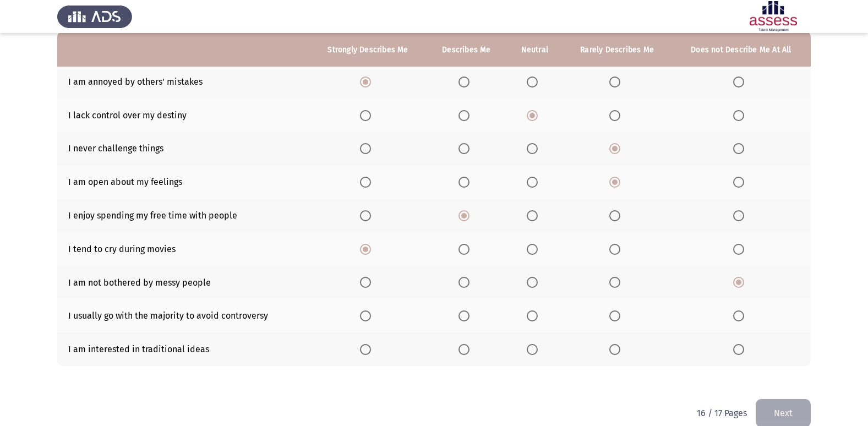
click at [616, 317] on span "Select an option" at bounding box center [614, 315] width 11 height 11
click at [616, 317] on input "Select an option" at bounding box center [614, 315] width 11 height 11
click at [469, 348] on span "Select an option" at bounding box center [463, 349] width 11 height 11
click at [469, 348] on input "Select an option" at bounding box center [463, 349] width 11 height 11
click at [788, 410] on button "Next" at bounding box center [782, 413] width 55 height 28
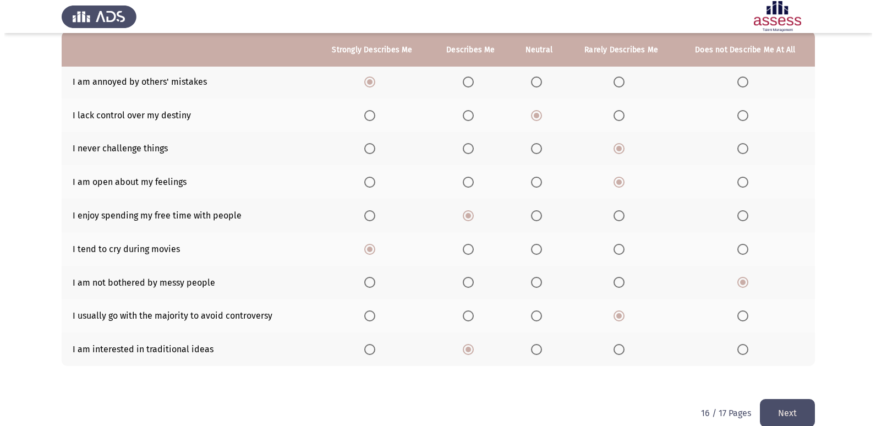
scroll to position [0, 0]
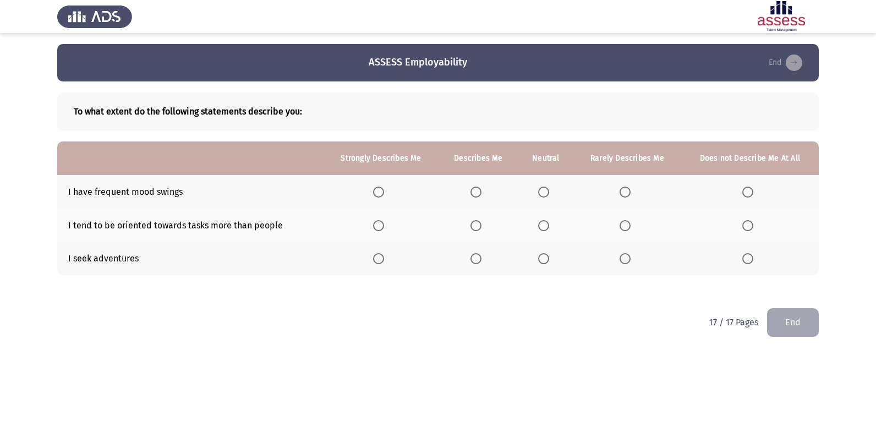
click at [384, 193] on span "Select an option" at bounding box center [378, 192] width 11 height 11
click at [384, 193] on input "Select an option" at bounding box center [378, 192] width 11 height 11
click at [539, 224] on span "Select an option" at bounding box center [543, 225] width 11 height 11
click at [539, 224] on input "Select an option" at bounding box center [543, 225] width 11 height 11
click at [545, 262] on span "Select an option" at bounding box center [543, 258] width 11 height 11
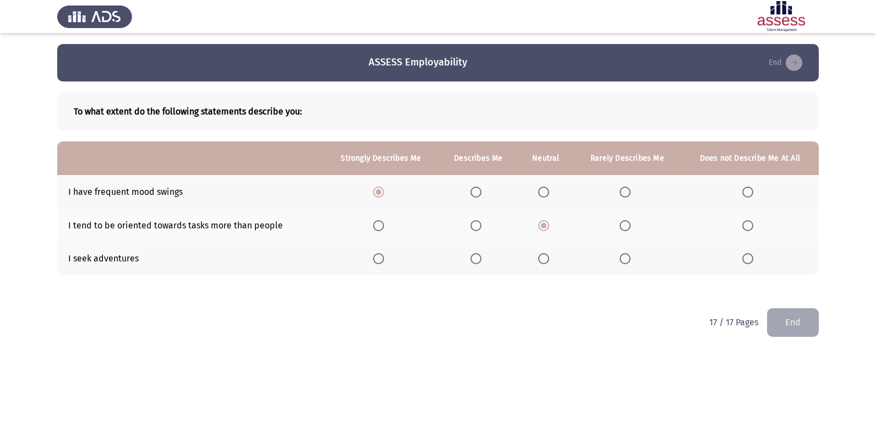
click at [545, 262] on input "Select an option" at bounding box center [543, 258] width 11 height 11
click at [798, 325] on button "End" at bounding box center [793, 322] width 52 height 28
